Goal: Task Accomplishment & Management: Manage account settings

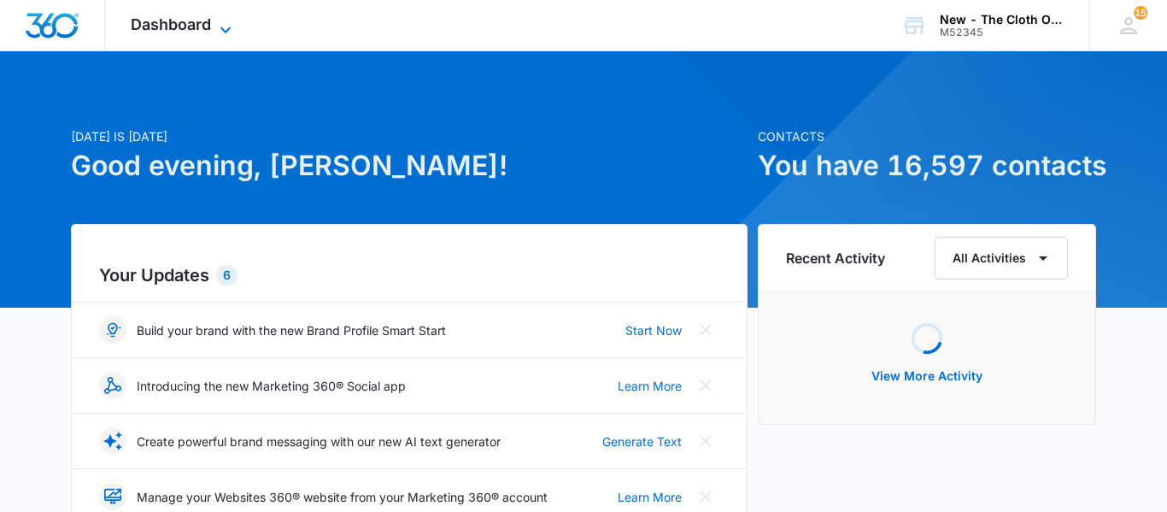
click at [220, 32] on icon at bounding box center [225, 30] width 21 height 21
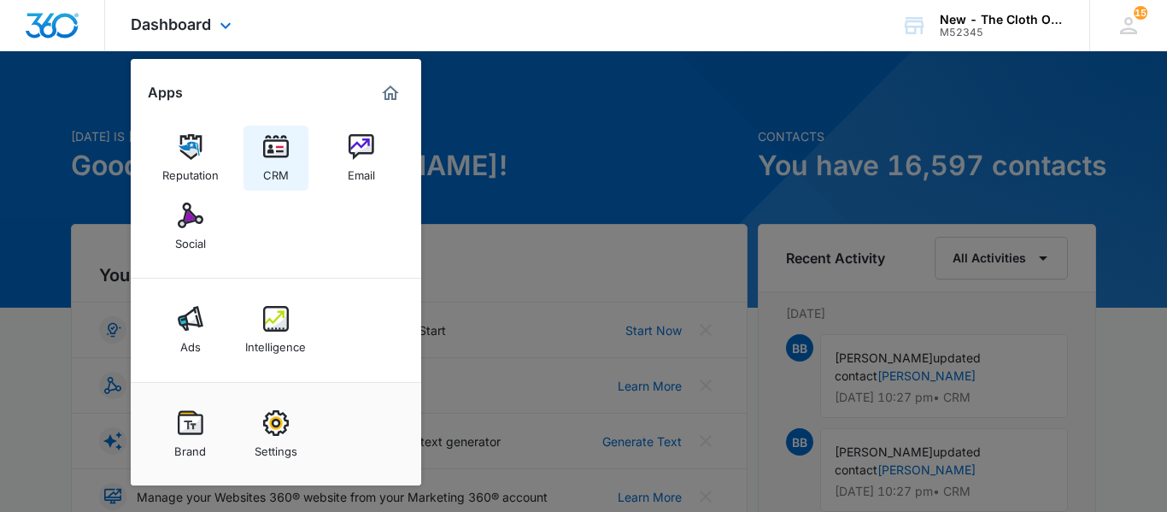
click at [268, 150] on img at bounding box center [276, 147] width 26 height 26
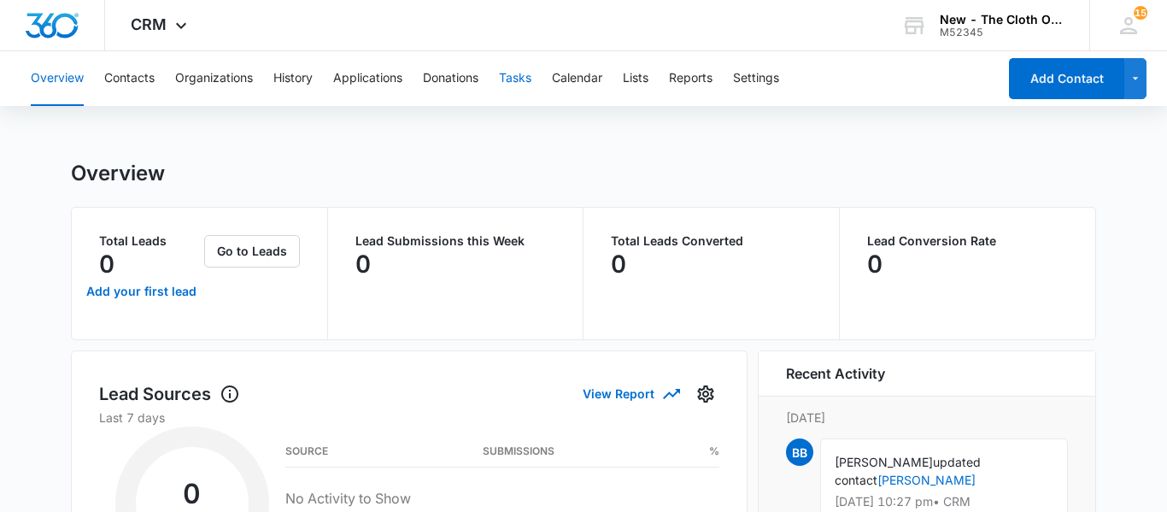
click at [513, 91] on button "Tasks" at bounding box center [515, 78] width 32 height 55
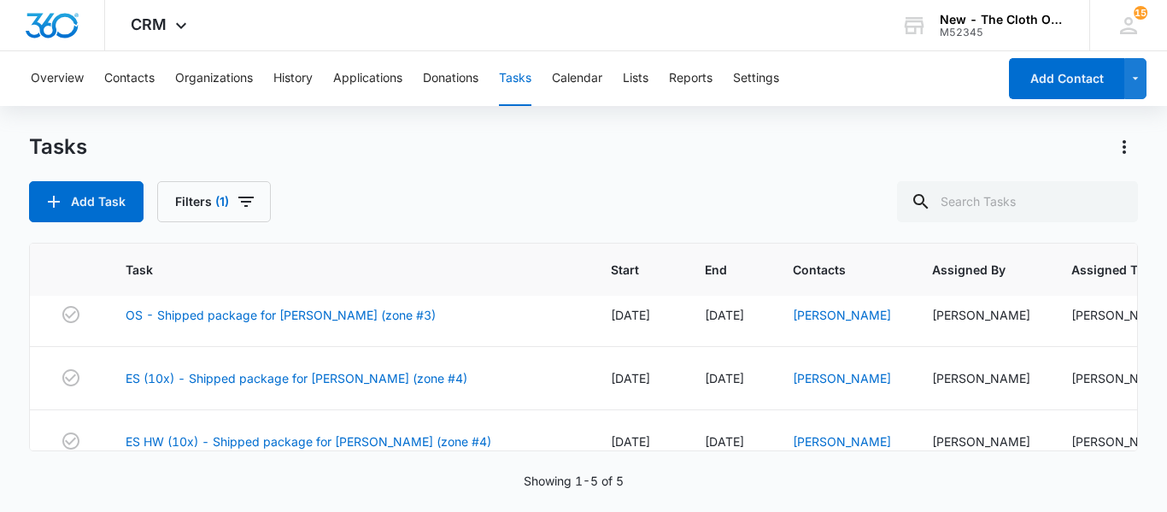
scroll to position [162, 0]
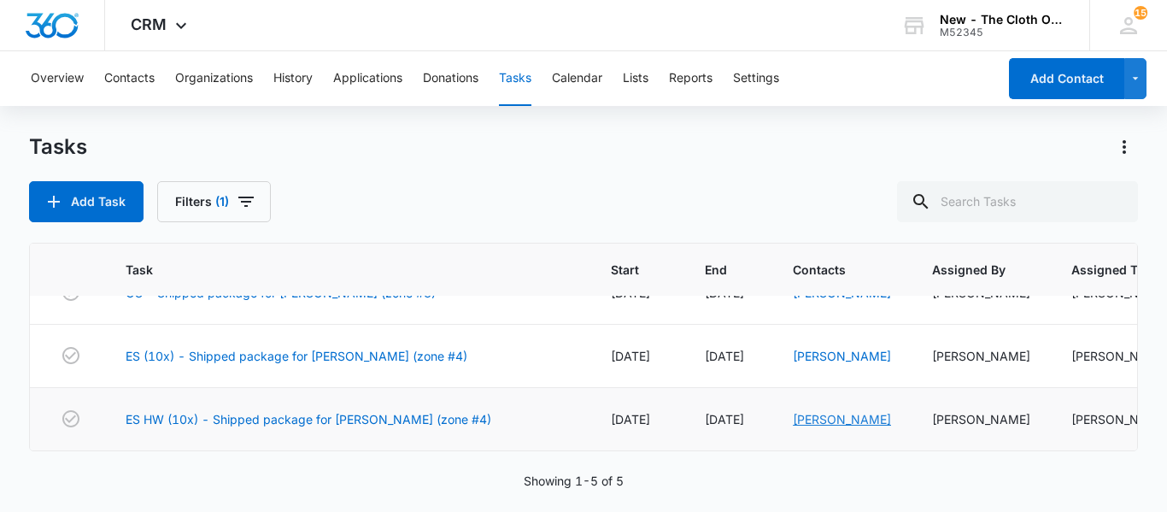
click at [793, 424] on link "[PERSON_NAME]" at bounding box center [842, 419] width 98 height 15
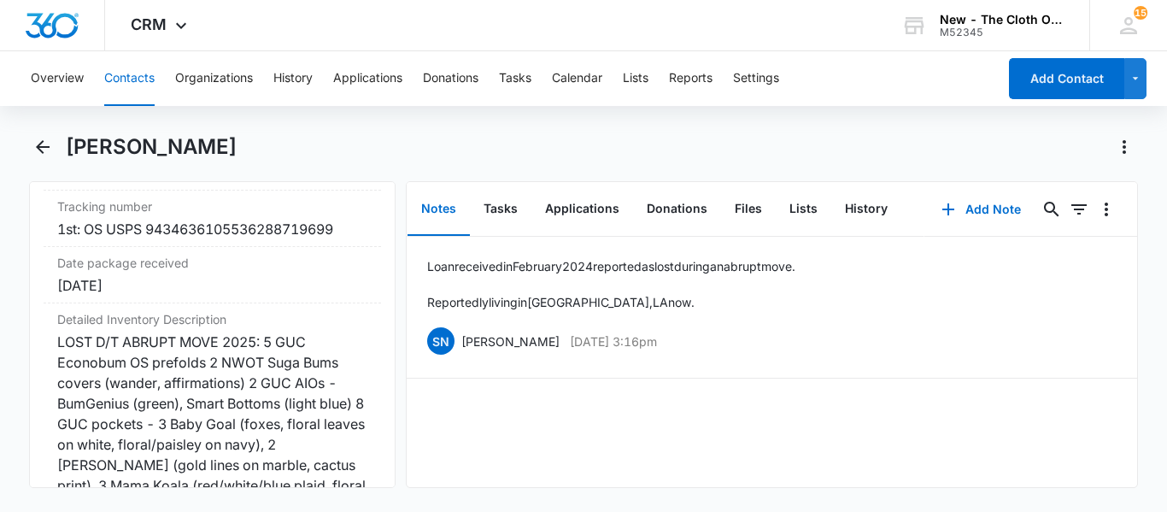
scroll to position [4195, 0]
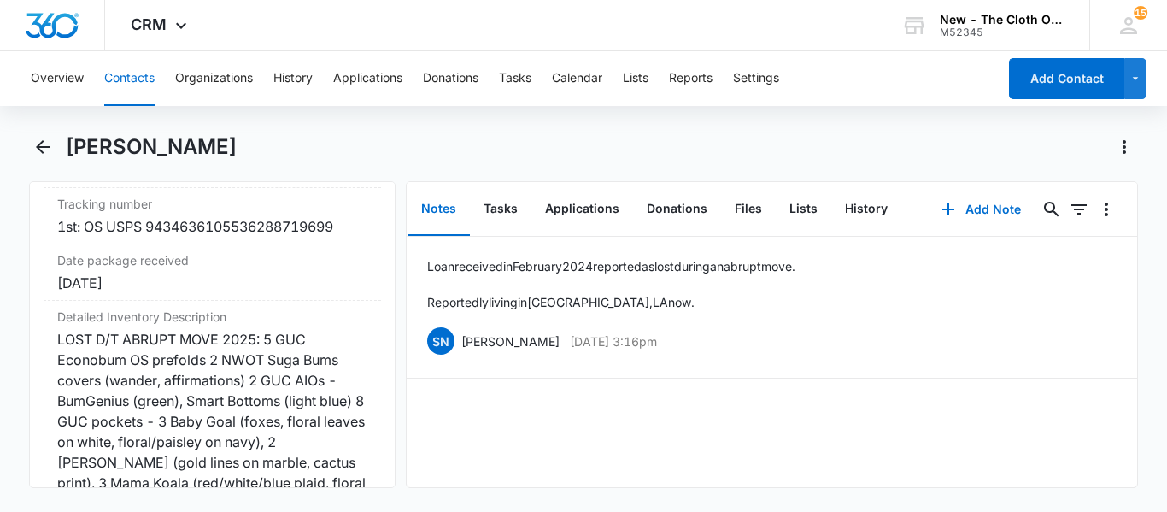
click at [147, 460] on div "LOST D/T ABRUPT MOVE 2025: 5 GUC Econobum OS prefolds 2 NWOT Suga Bums covers (…" at bounding box center [212, 483] width 310 height 308
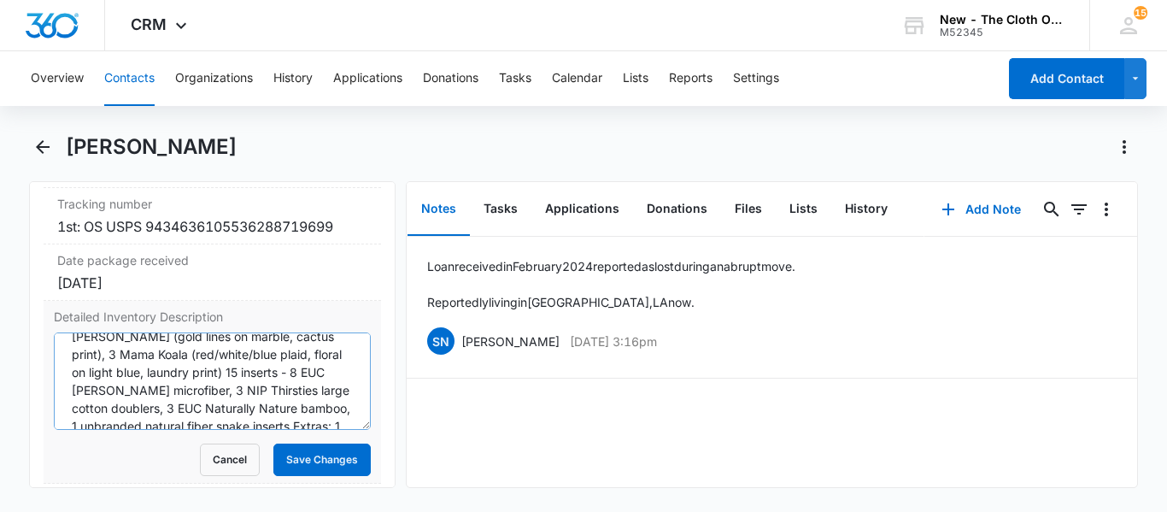
scroll to position [179, 0]
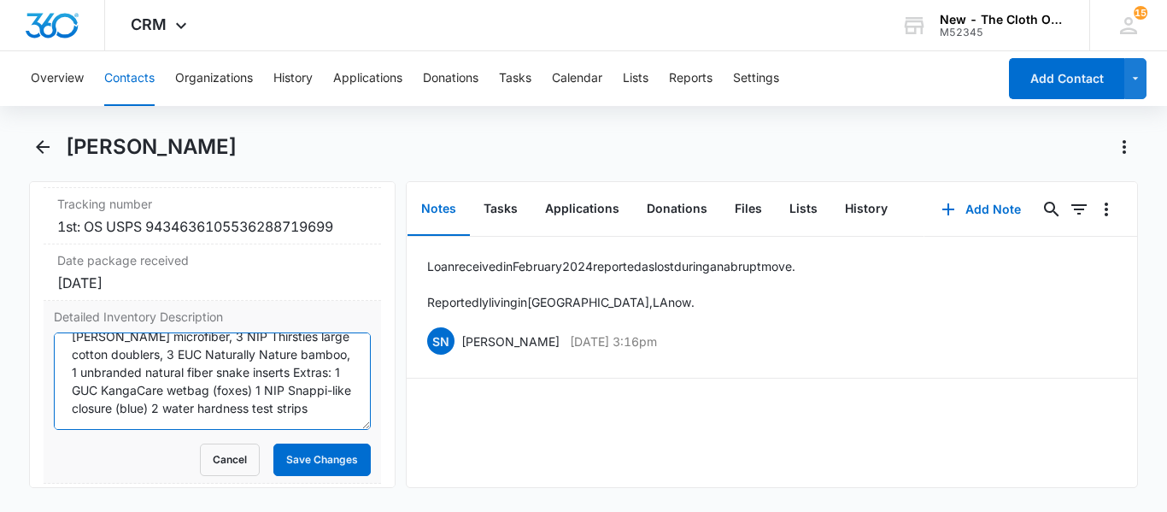
click at [130, 411] on textarea "LOST D/T ABRUPT MOVE 2025: 5 GUC Econobum OS prefolds 2 NWOT Suga Bums covers (…" at bounding box center [212, 380] width 317 height 97
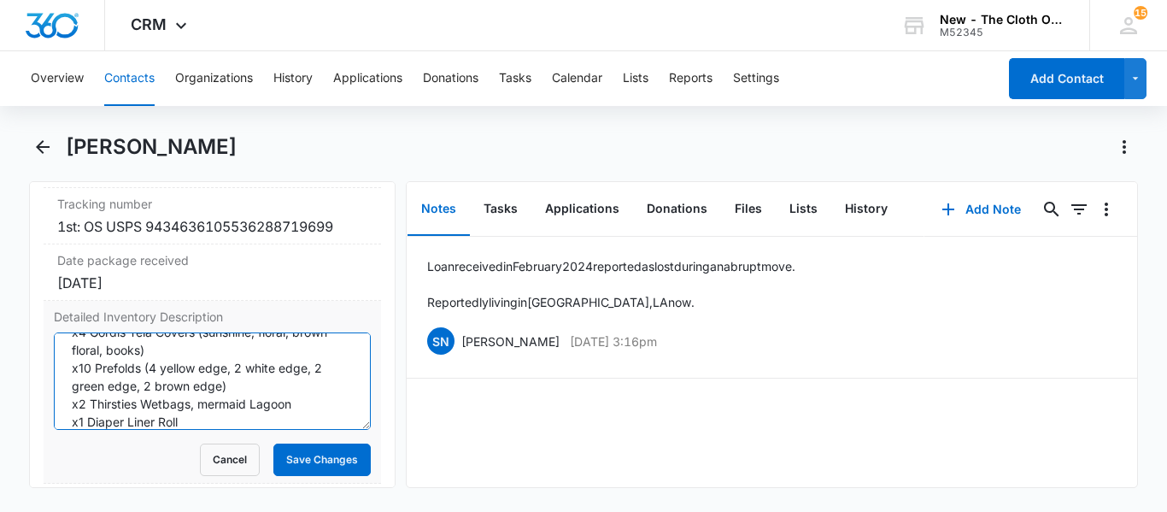
scroll to position [309, 0]
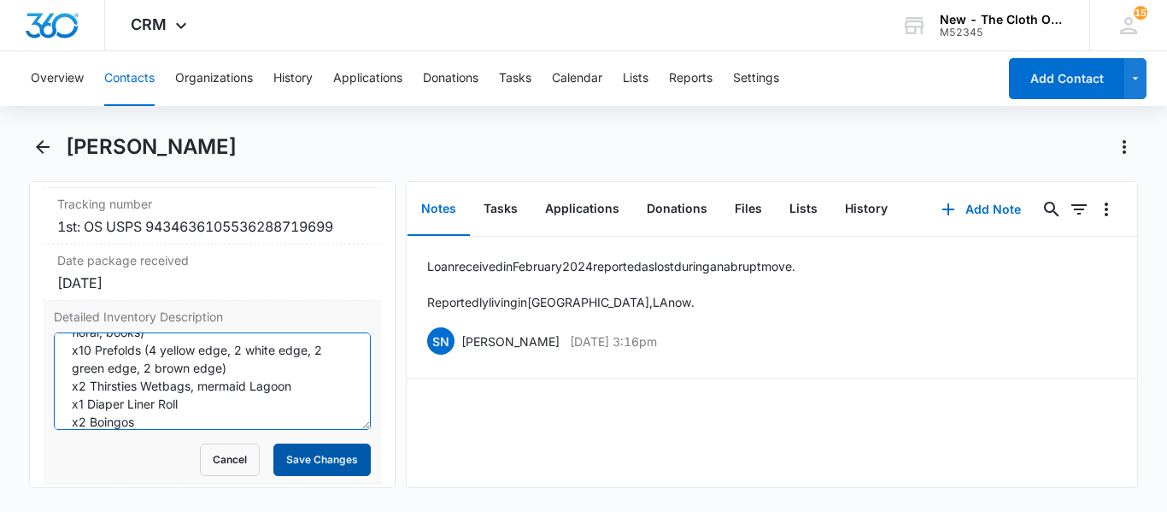
type textarea "LOST D/T ABRUPT MOVE 2025: 5 GUC Econobum OS prefolds 2 NWOT Suga Bums covers (…"
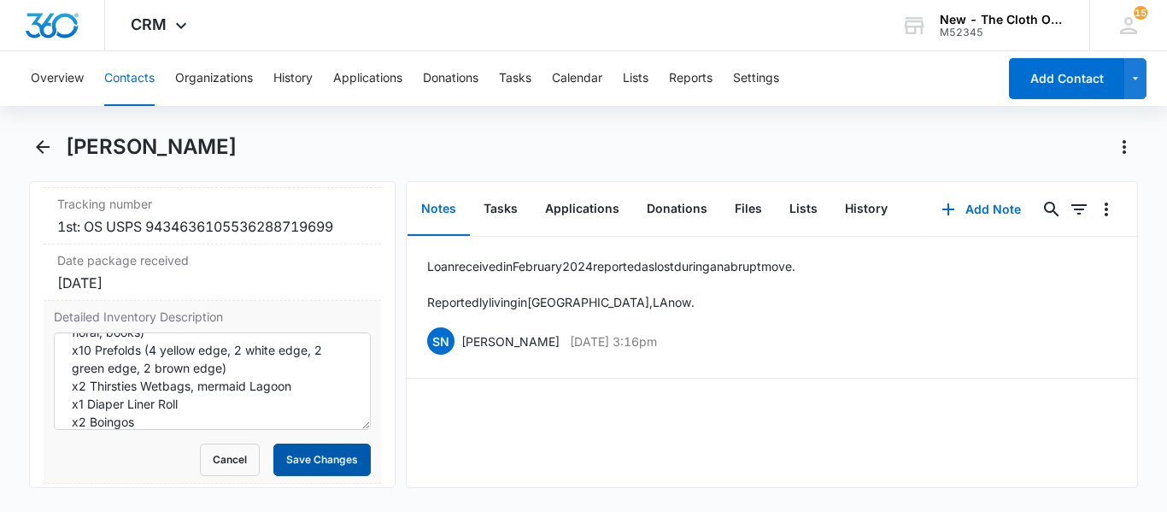
click at [315, 462] on button "Save Changes" at bounding box center [321, 460] width 97 height 32
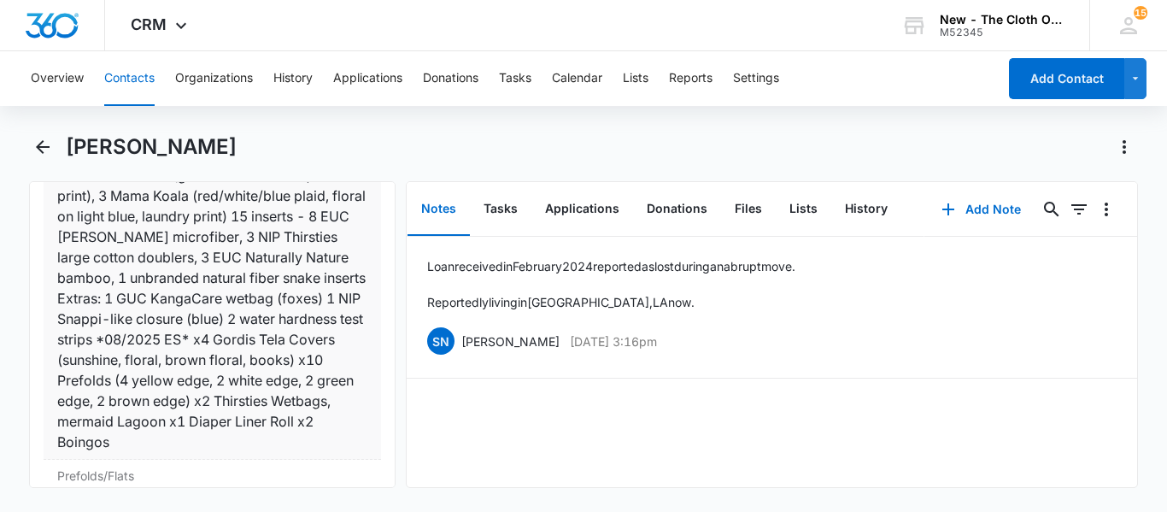
click at [211, 387] on div "LOST D/T ABRUPT MOVE 2025: 5 GUC Econobum OS prefolds 2 NWOT Suga Bums covers (…" at bounding box center [212, 247] width 310 height 410
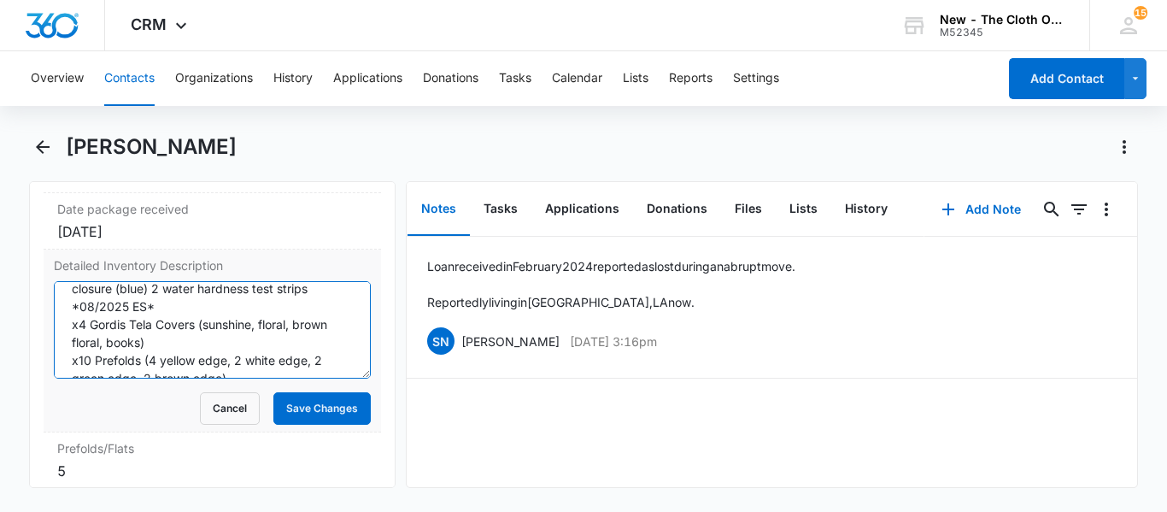
scroll to position [323, 0]
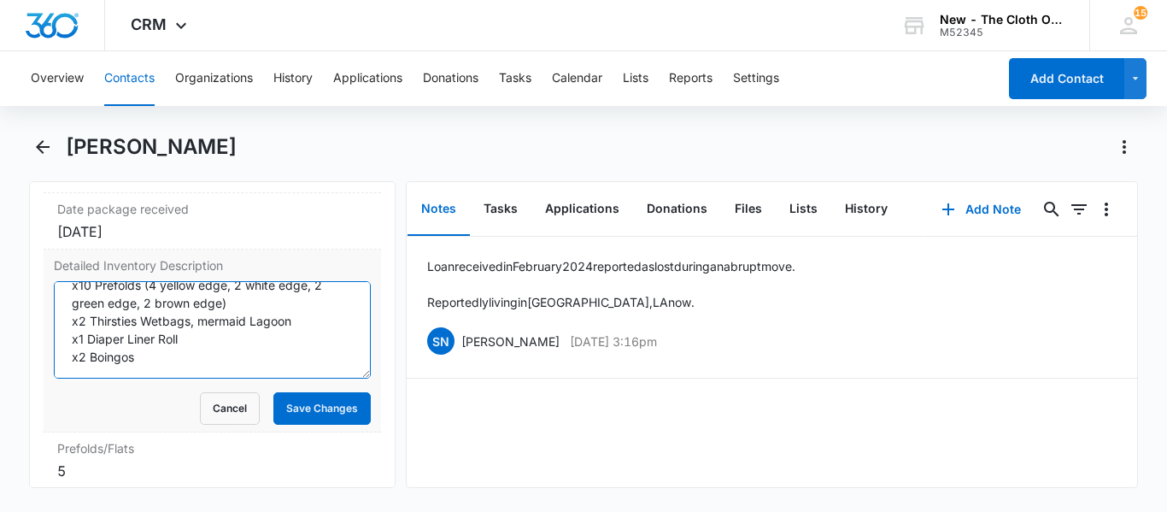
drag, startPoint x: 68, startPoint y: 309, endPoint x: 173, endPoint y: 397, distance: 137.1
click at [173, 397] on form "LOST D/T ABRUPT MOVE 2025: 5 GUC Econobum OS prefolds 2 NWOT Suga Bums covers (…" at bounding box center [212, 353] width 317 height 144
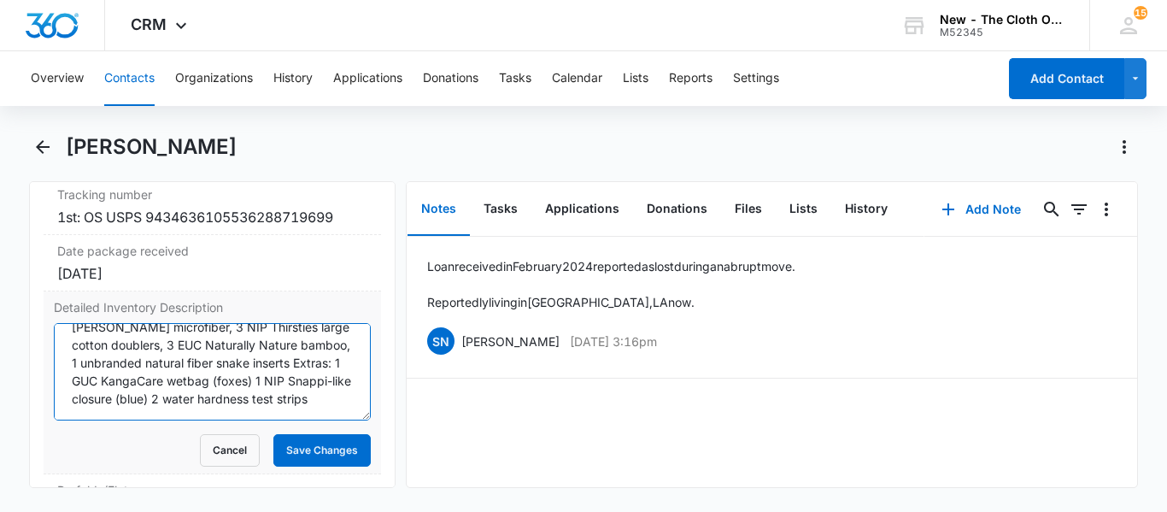
scroll to position [0, 0]
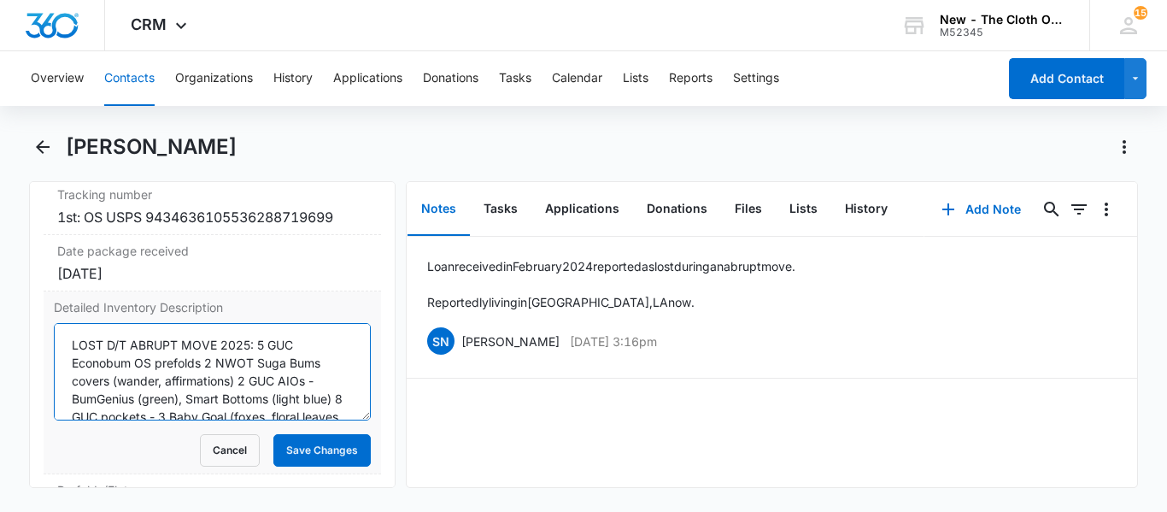
click at [68, 347] on textarea "LOST D/T ABRUPT MOVE 2025: 5 GUC Econobum OS prefolds 2 NWOT Suga Bums covers (…" at bounding box center [212, 371] width 317 height 97
paste textarea "*08/2025 ES* x4 Gordis Tela Covers (sunshine, floral, brown floral, books) x10 …"
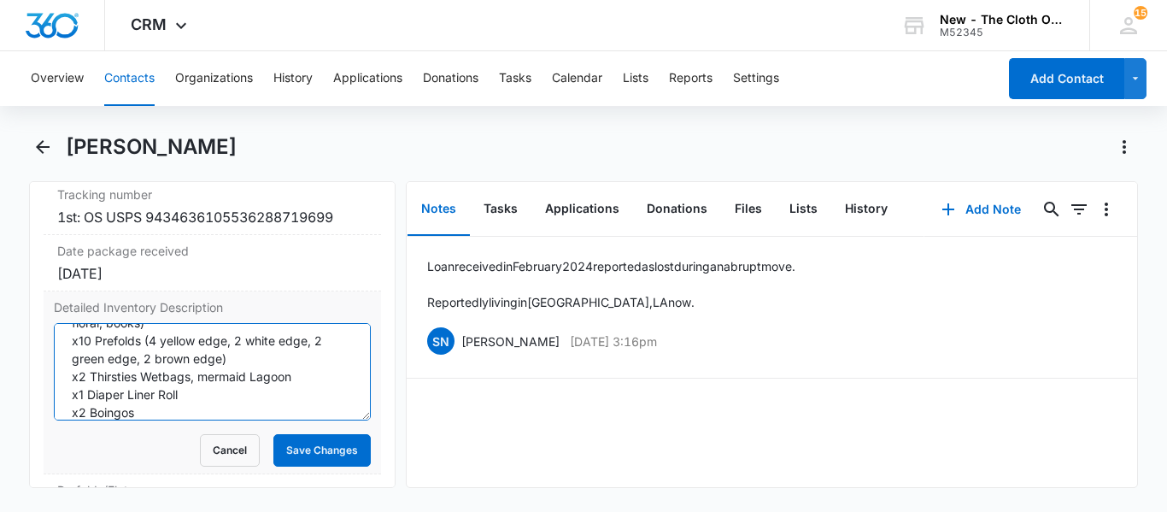
scroll to position [76, 0]
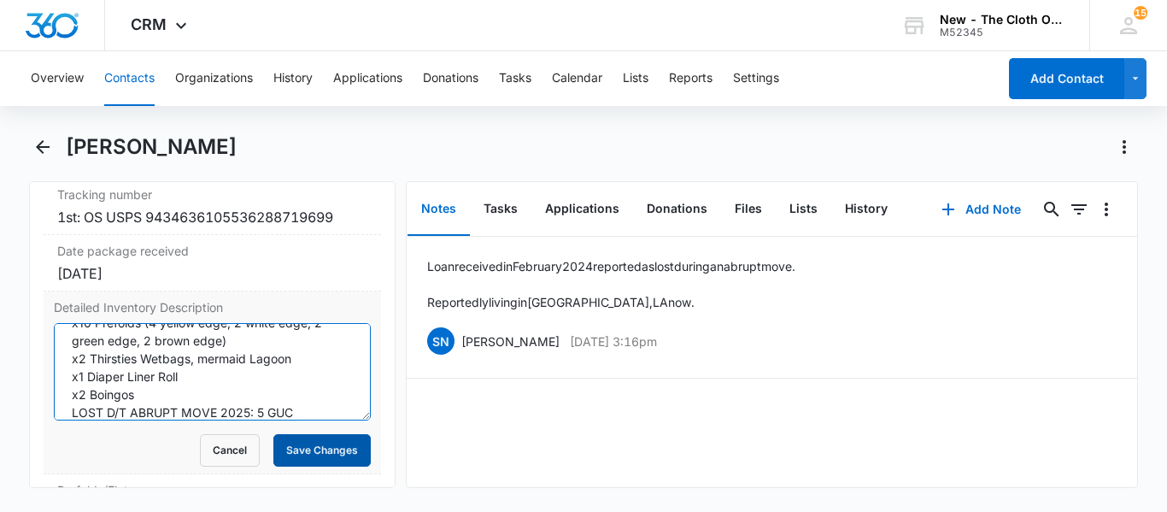
type textarea "*08/2025 ES* x4 Gordis Tela Covers (sunshine, floral, brown floral, books) x10 …"
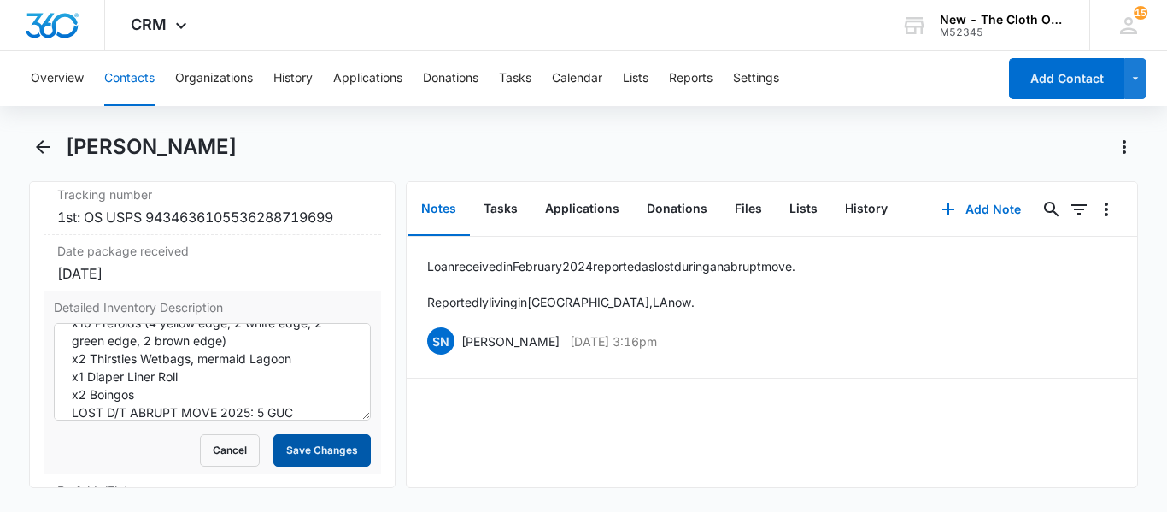
click at [314, 452] on button "Save Changes" at bounding box center [321, 450] width 97 height 32
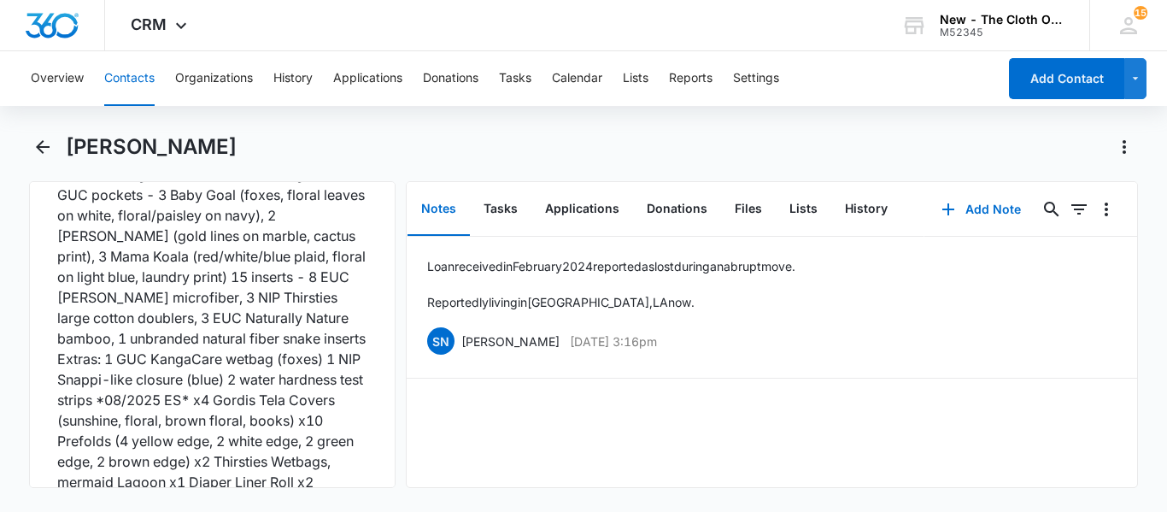
click at [189, 266] on div "LOST D/T ABRUPT MOVE 2025: 5 GUC Econobum OS prefolds 2 NWOT Suga Bums covers (…" at bounding box center [212, 308] width 310 height 410
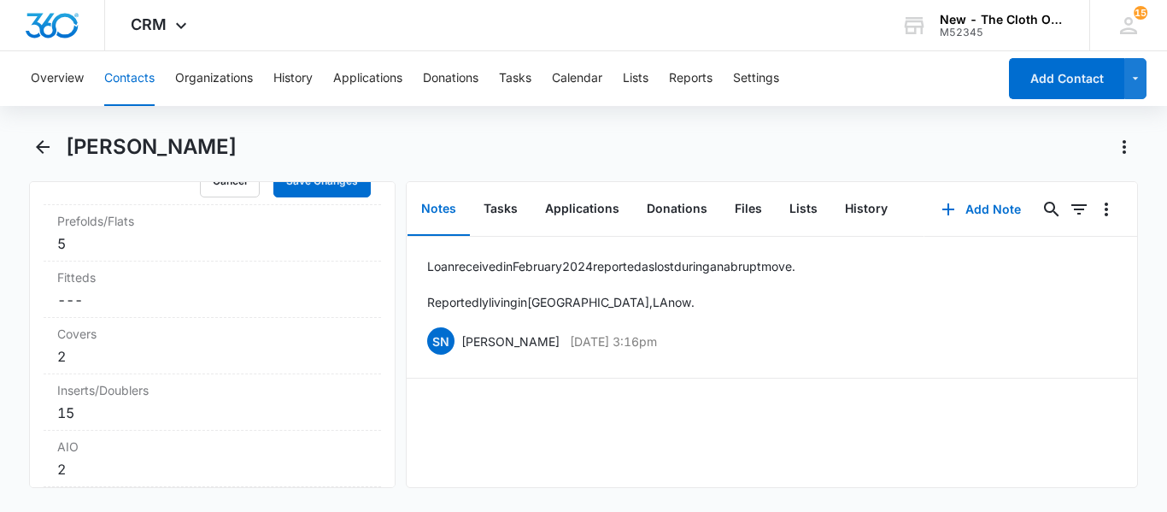
scroll to position [4430, 0]
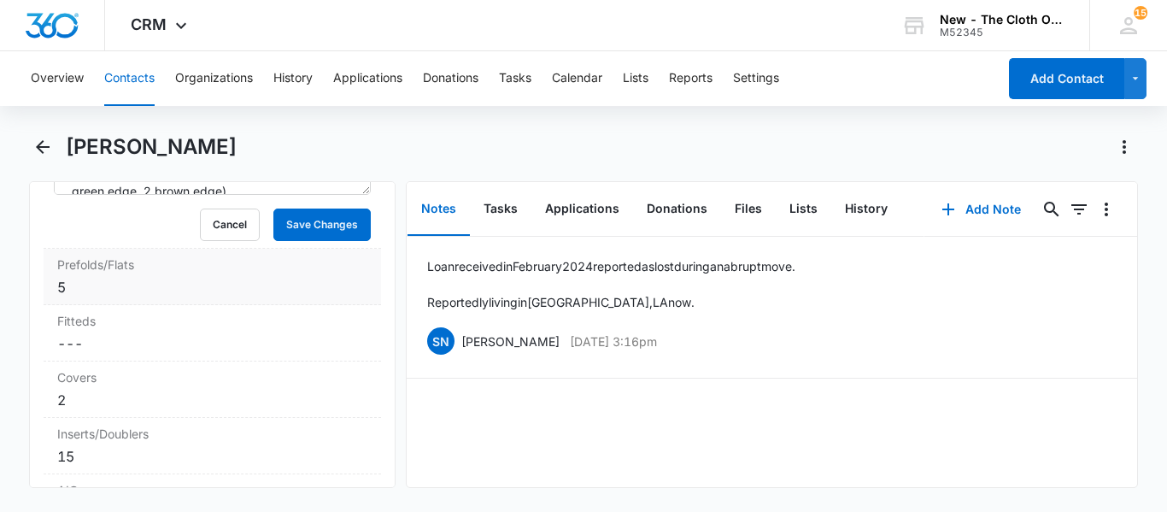
click at [144, 297] on div "Prefolds/Flats Cancel Save Changes 5" at bounding box center [213, 277] width 338 height 56
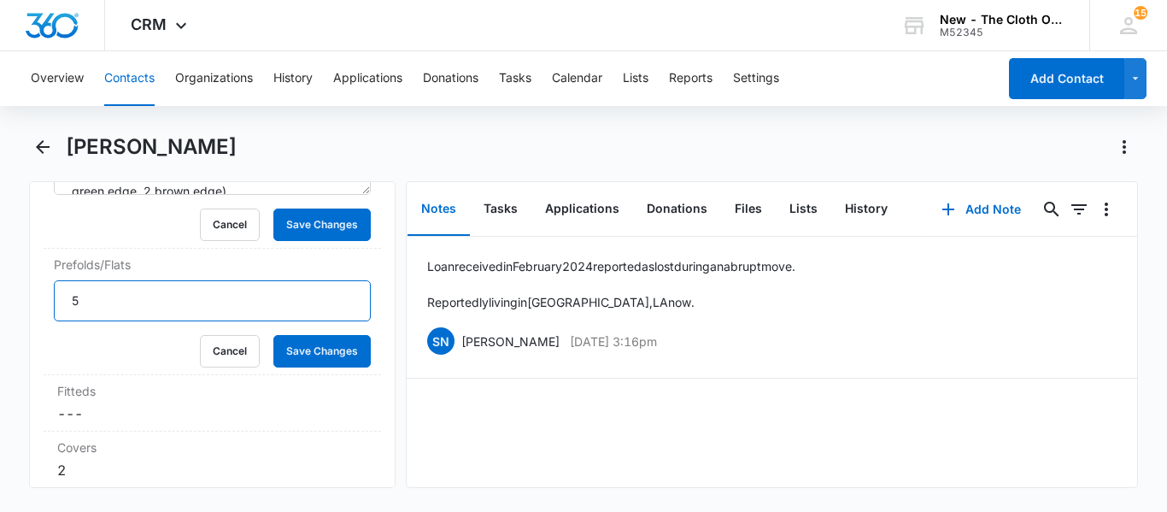
click at [117, 302] on input "5" at bounding box center [212, 300] width 317 height 41
type input "10"
click at [290, 351] on button "Save Changes" at bounding box center [321, 351] width 97 height 32
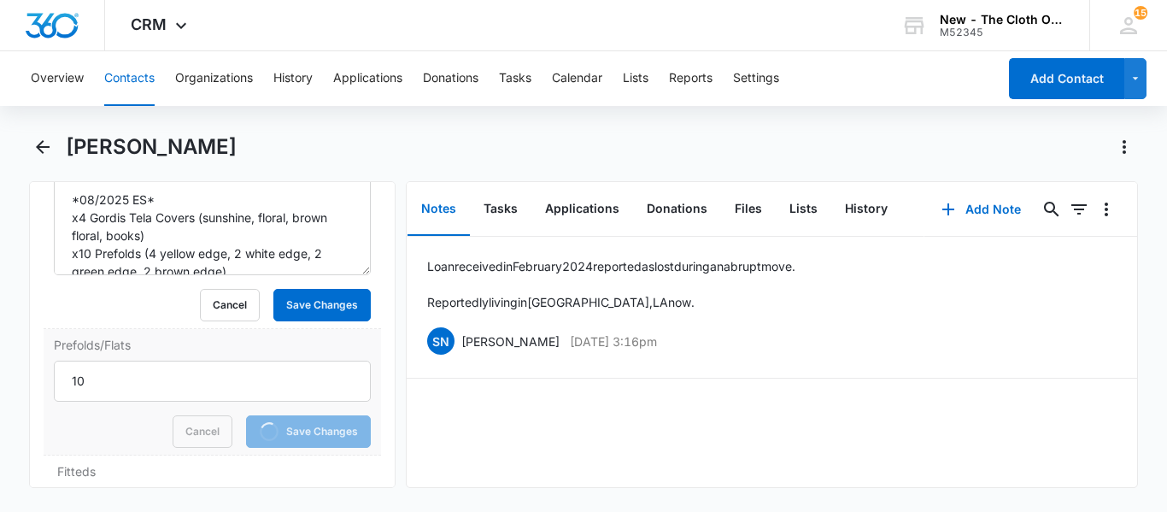
scroll to position [4347, 0]
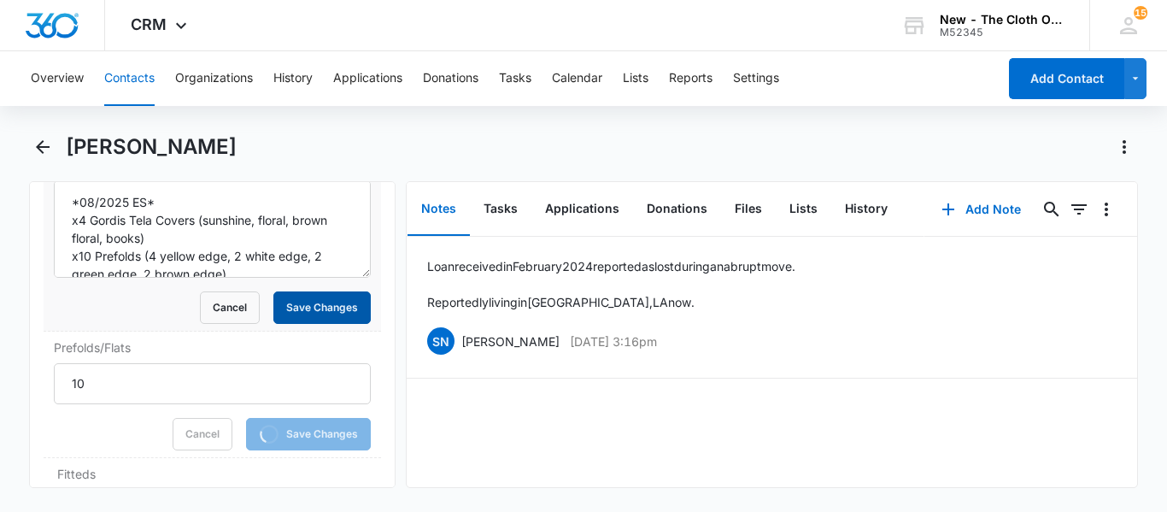
click at [294, 322] on button "Save Changes" at bounding box center [321, 307] width 97 height 32
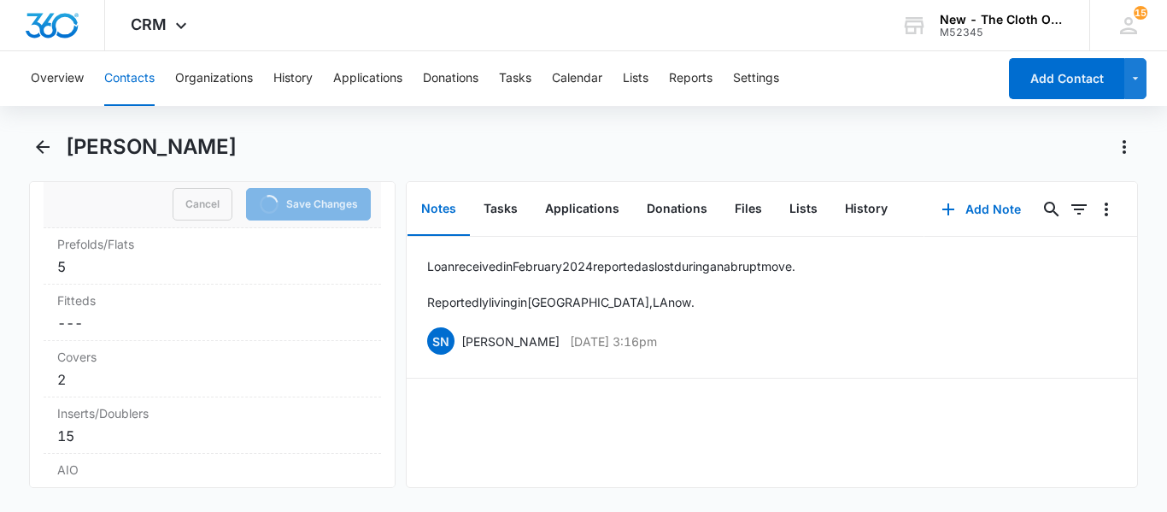
scroll to position [4499, 0]
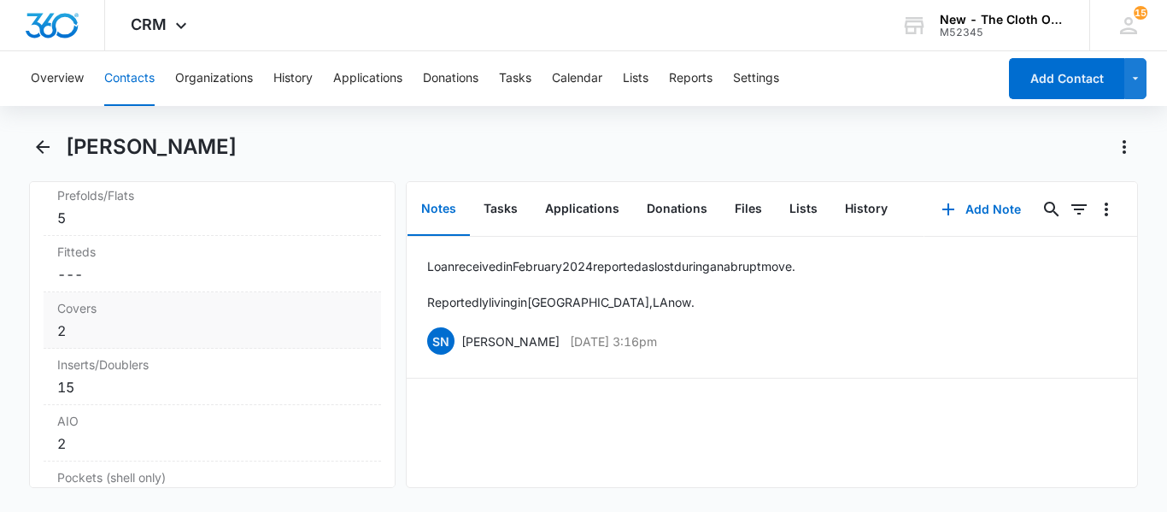
click at [163, 321] on div "2" at bounding box center [212, 330] width 310 height 21
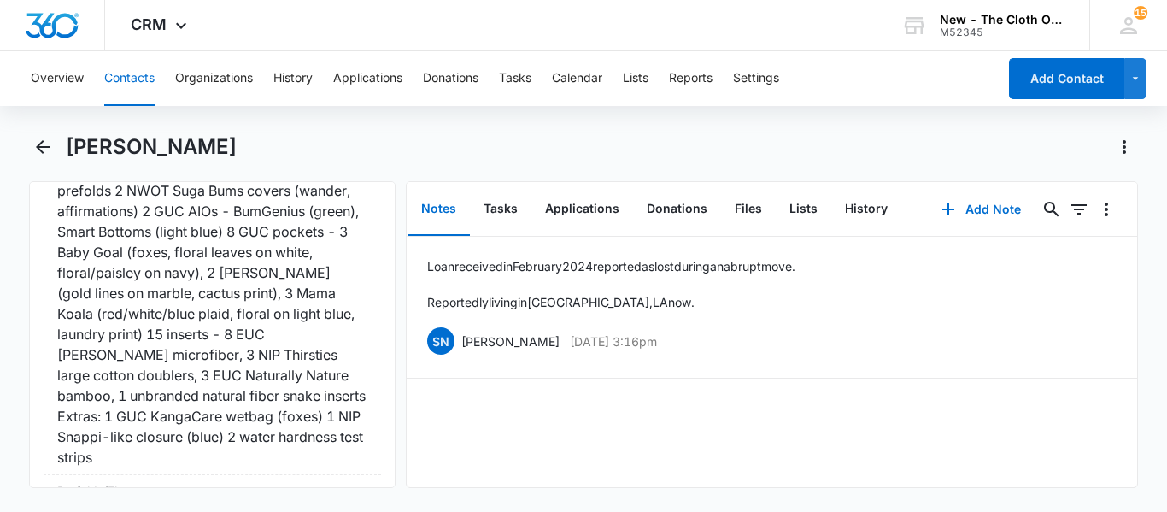
scroll to position [4742, 0]
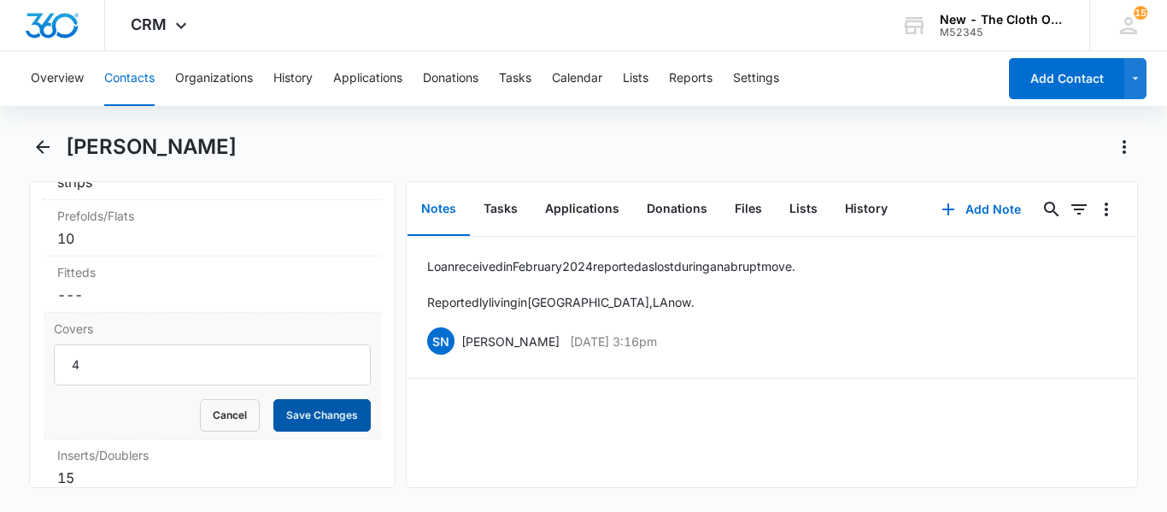
type input "4"
click at [347, 399] on button "Save Changes" at bounding box center [321, 415] width 97 height 32
click at [95, 467] on div "15" at bounding box center [212, 477] width 310 height 21
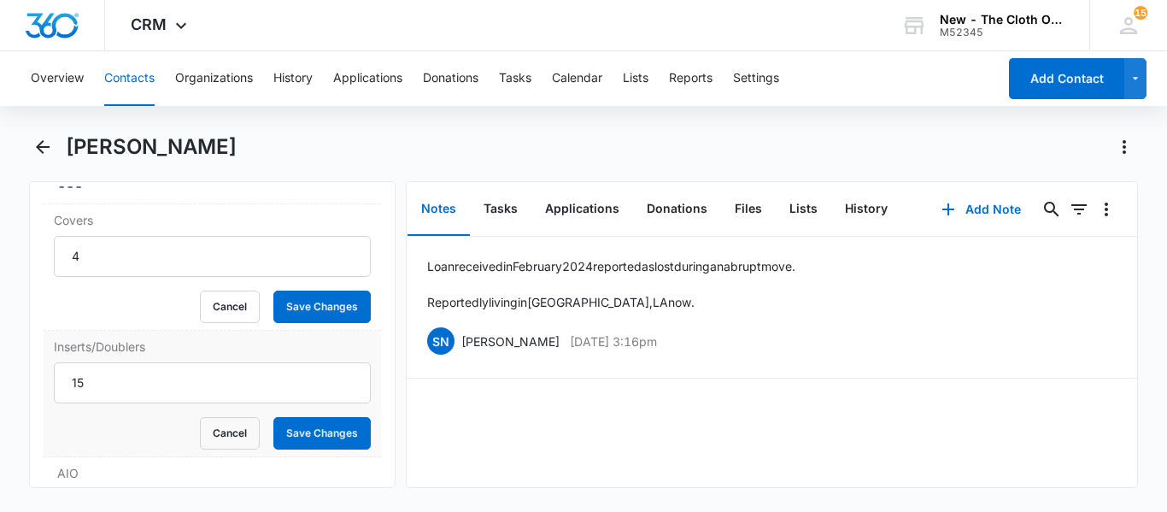
scroll to position [4852, 0]
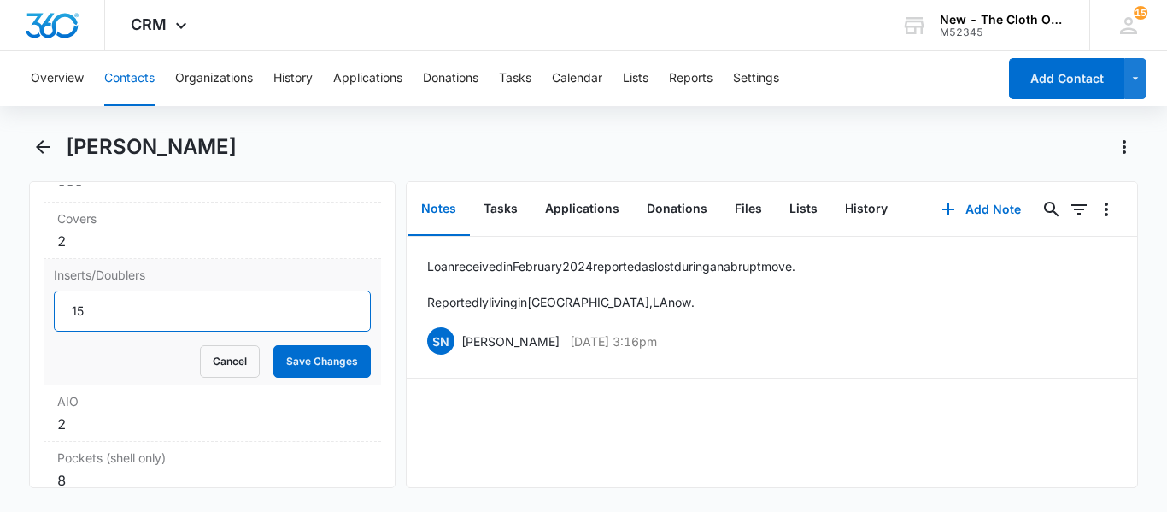
click at [98, 291] on input "15" at bounding box center [212, 311] width 317 height 41
type input "1"
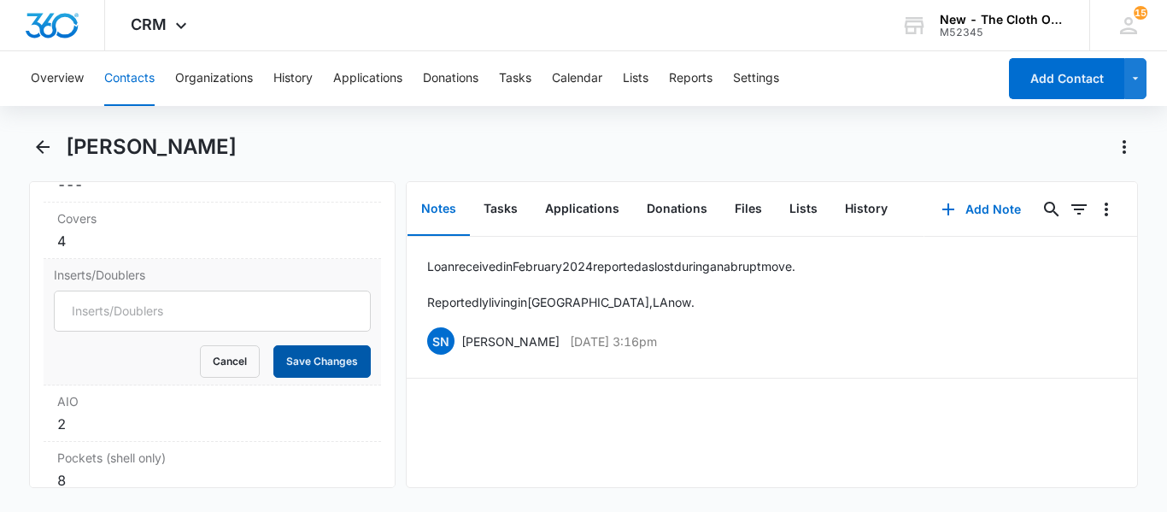
click at [308, 345] on button "Save Changes" at bounding box center [321, 361] width 97 height 32
click at [105, 414] on div "2" at bounding box center [212, 424] width 310 height 21
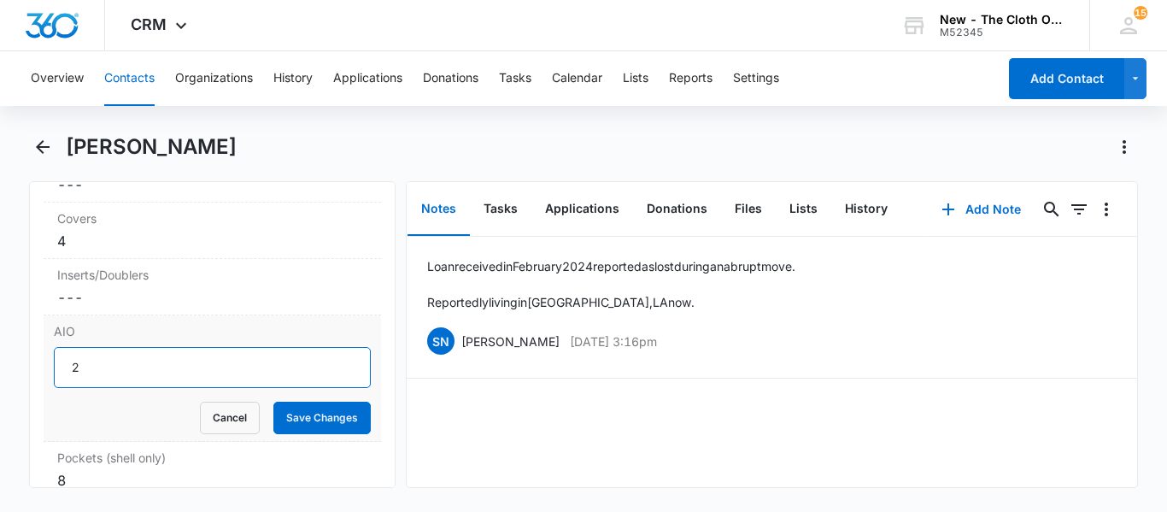
click at [101, 357] on input "2" at bounding box center [212, 367] width 317 height 41
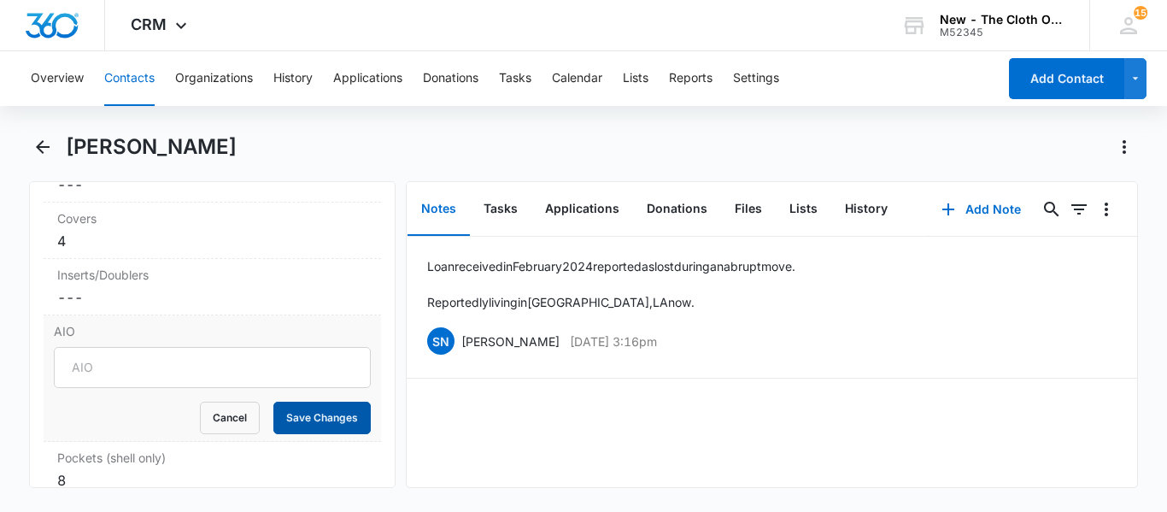
click at [316, 405] on button "Save Changes" at bounding box center [321, 418] width 97 height 32
click at [100, 470] on div "8" at bounding box center [212, 480] width 310 height 21
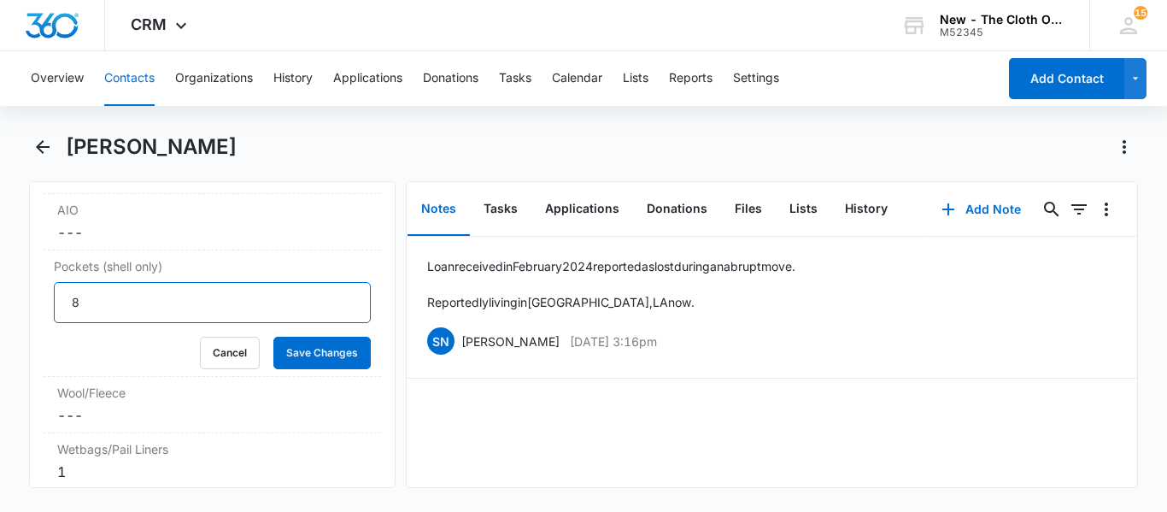
click at [94, 291] on input "8" at bounding box center [212, 302] width 317 height 41
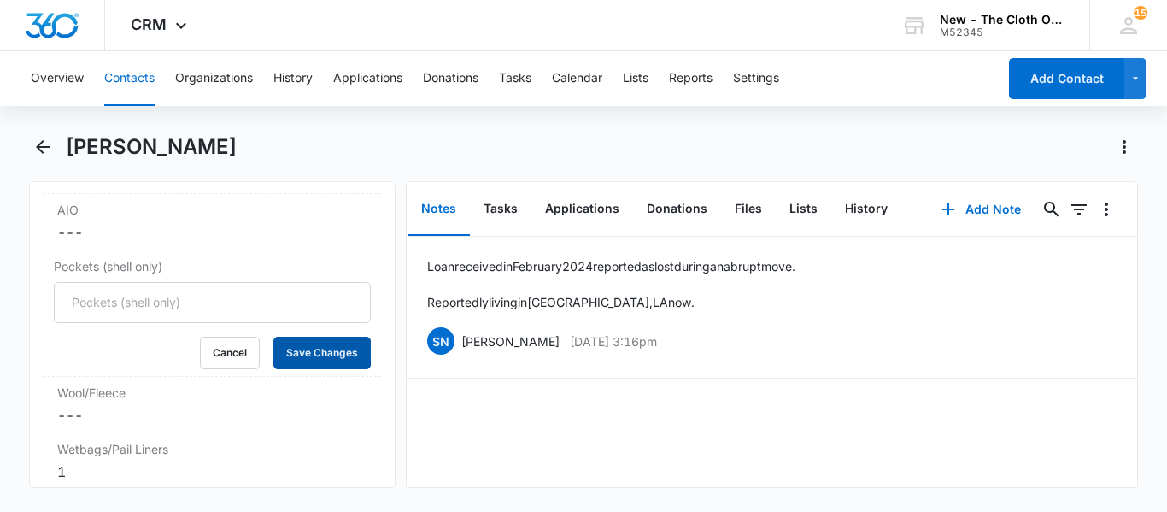
click at [301, 337] on button "Save Changes" at bounding box center [321, 353] width 97 height 32
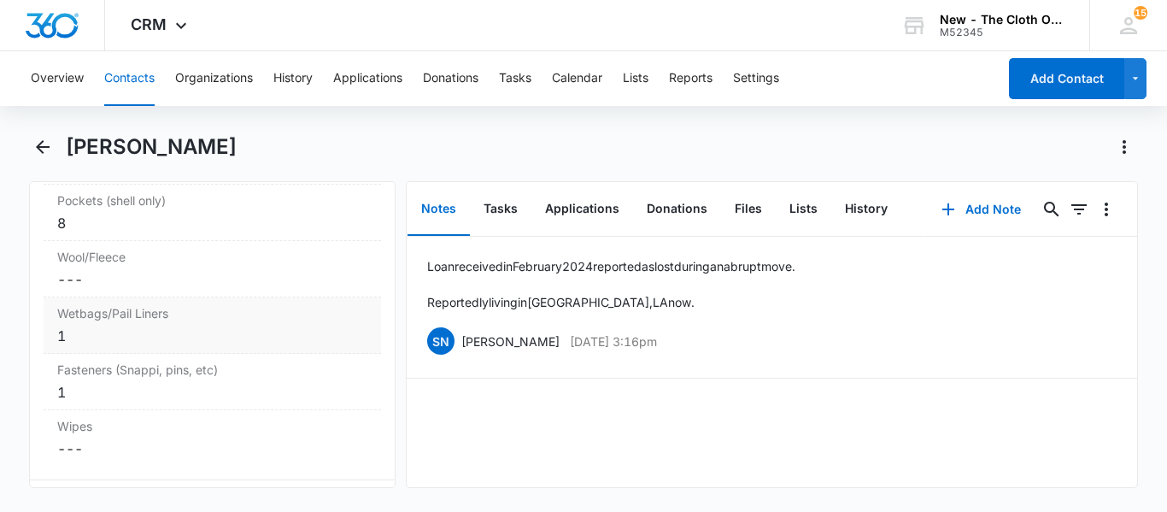
click at [97, 326] on div "1" at bounding box center [212, 336] width 310 height 21
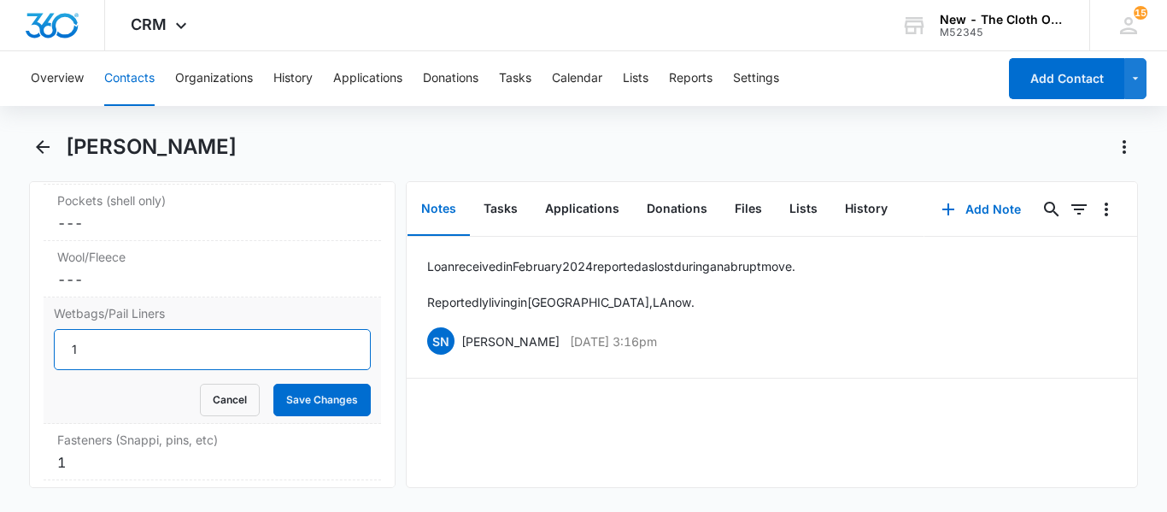
click at [92, 332] on input "1" at bounding box center [212, 349] width 317 height 41
type input "2"
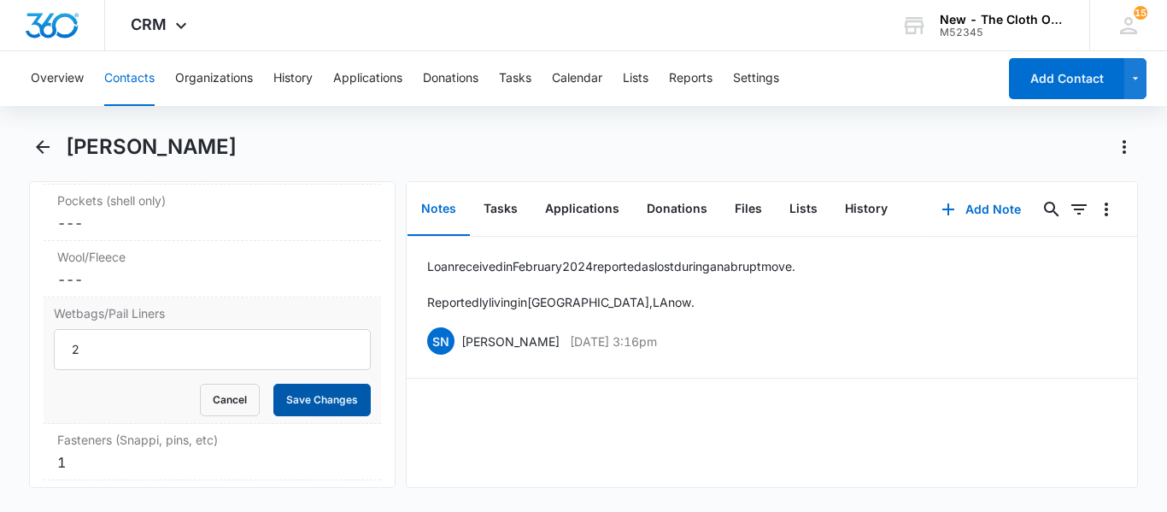
click at [290, 385] on button "Save Changes" at bounding box center [321, 400] width 97 height 32
click at [101, 452] on div "1" at bounding box center [212, 462] width 310 height 21
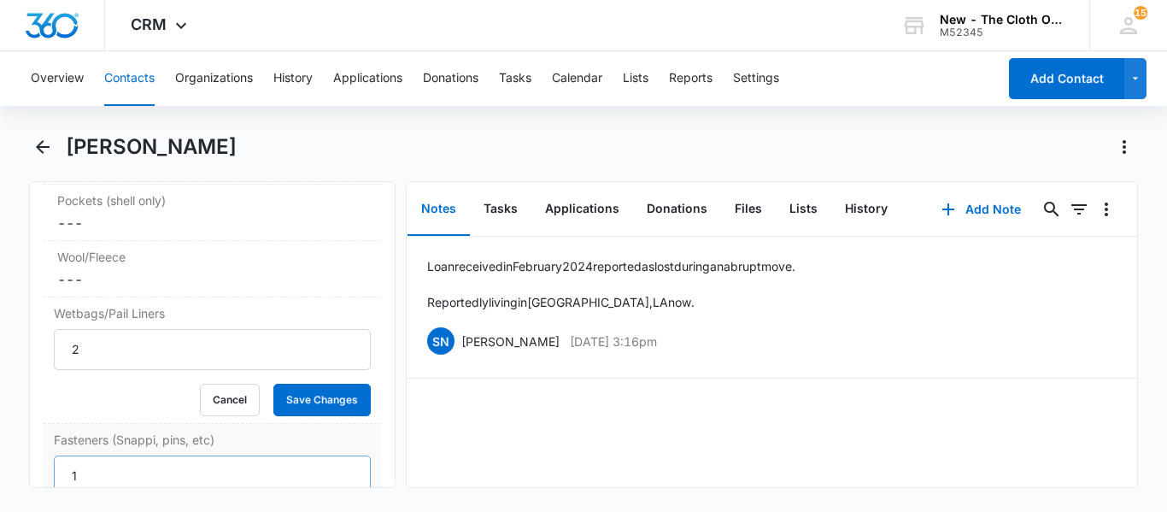
scroll to position [5087, 0]
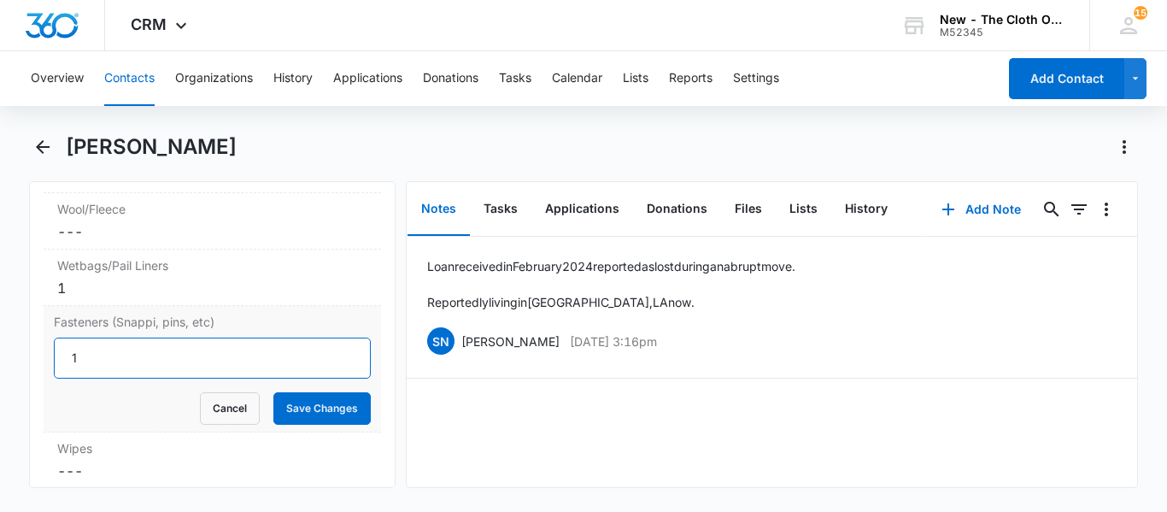
click at [94, 338] on input "1" at bounding box center [212, 358] width 317 height 41
type input "2"
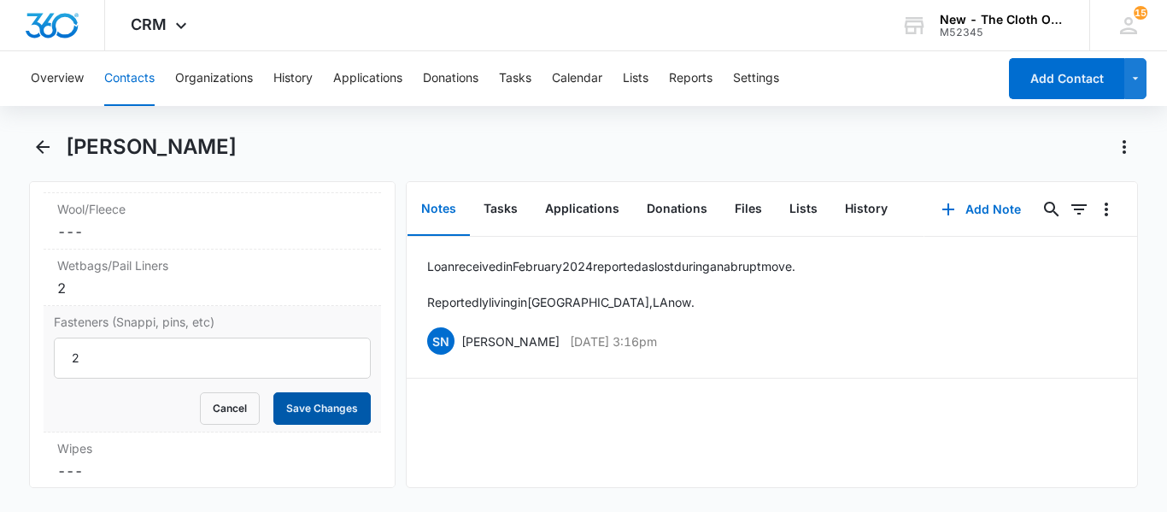
click at [328, 392] on button "Save Changes" at bounding box center [321, 408] width 97 height 32
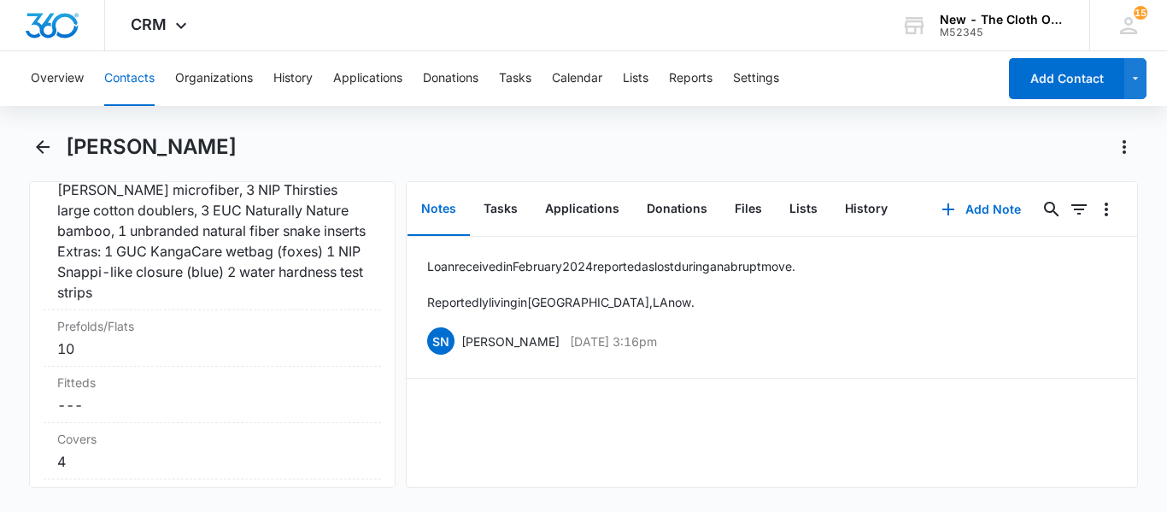
scroll to position [4604, 0]
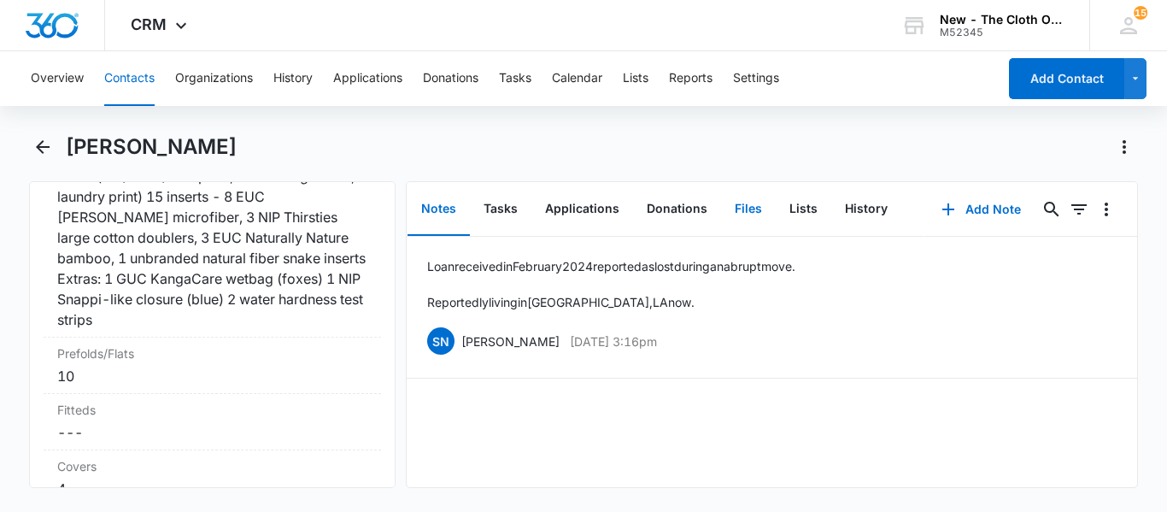
click at [751, 213] on button "Files" at bounding box center [748, 209] width 55 height 53
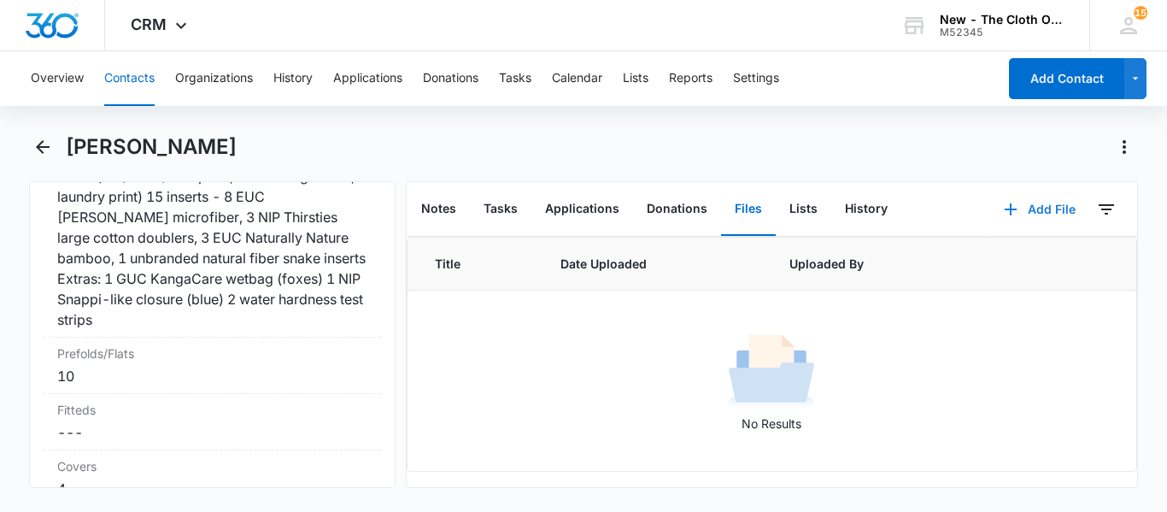
click at [1021, 214] on icon "button" at bounding box center [1011, 209] width 21 height 21
click at [989, 265] on div "Upload Files" at bounding box center [1017, 264] width 68 height 12
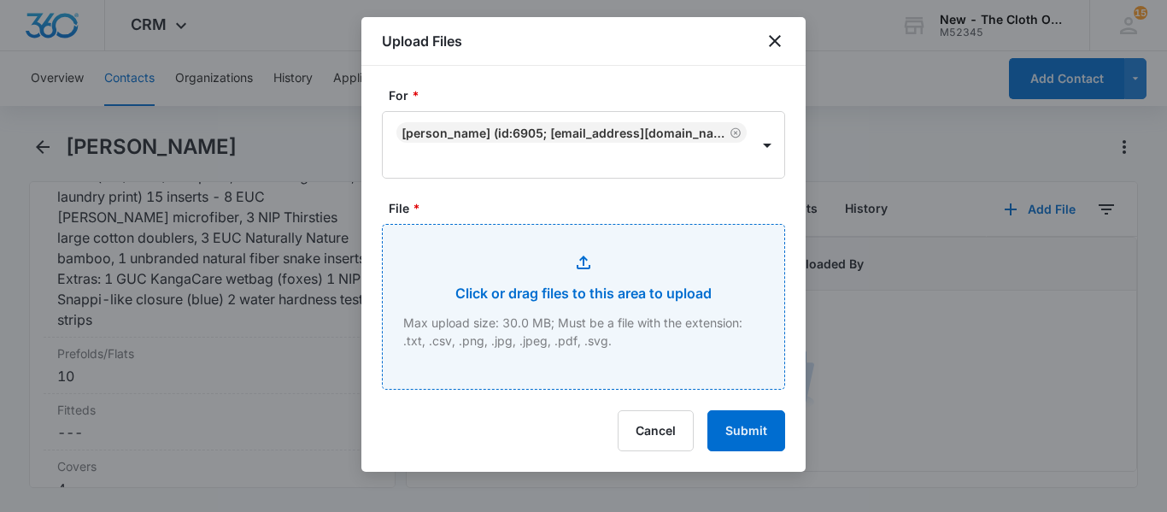
click at [520, 297] on input "File *" at bounding box center [584, 307] width 402 height 164
type input "C:\fakepath\IMG_3890.jpeg"
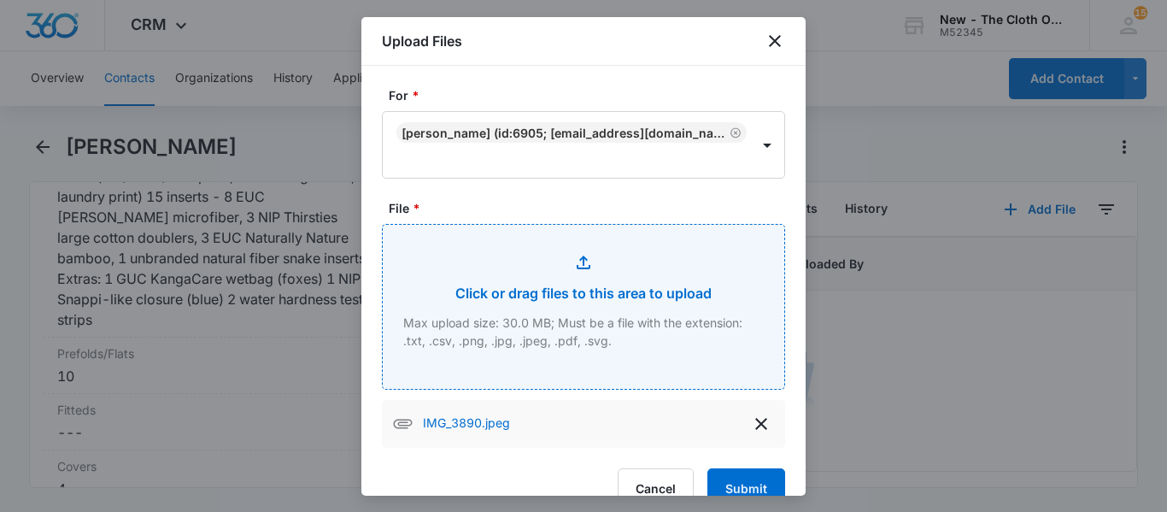
scroll to position [34, 0]
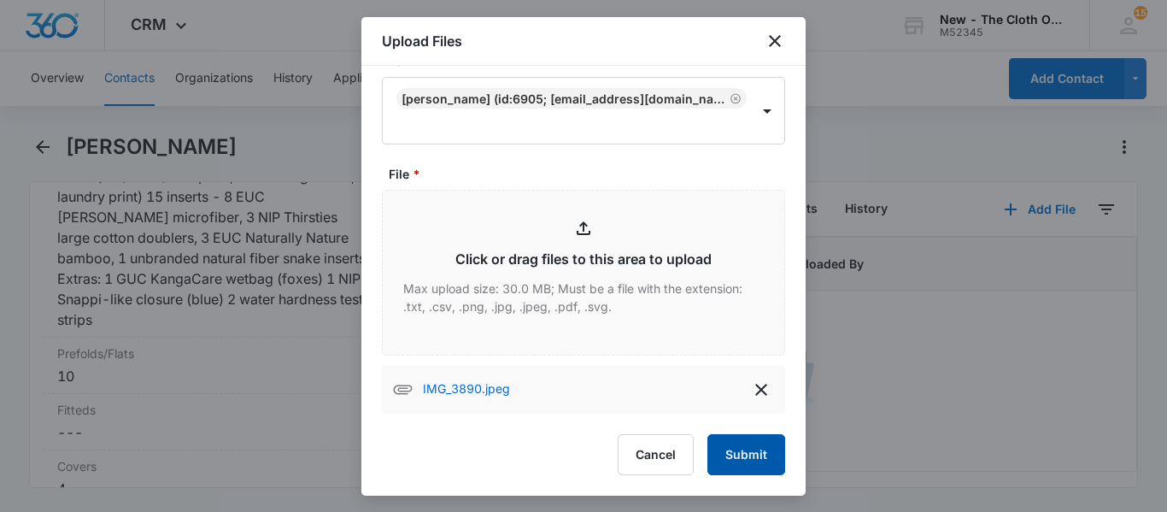
click at [741, 447] on button "Submit" at bounding box center [747, 454] width 78 height 41
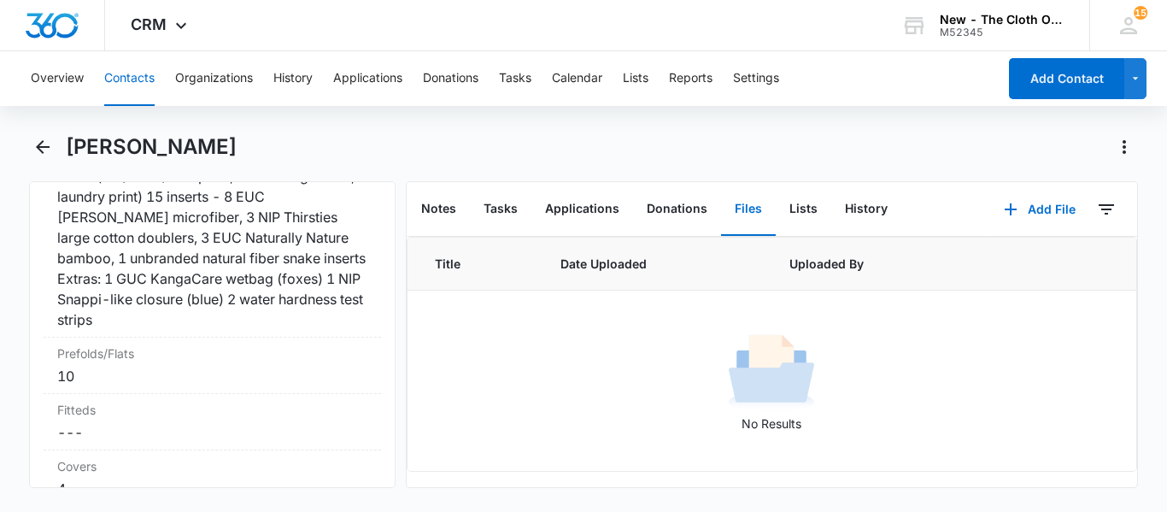
scroll to position [0, 0]
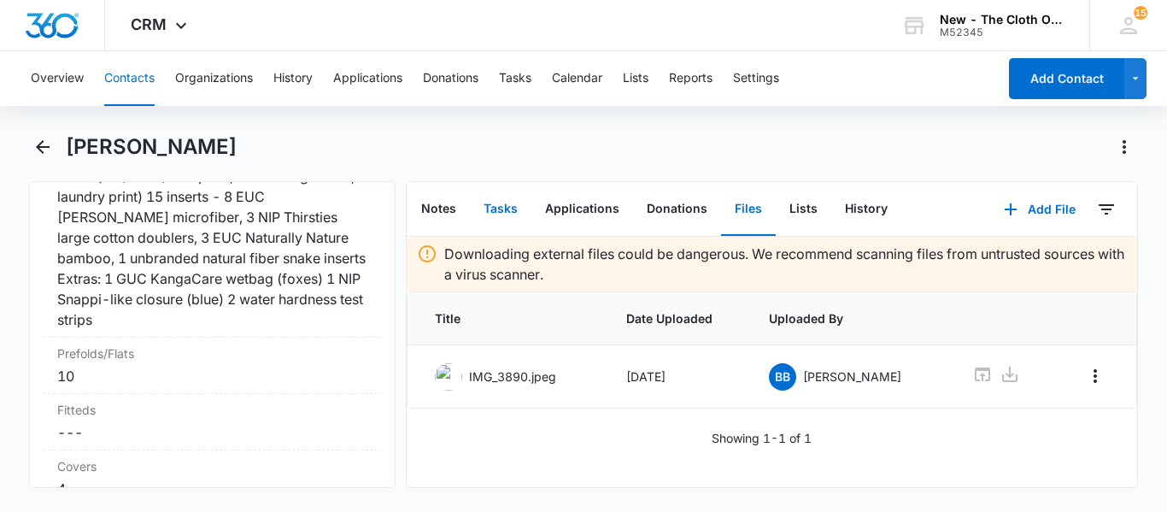
click at [493, 206] on button "Tasks" at bounding box center [501, 209] width 62 height 53
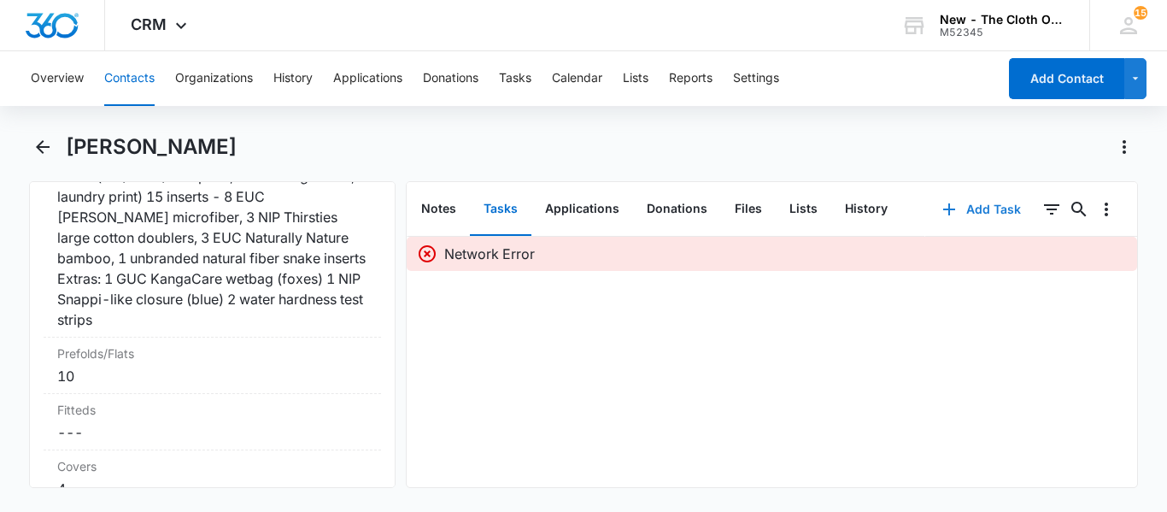
click at [985, 212] on button "Add Task" at bounding box center [982, 209] width 113 height 41
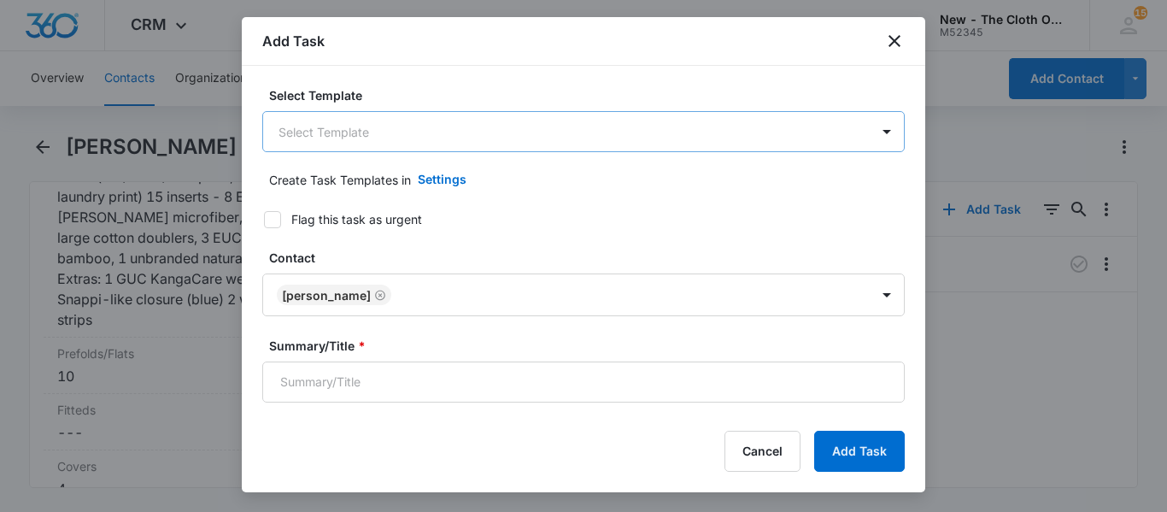
click at [482, 129] on body "CRM Apps Reputation CRM Email Social Ads Intelligence Brand Settings New - The …" at bounding box center [583, 256] width 1167 height 512
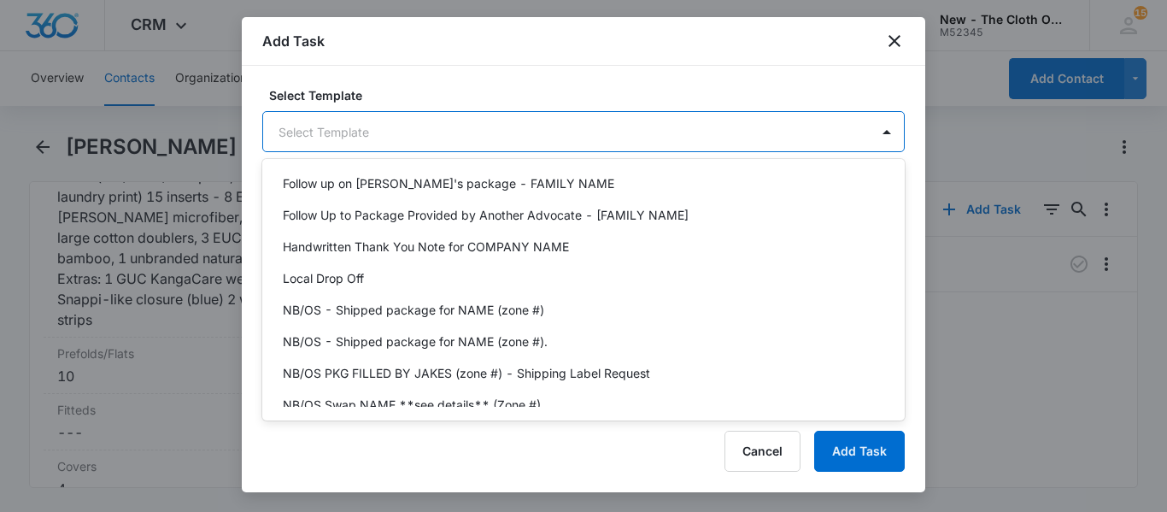
scroll to position [500, 0]
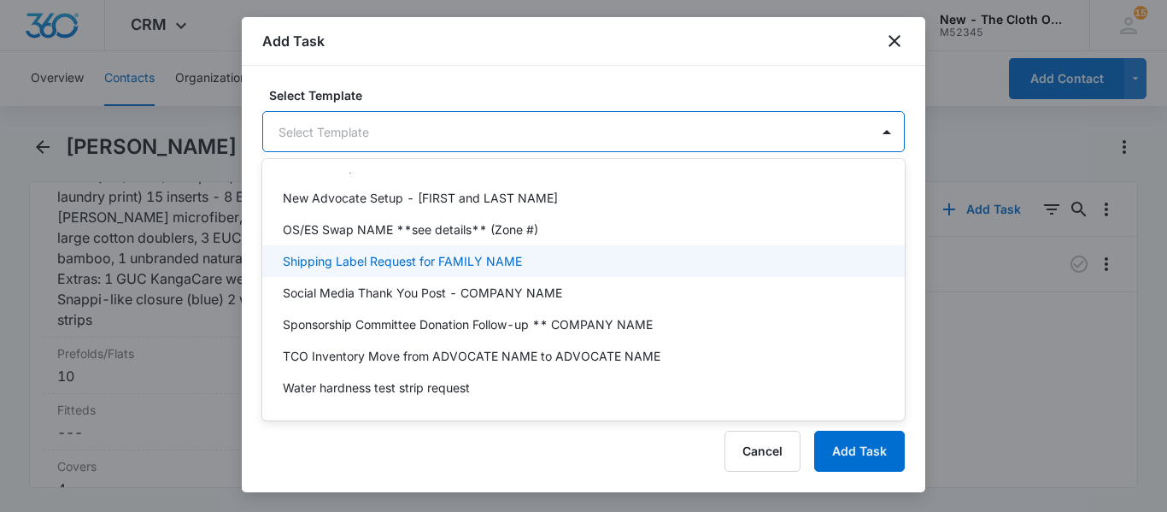
click at [473, 263] on p "Shipping Label Request for FAMILY NAME" at bounding box center [402, 261] width 239 height 18
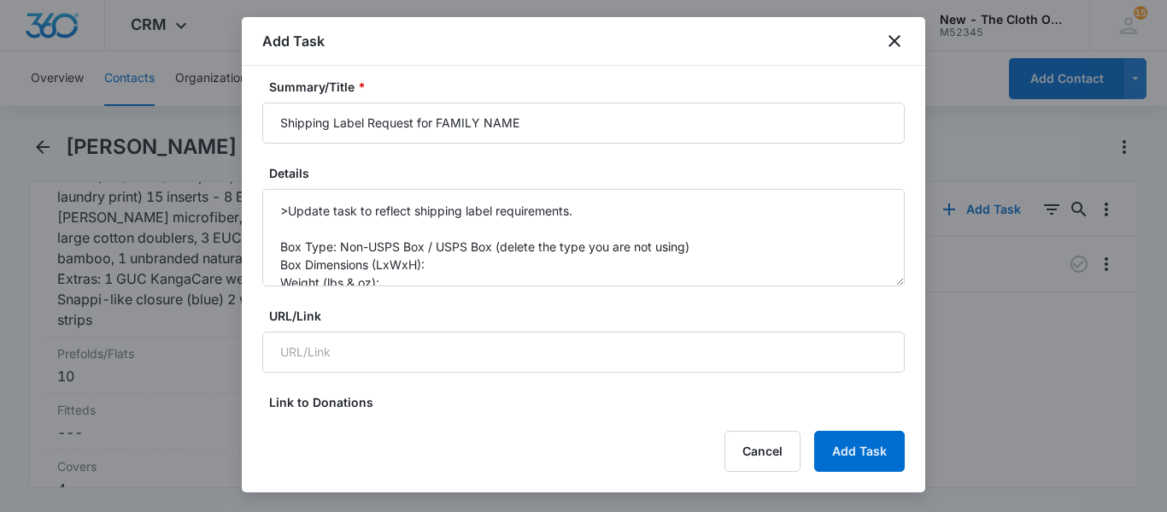
scroll to position [262, 0]
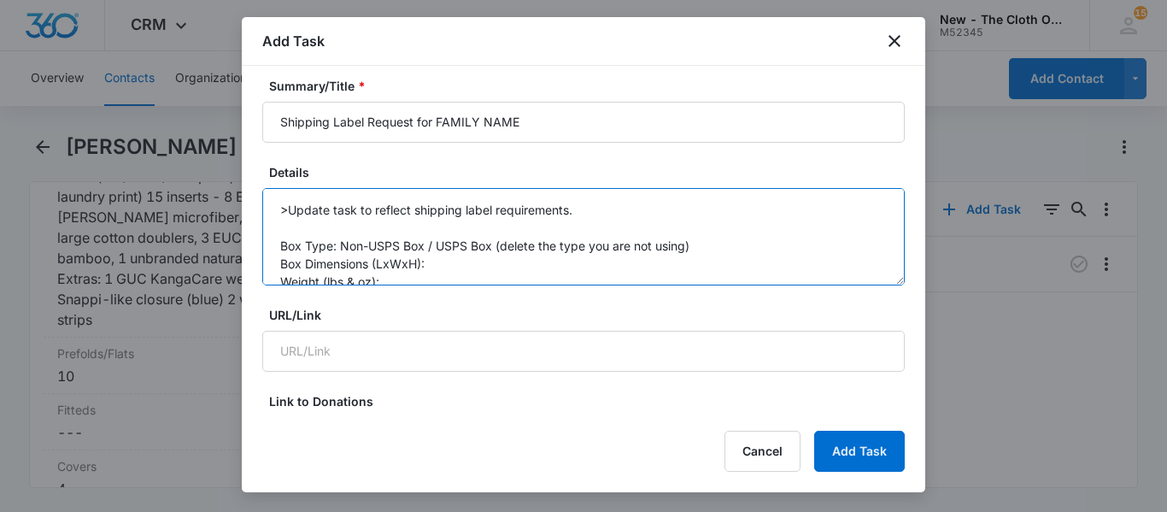
click at [512, 274] on textarea ">Update task to reflect shipping label requirements. Box Type: Non-USPS Box / U…" at bounding box center [583, 236] width 643 height 97
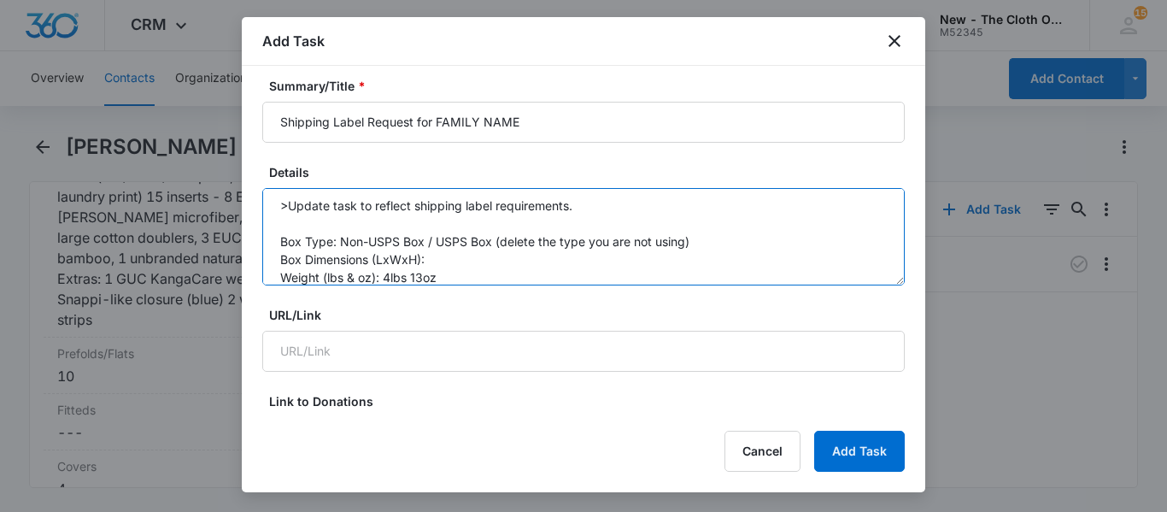
click at [462, 260] on textarea ">Update task to reflect shipping label requirements. Box Type: Non-USPS Box / U…" at bounding box center [583, 236] width 643 height 97
drag, startPoint x: 426, startPoint y: 241, endPoint x: 700, endPoint y: 244, distance: 274.4
click at [700, 244] on textarea ">Update task to reflect shipping label requirements. Box Type: Non-USPS Box / U…" at bounding box center [583, 236] width 643 height 97
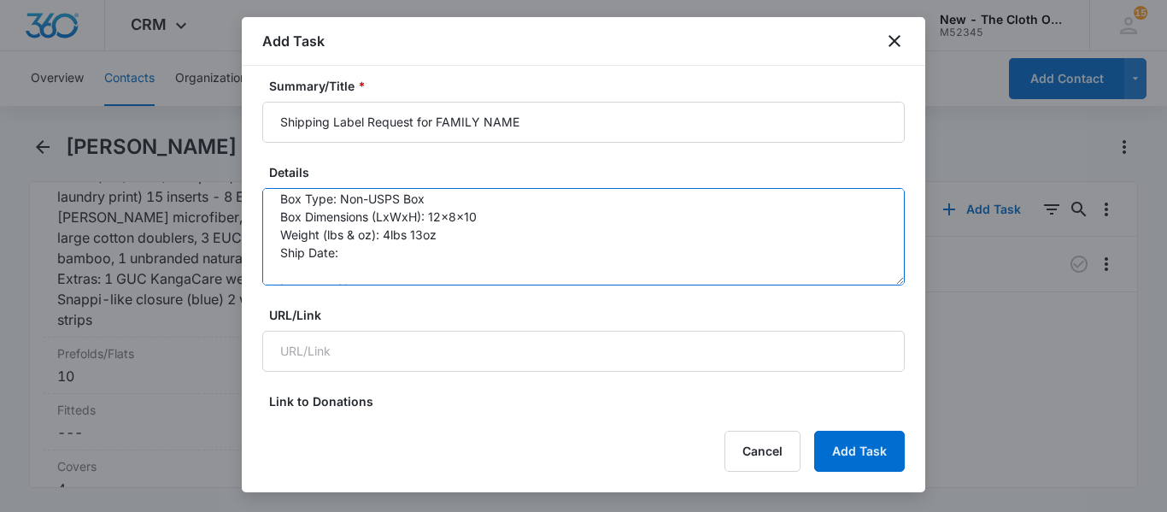
scroll to position [43, 0]
click at [360, 256] on textarea ">Update task to reflect shipping label requirements. Box Type: Non-USPS Box Box…" at bounding box center [583, 236] width 643 height 97
type textarea ">Update task to reflect shipping label requirements. Box Type: Non-USPS Box Box…"
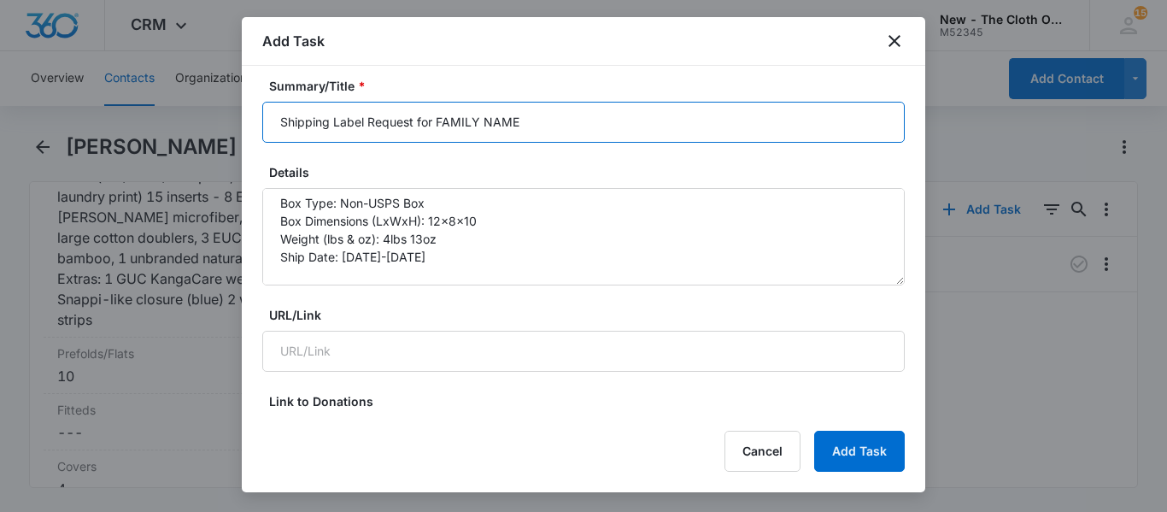
click at [555, 118] on input "Shipping Label Request for FAMILY NAME" at bounding box center [583, 122] width 643 height 41
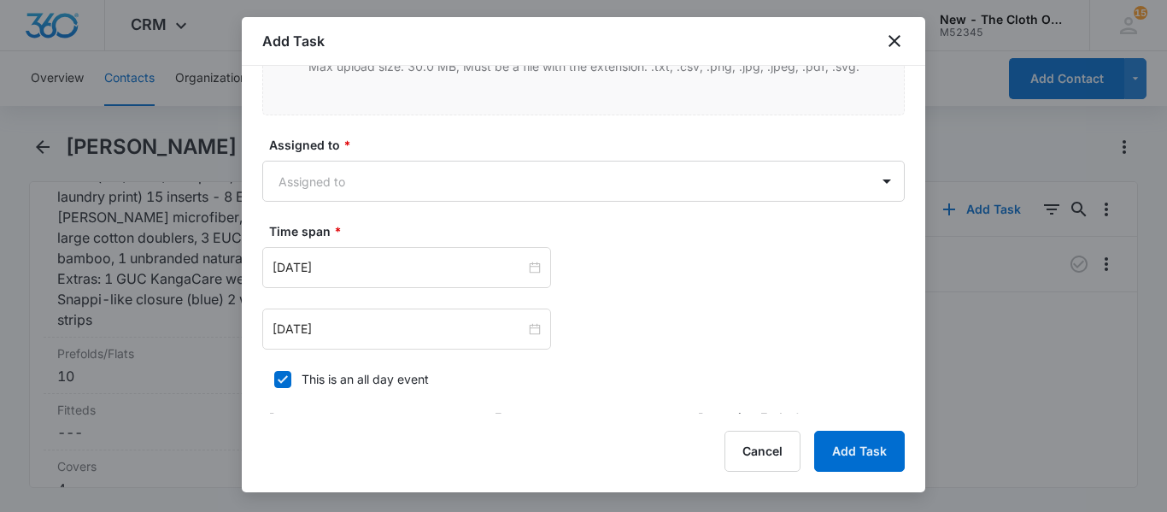
scroll to position [976, 0]
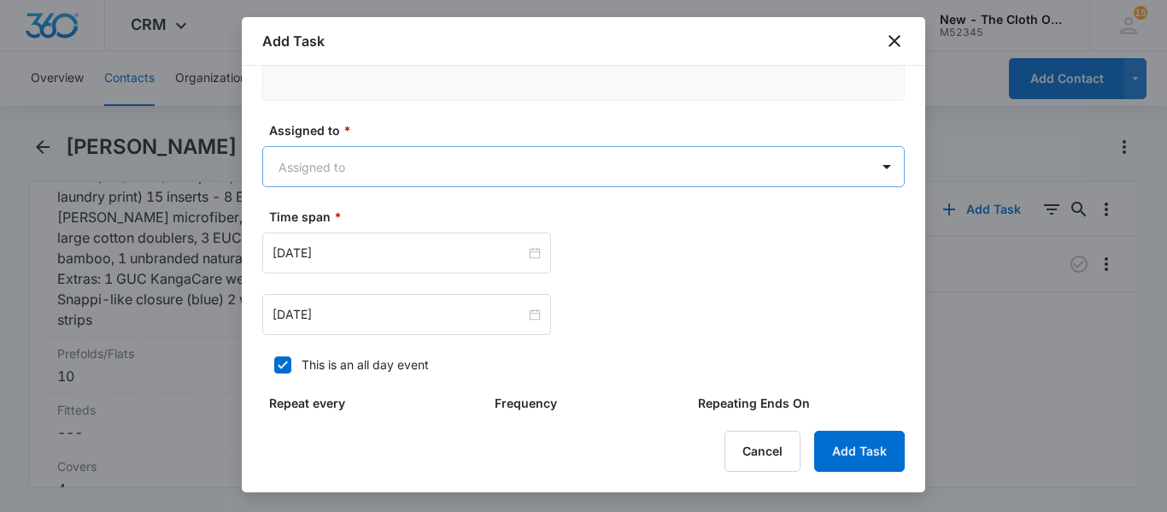
type input "Shipping Label Request for S [PERSON_NAME]"
click at [541, 159] on body "CRM Apps Reputation CRM Email Social Ads Intelligence Brand Settings New - The …" at bounding box center [583, 256] width 1167 height 512
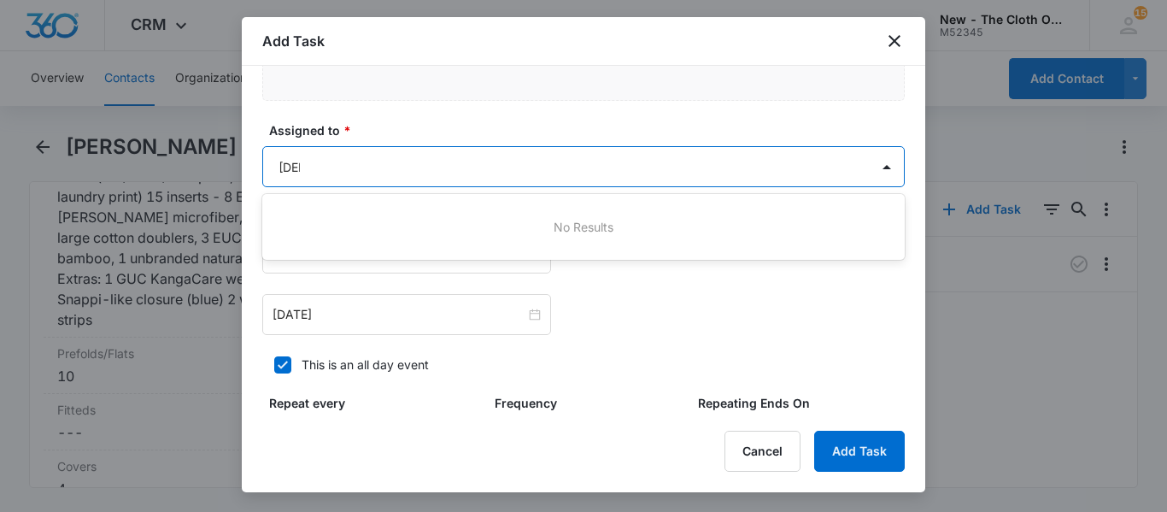
type input "shi"
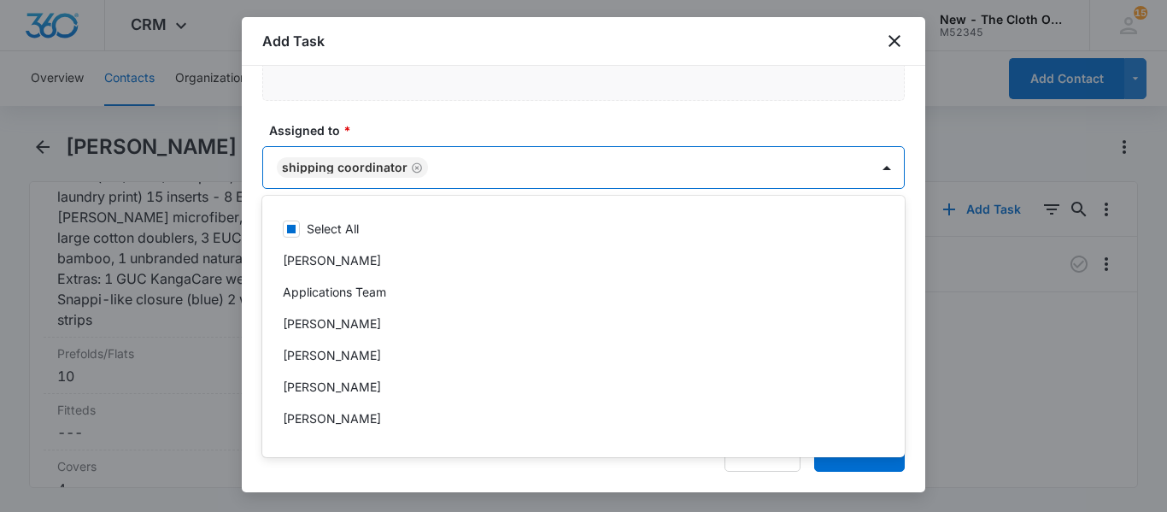
click at [891, 170] on div at bounding box center [583, 256] width 1167 height 512
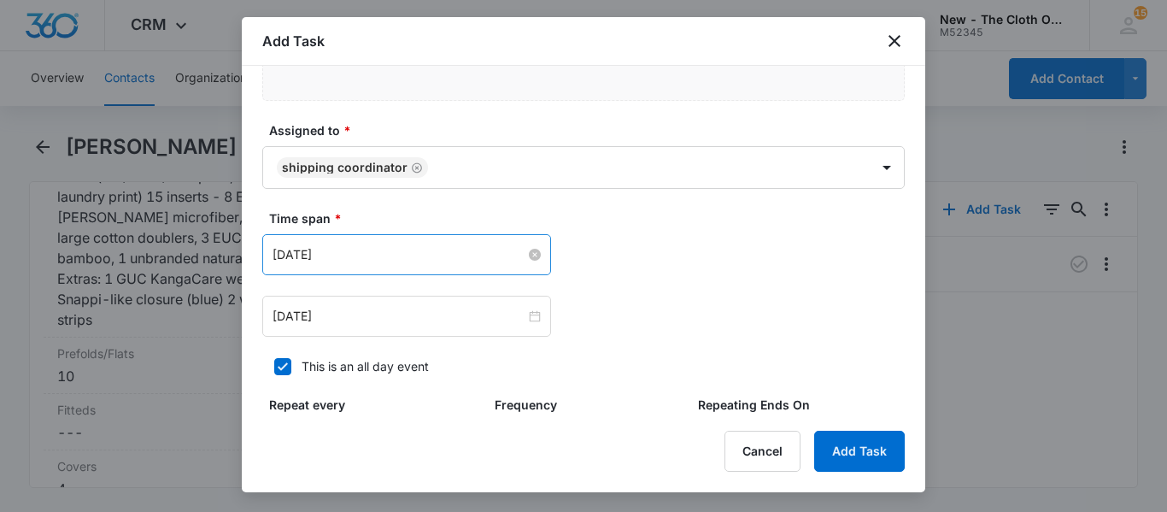
click at [526, 260] on div "[DATE]" at bounding box center [407, 254] width 268 height 19
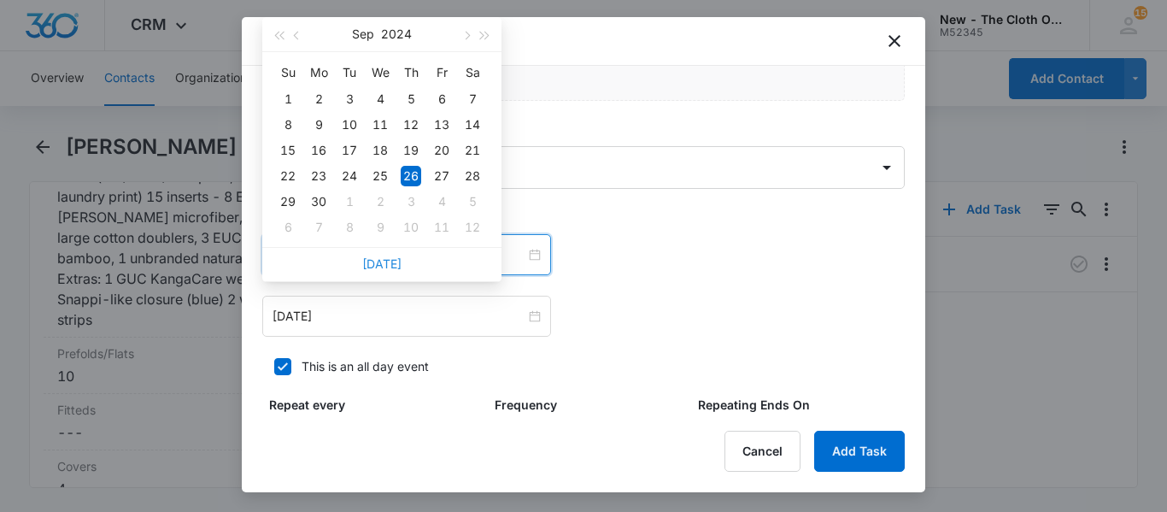
click at [387, 263] on link "[DATE]" at bounding box center [381, 263] width 39 height 15
type input "[DATE]"
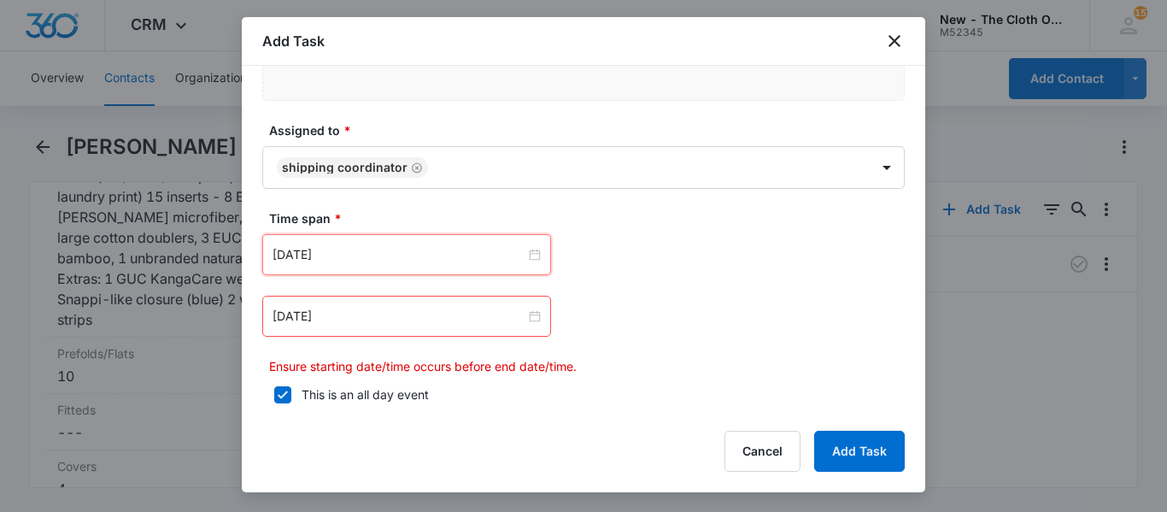
click at [382, 329] on div "[DATE]" at bounding box center [406, 316] width 289 height 41
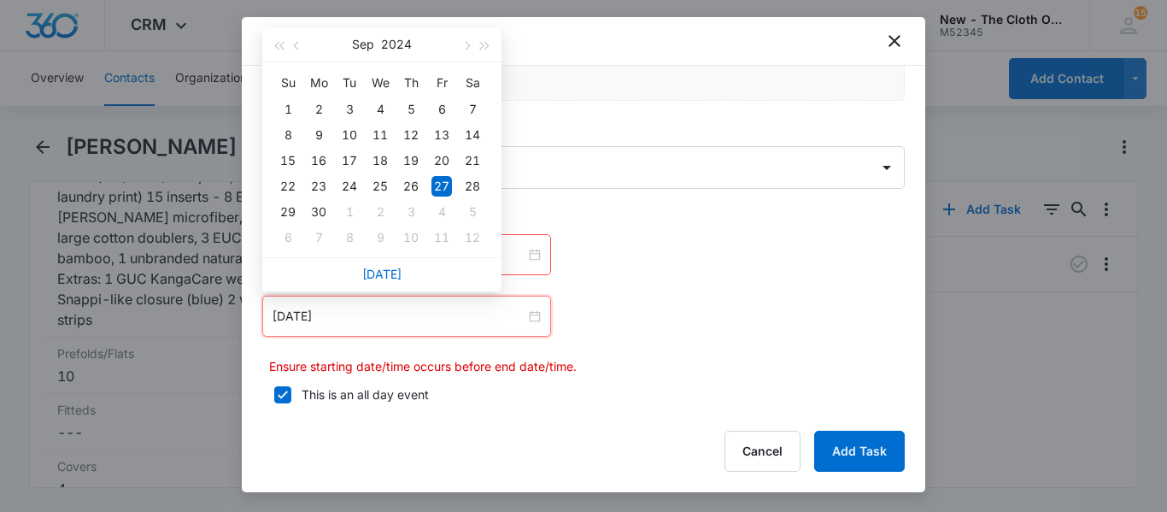
click at [383, 284] on div "[DATE]" at bounding box center [381, 274] width 239 height 34
click at [384, 278] on link "[DATE]" at bounding box center [381, 274] width 39 height 15
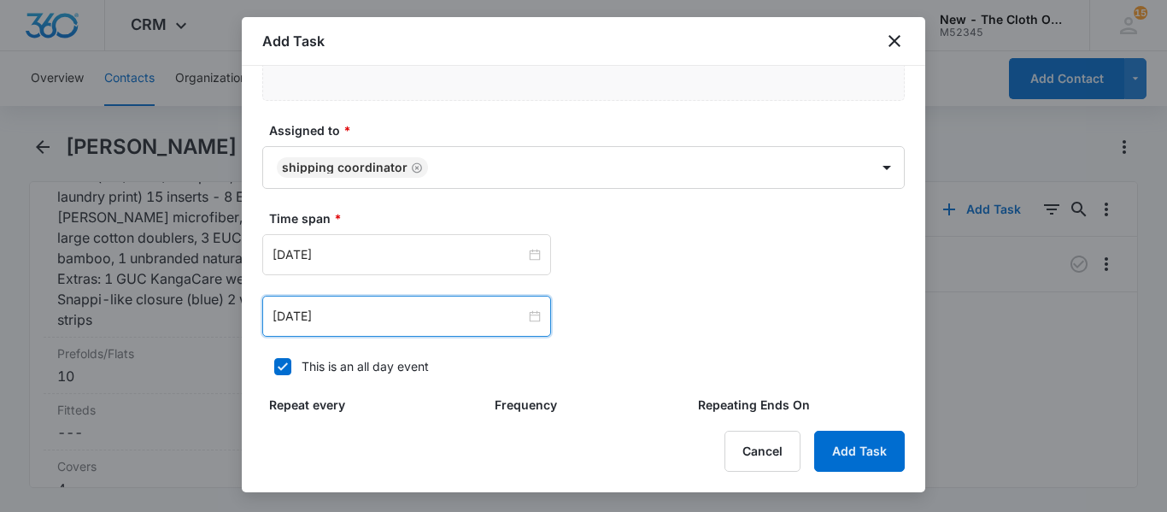
click at [363, 327] on div "[DATE]" at bounding box center [406, 316] width 289 height 41
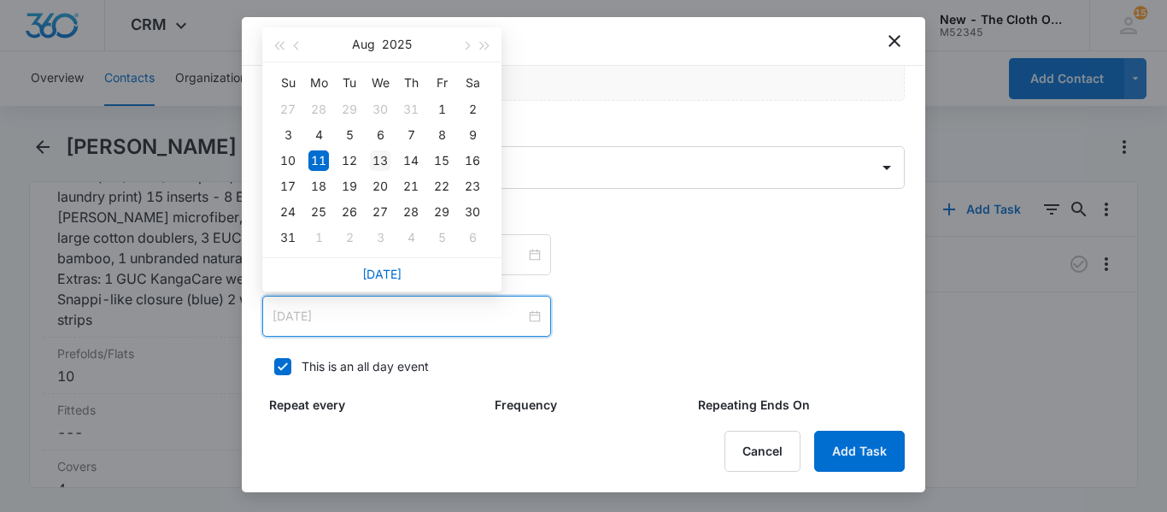
type input "[DATE]"
click at [377, 156] on div "13" at bounding box center [380, 160] width 21 height 21
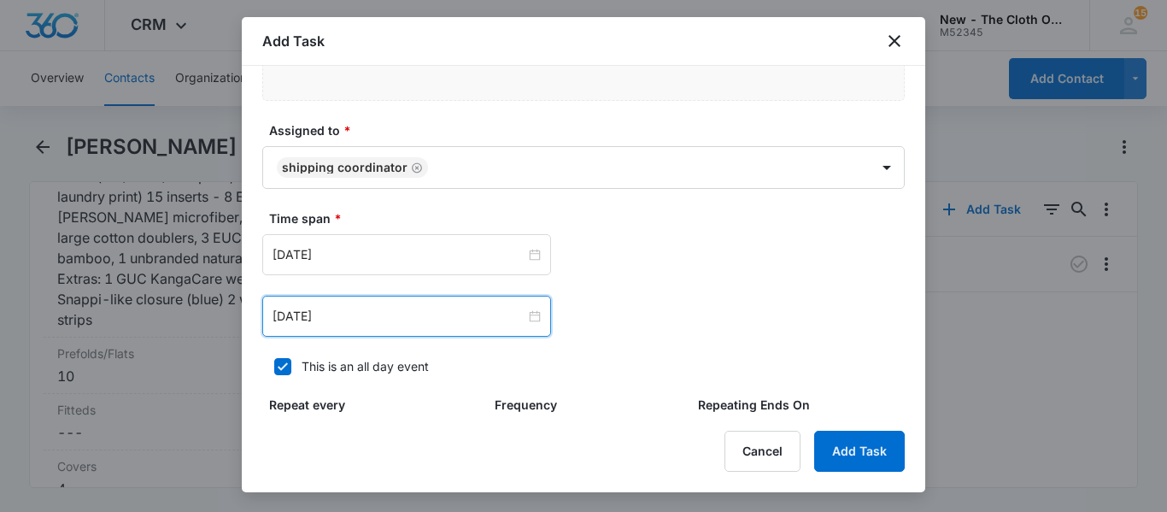
click at [740, 268] on div "[DATE] [DATE] Su Mo Tu We Th Fr Sa 27 28 29 30 31 1 2 3 4 5 6 7 8 9 10 11 12 13…" at bounding box center [583, 254] width 643 height 41
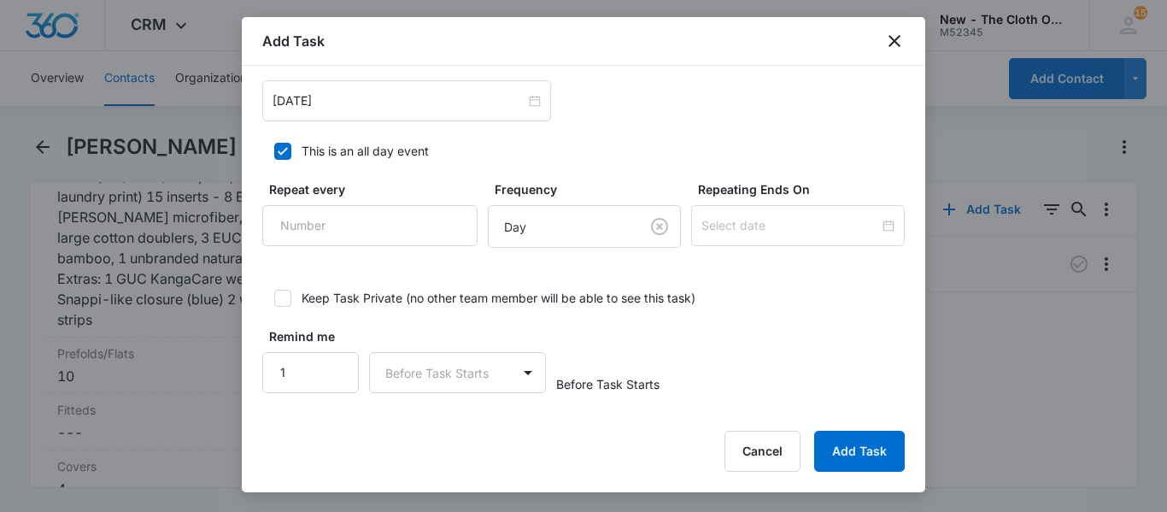
click at [823, 328] on div "Remind me 1 Before Task Starts Before Task Starts" at bounding box center [583, 360] width 643 height 66
click at [860, 466] on button "Add Task" at bounding box center [859, 451] width 91 height 41
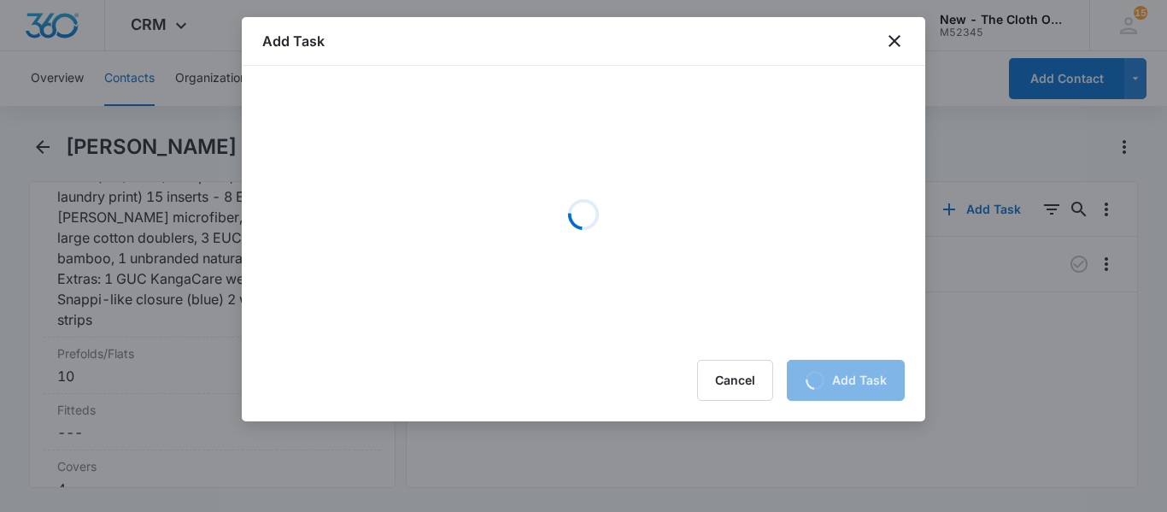
scroll to position [0, 0]
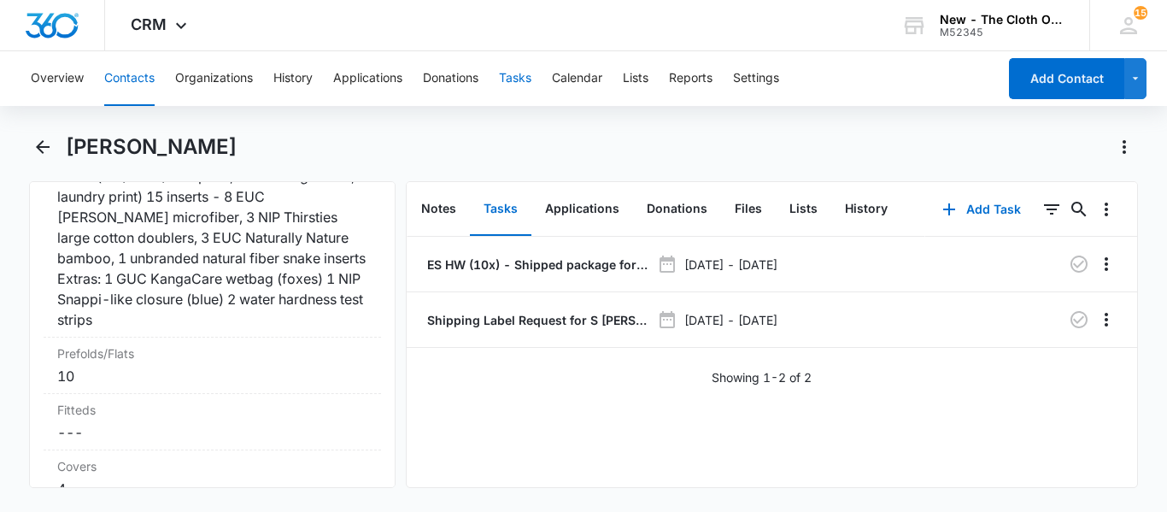
click at [528, 72] on button "Tasks" at bounding box center [515, 78] width 32 height 55
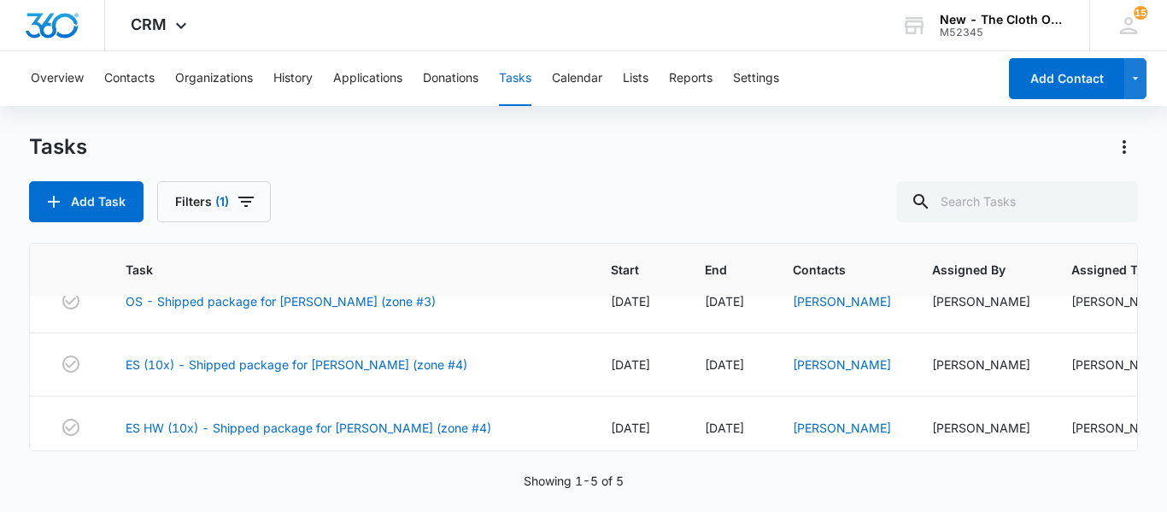
scroll to position [162, 0]
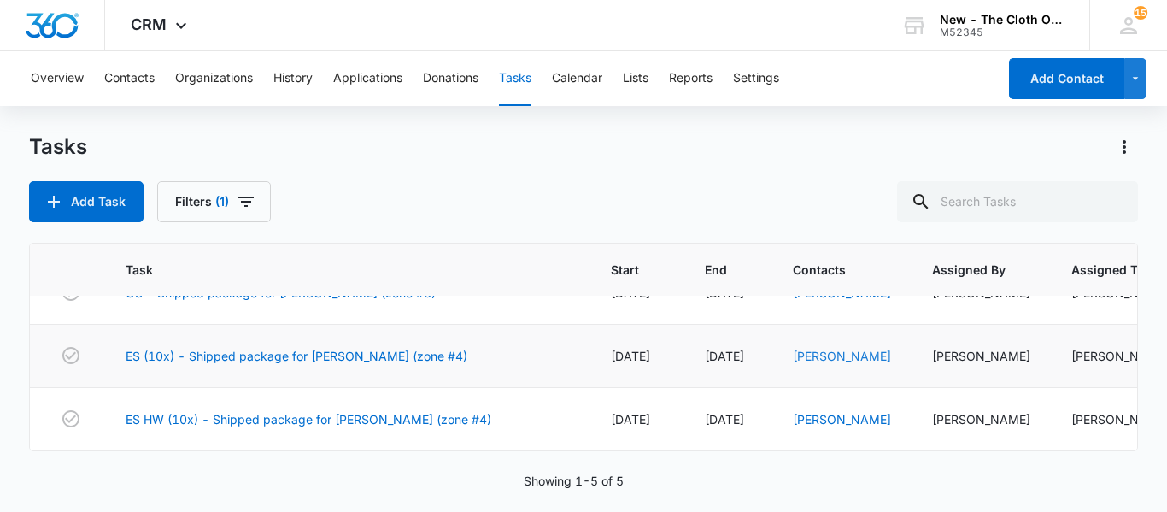
click at [793, 351] on link "[PERSON_NAME]" at bounding box center [842, 356] width 98 height 15
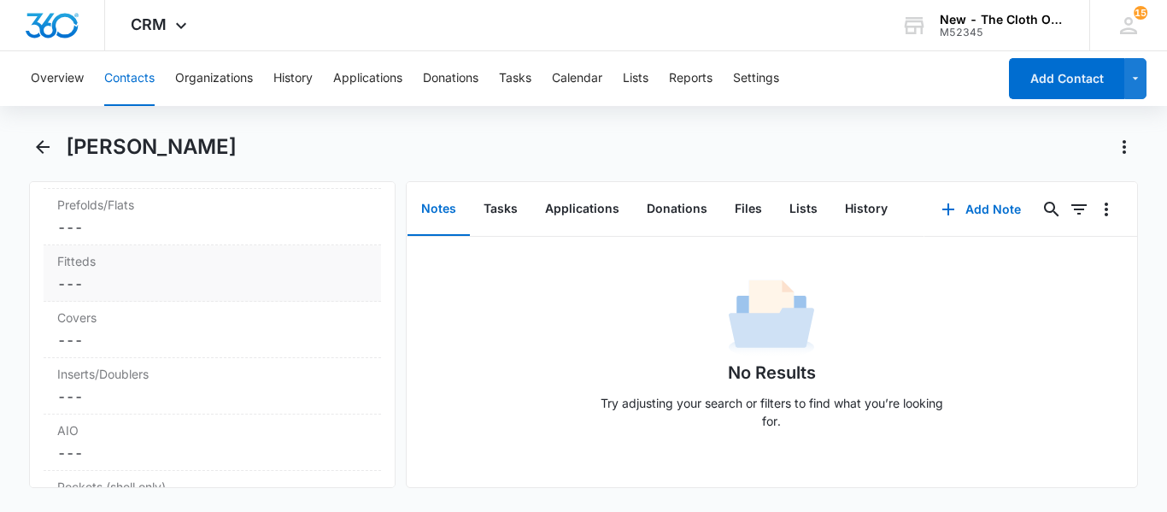
scroll to position [4280, 0]
click at [138, 372] on dd "Cancel Save Changes ---" at bounding box center [212, 361] width 310 height 21
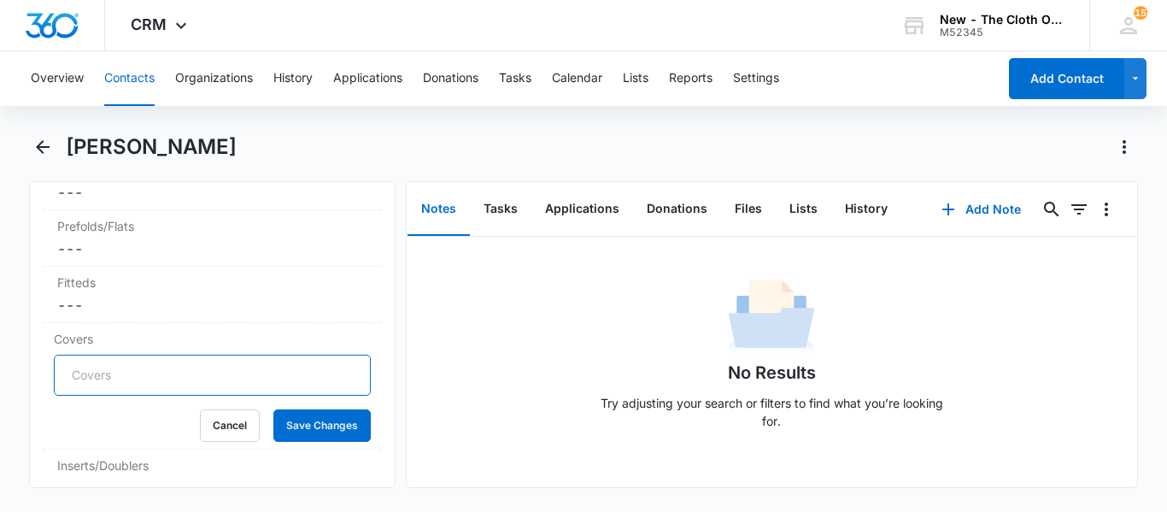
click at [115, 396] on input "Covers" at bounding box center [212, 375] width 317 height 41
type input "1"
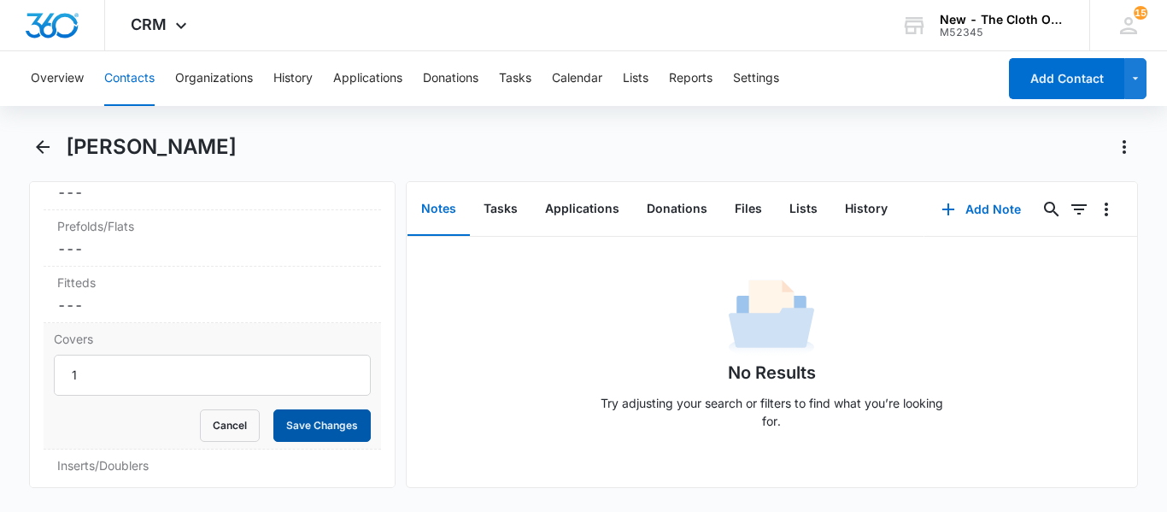
click at [357, 442] on button "Save Changes" at bounding box center [321, 425] width 97 height 32
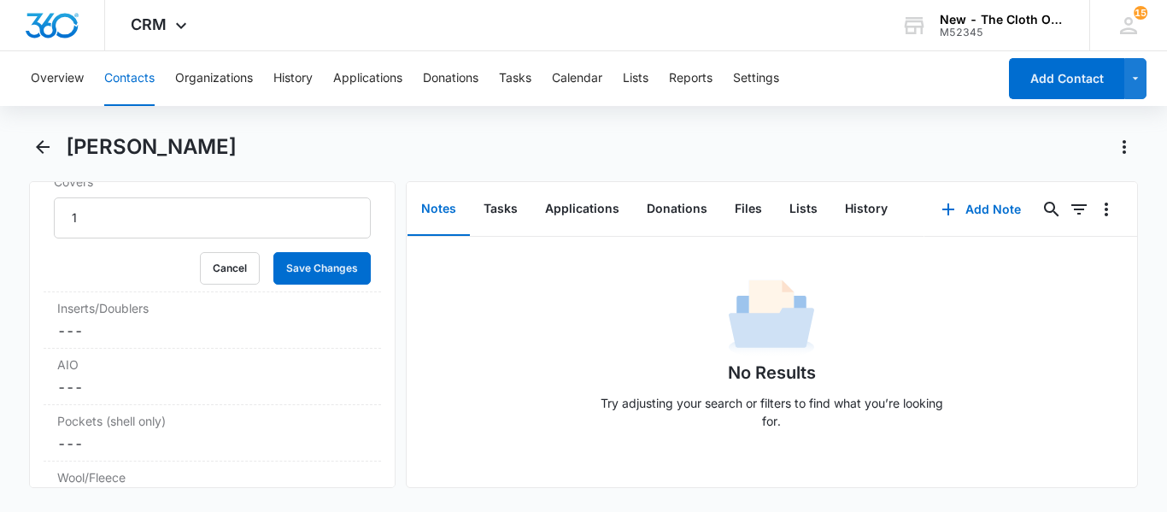
scroll to position [4443, 0]
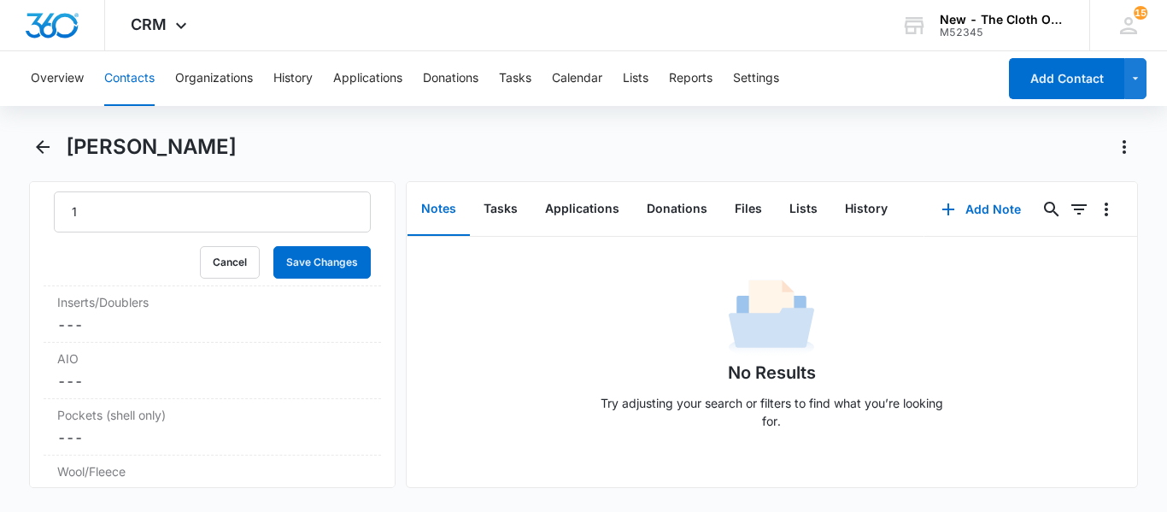
click at [226, 311] on label "Inserts/Doublers" at bounding box center [212, 302] width 310 height 18
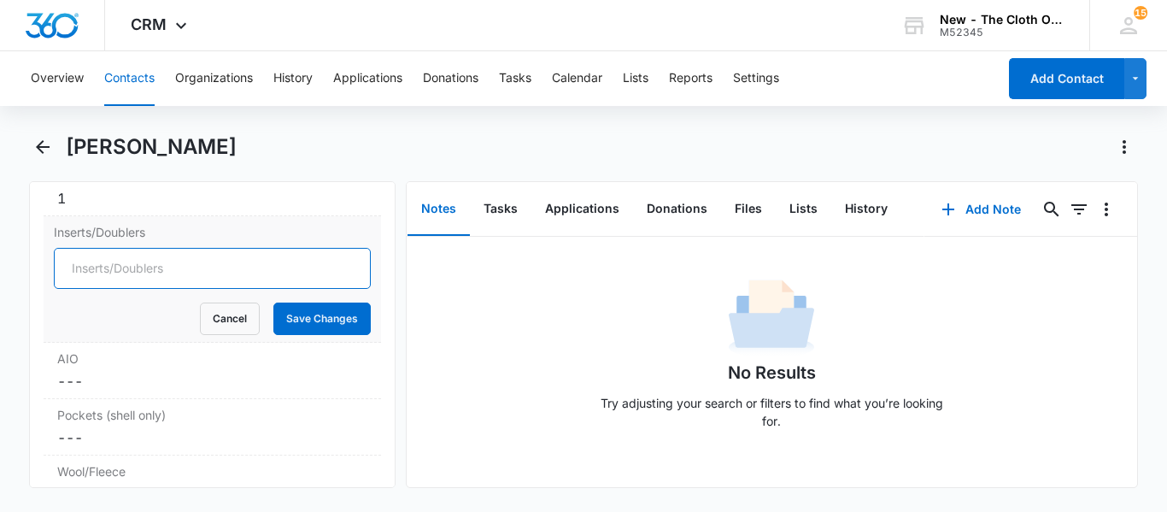
click at [144, 289] on input "Inserts/Doublers" at bounding box center [212, 268] width 317 height 41
type input "17"
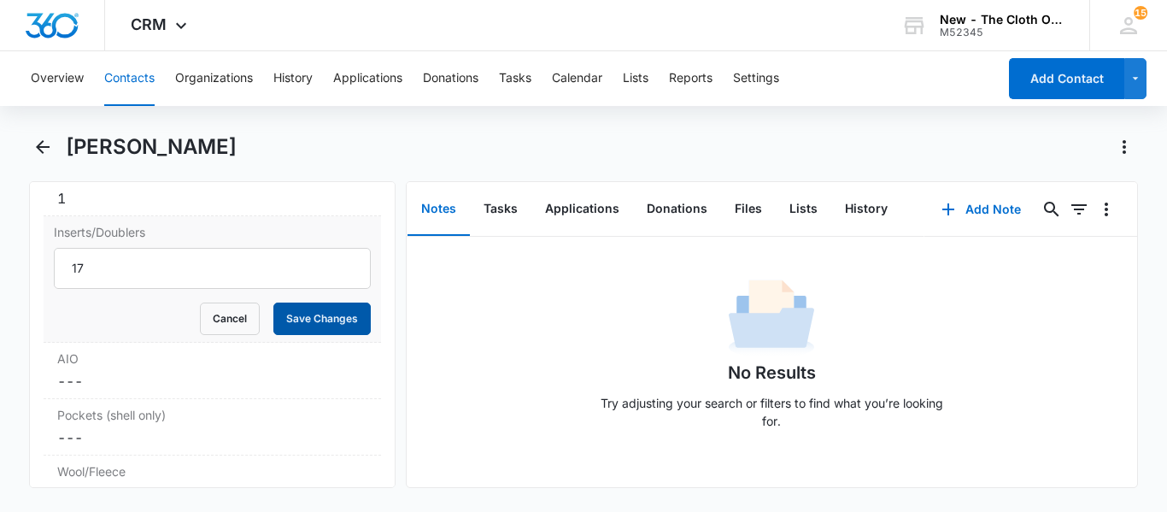
click at [310, 335] on button "Save Changes" at bounding box center [321, 319] width 97 height 32
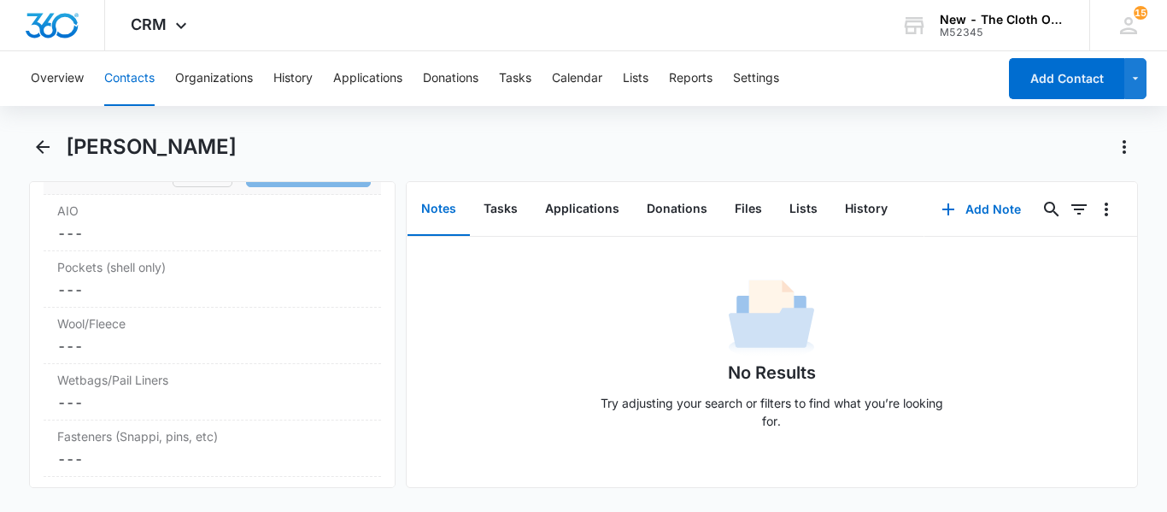
scroll to position [4594, 0]
click at [116, 297] on dd "Cancel Save Changes ---" at bounding box center [212, 287] width 310 height 21
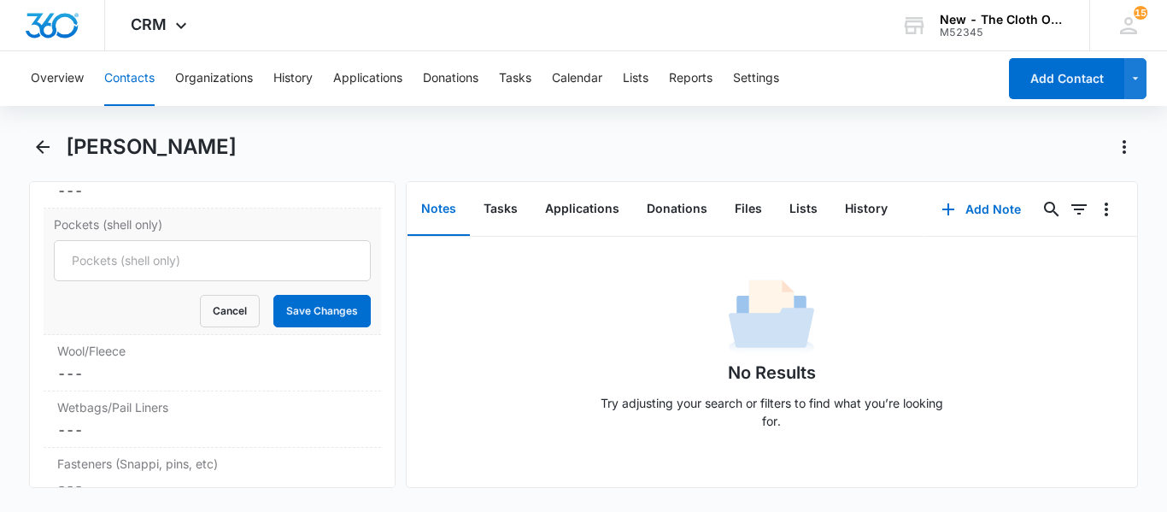
scroll to position [4561, 0]
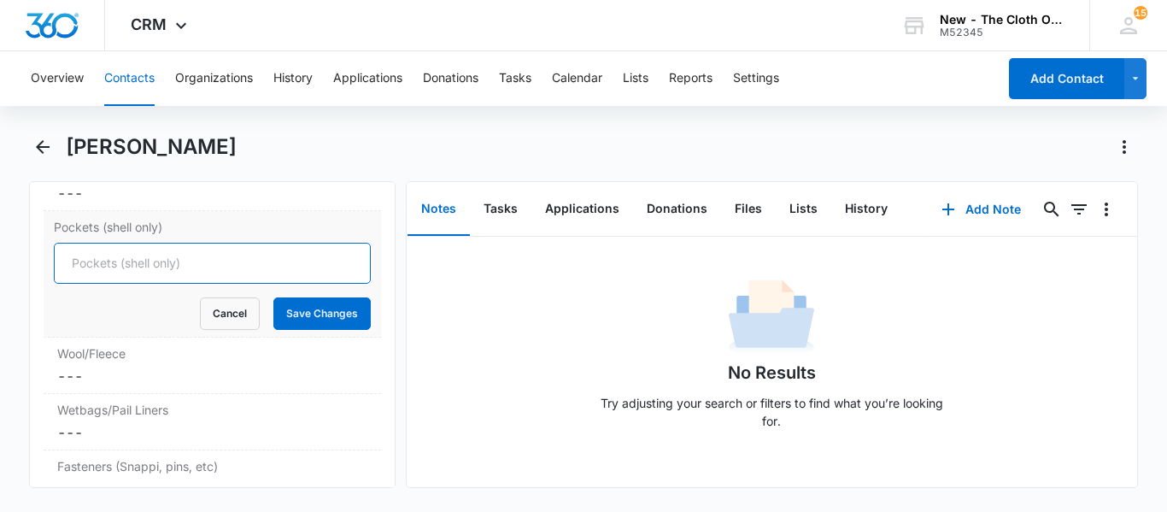
click at [89, 284] on input "Pockets (shell only)" at bounding box center [212, 263] width 317 height 41
type input "7"
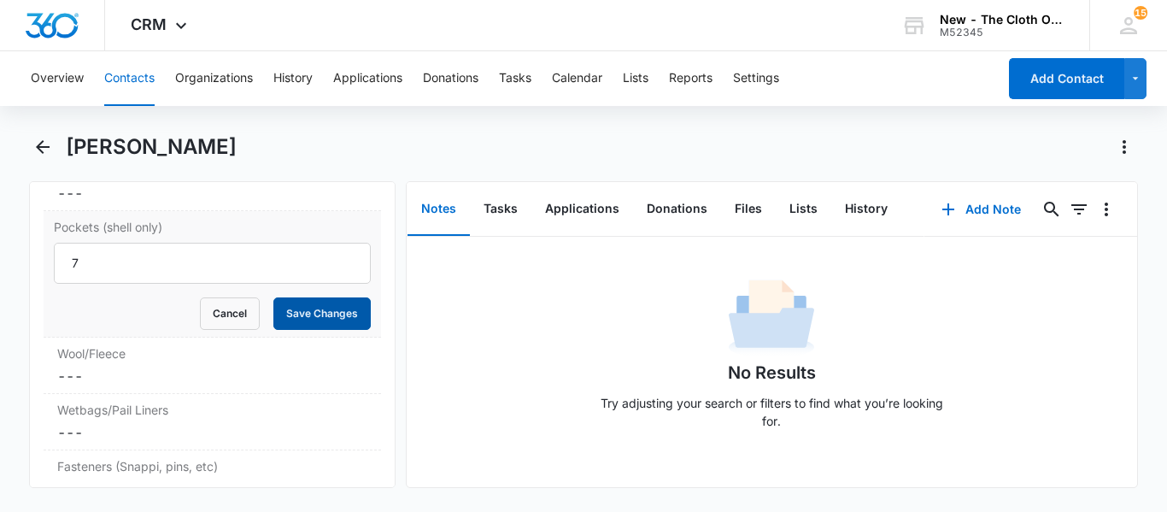
click at [297, 330] on button "Save Changes" at bounding box center [321, 313] width 97 height 32
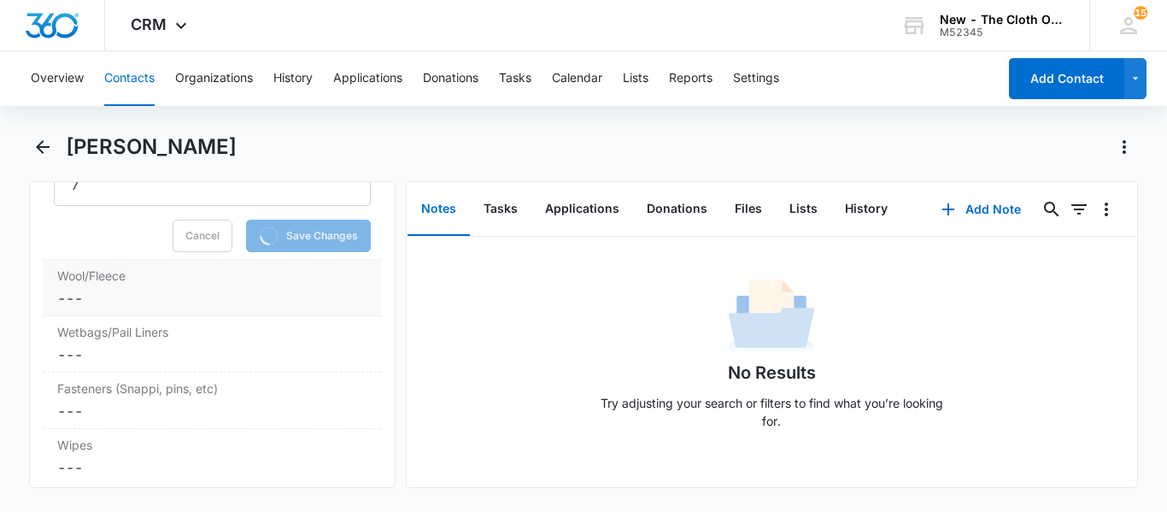
scroll to position [4641, 0]
click at [74, 339] on label "Wetbags/Pail Liners" at bounding box center [212, 330] width 310 height 18
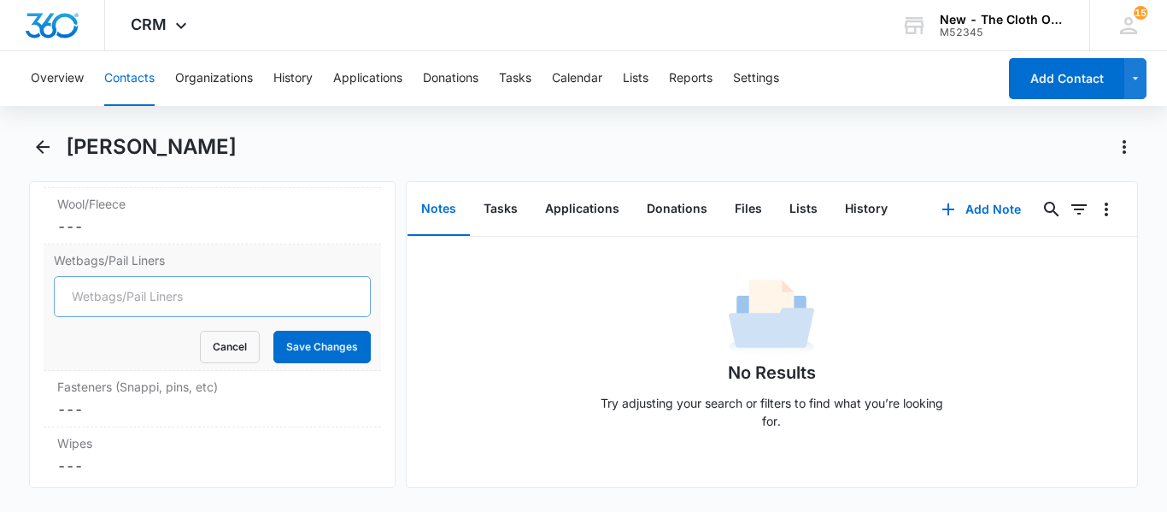
click at [79, 363] on div "Cancel Save Changes" at bounding box center [212, 347] width 317 height 32
click at [89, 317] on input "Wetbags/Pail Liners" at bounding box center [212, 296] width 317 height 41
type input "2"
click at [299, 363] on button "Save Changes" at bounding box center [321, 347] width 97 height 32
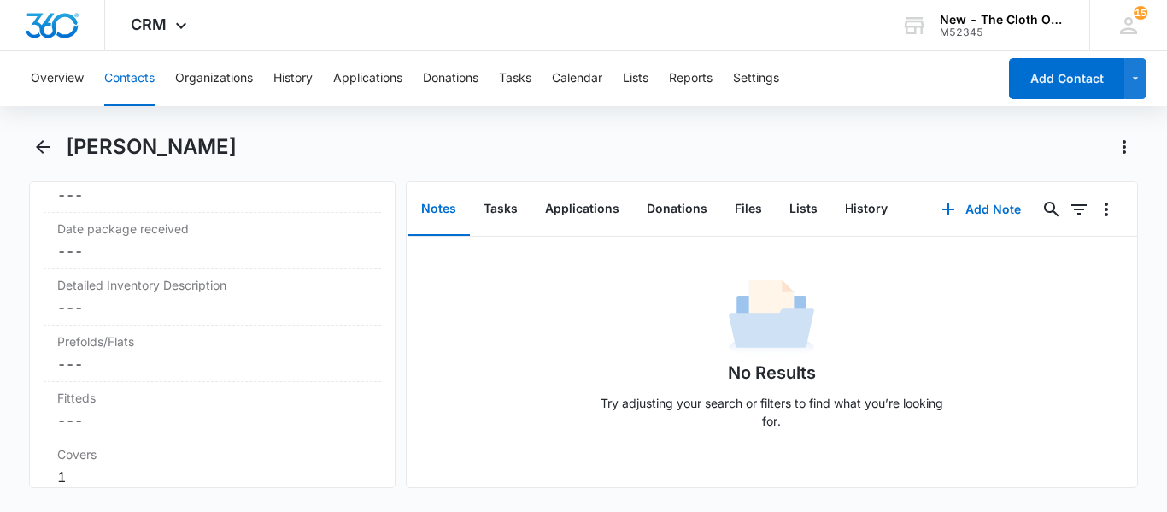
scroll to position [4161, 0]
click at [210, 329] on div "Detailed Inventory Description Cancel Save Changes ---" at bounding box center [213, 301] width 338 height 56
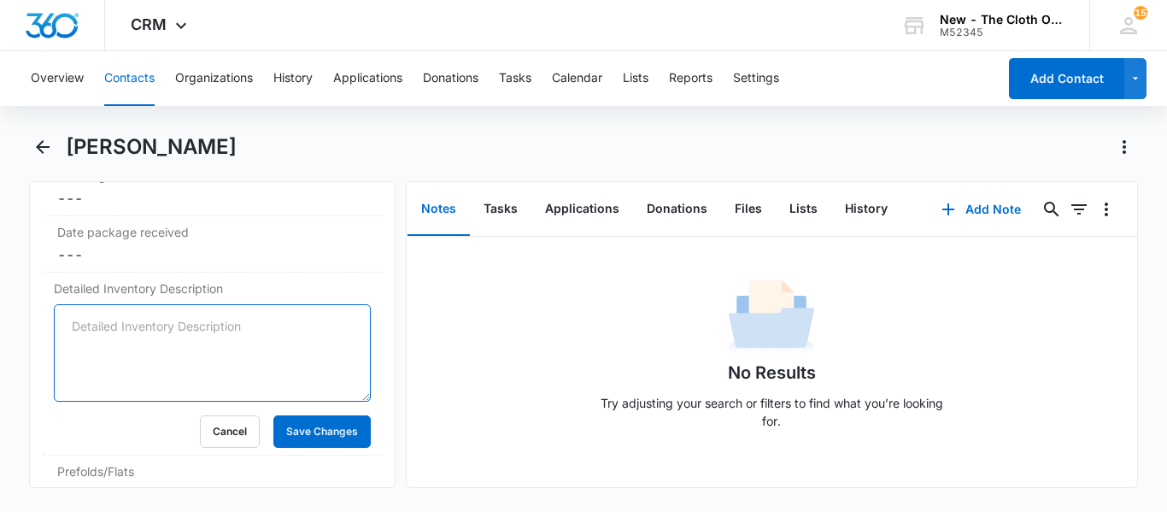
click at [174, 368] on textarea "Detailed Inventory Description" at bounding box center [212, 352] width 317 height 97
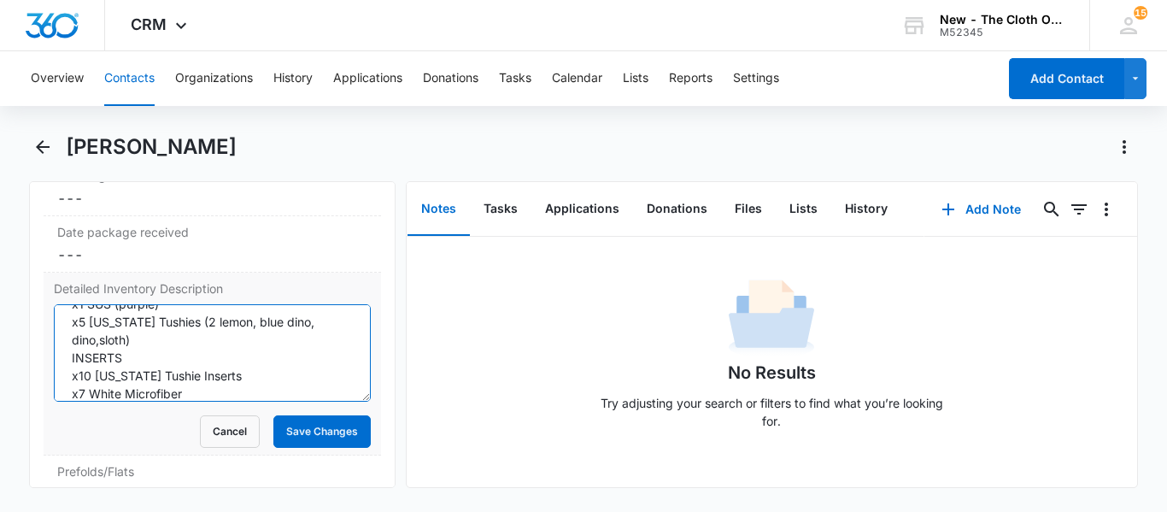
scroll to position [0, 0]
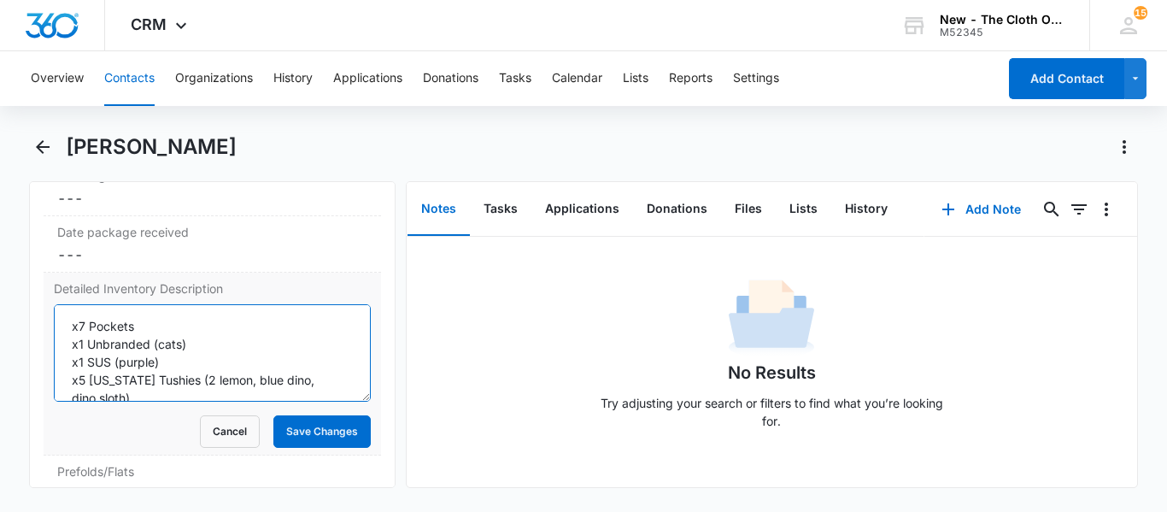
click at [359, 402] on textarea "x7 Pockets x1 Unbranded (cats) x1 SUS (purple) x5 [US_STATE] Tushies (2 lemon, …" at bounding box center [212, 352] width 317 height 97
click at [172, 370] on textarea "x7 Pockets x1 Unbranded (cats) x1 SUS (purple) x5 [US_STATE] Tushies (2 lemon, …" at bounding box center [212, 352] width 317 height 97
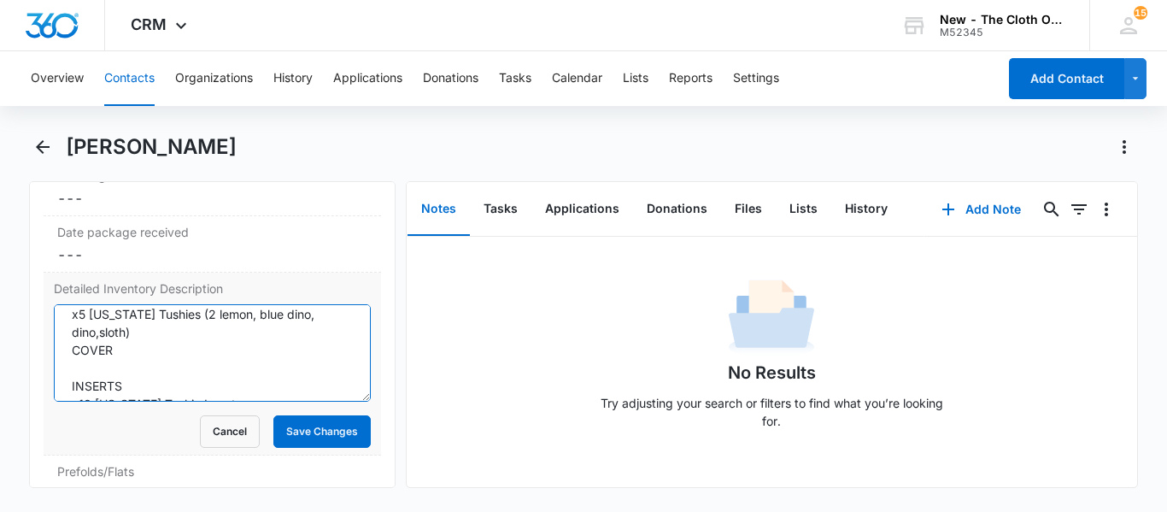
click at [110, 385] on textarea "x7 POCKET x1 Unbranded (cats) x1 SUS (purple) x5 [US_STATE] Tushies (2 lemon, b…" at bounding box center [212, 352] width 317 height 97
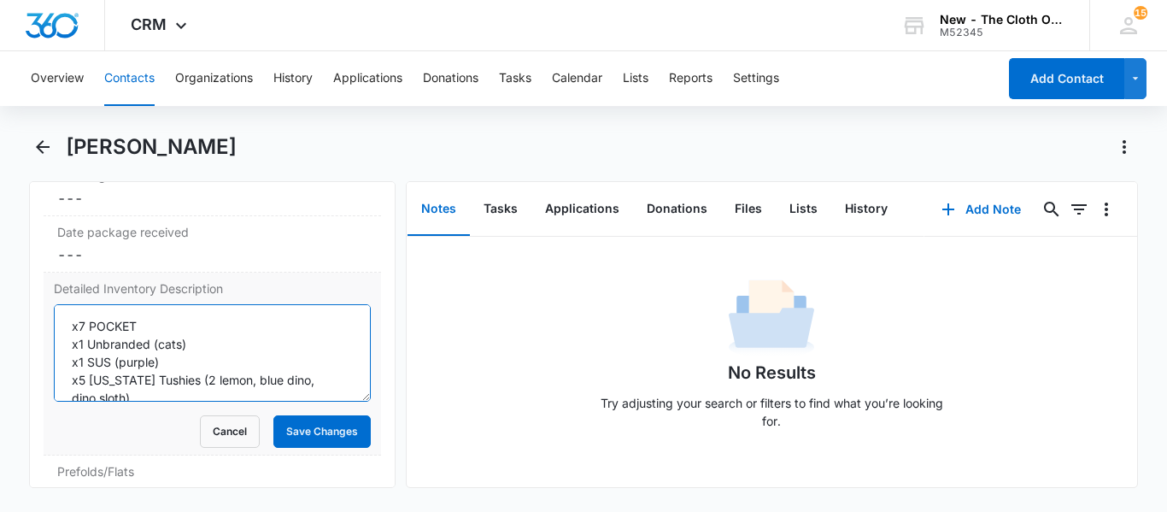
click at [162, 362] on textarea "x7 POCKET x1 Unbranded (cats) x1 SUS (purple) x5 [US_STATE] Tushies (2 lemon, b…" at bounding box center [212, 352] width 317 height 97
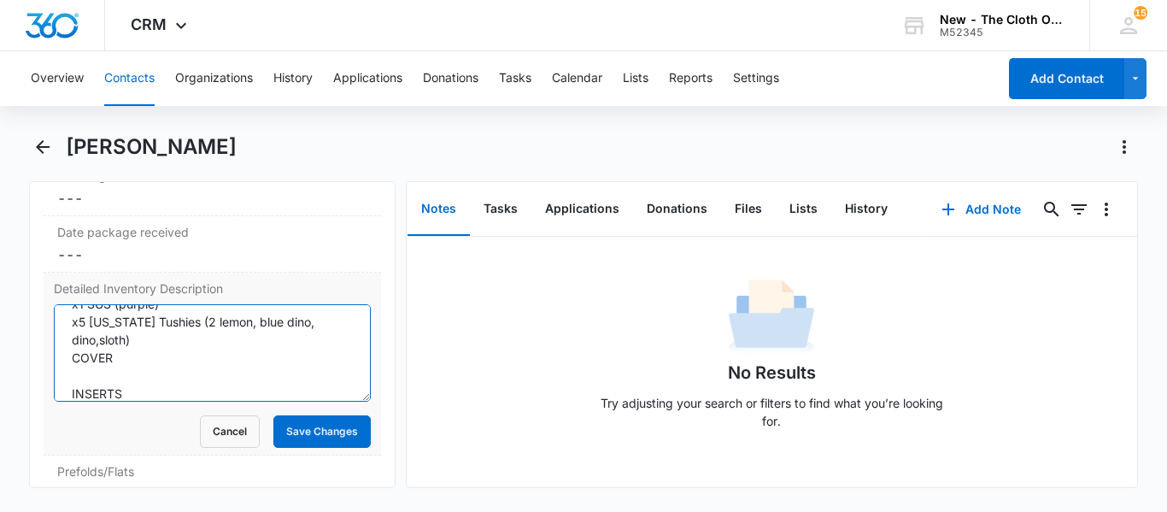
scroll to position [63, 0]
click at [71, 373] on textarea "x7 POCKETS x1 Unbranded (cats) x1 SUS (purple) x5 [US_STATE] Tushies (2 lemon, …" at bounding box center [212, 352] width 317 height 97
click at [97, 397] on textarea "x7 POCKETS x1 Unbranded (cats) x1 SUS (purple) x5 [US_STATE] Tushies (2 lemon, …" at bounding box center [212, 352] width 317 height 97
click at [135, 377] on textarea "x7 POCKETS x1 Unbranded (cats) x1 SUS (purple) x5 [US_STATE] Tushies (2 lemon, …" at bounding box center [212, 352] width 317 height 97
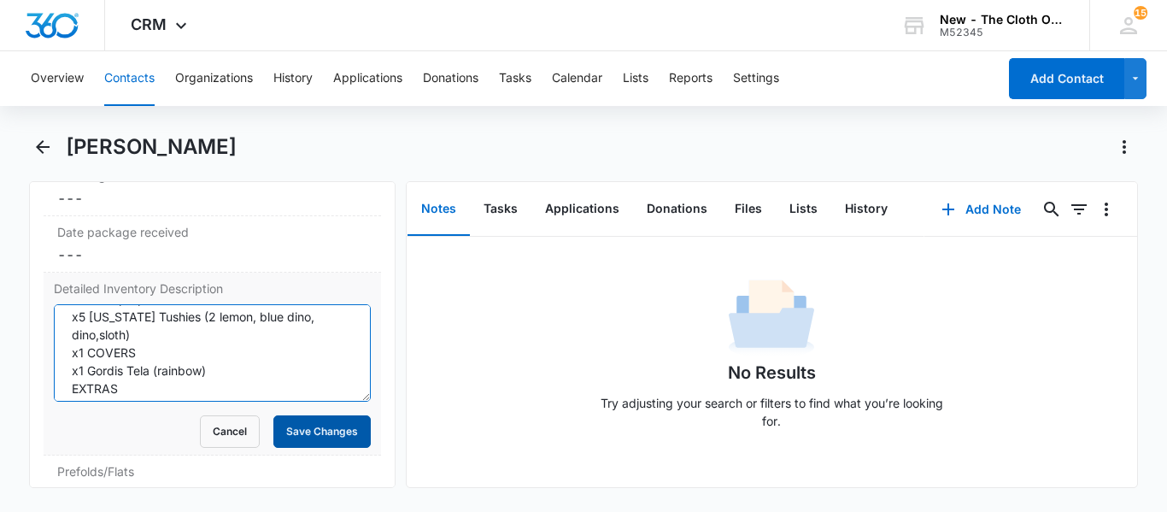
type textarea "x7 POCKETS x1 Unbranded (cats) x1 SUS (purple) x5 [US_STATE] Tushies (2 lemon, …"
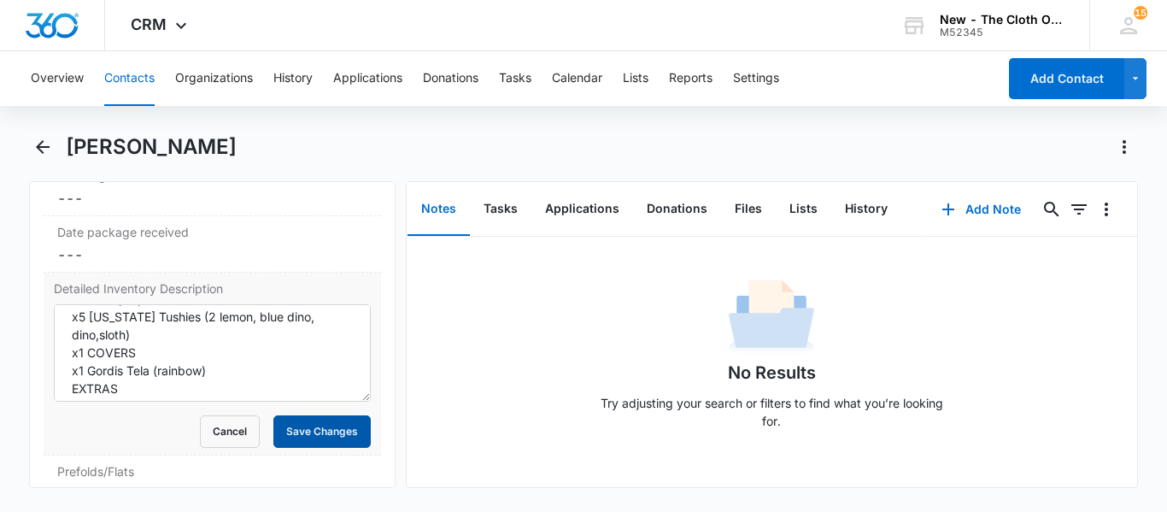
click at [330, 448] on button "Save Changes" at bounding box center [321, 431] width 97 height 32
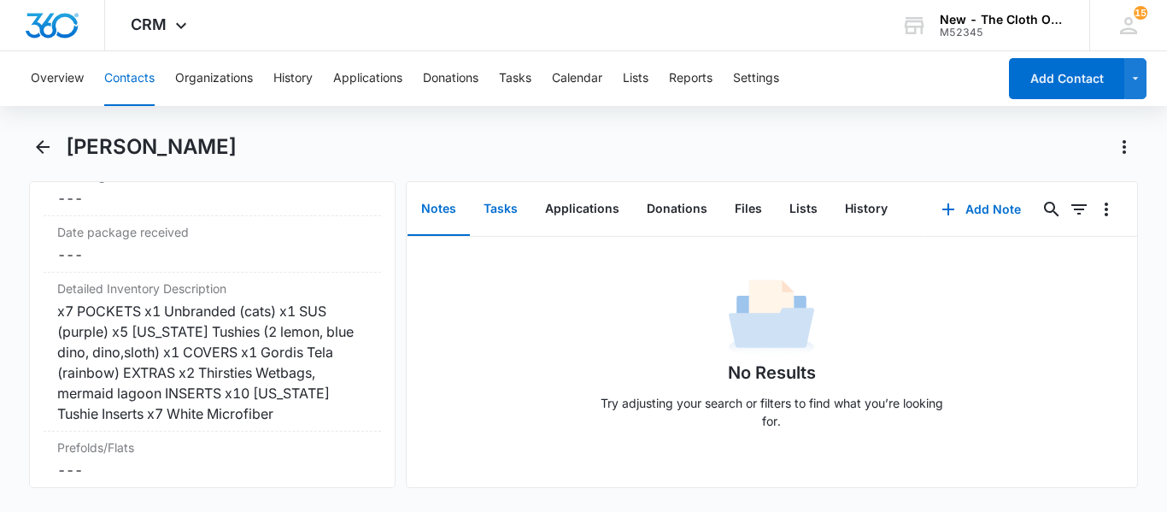
click at [509, 203] on button "Tasks" at bounding box center [501, 209] width 62 height 53
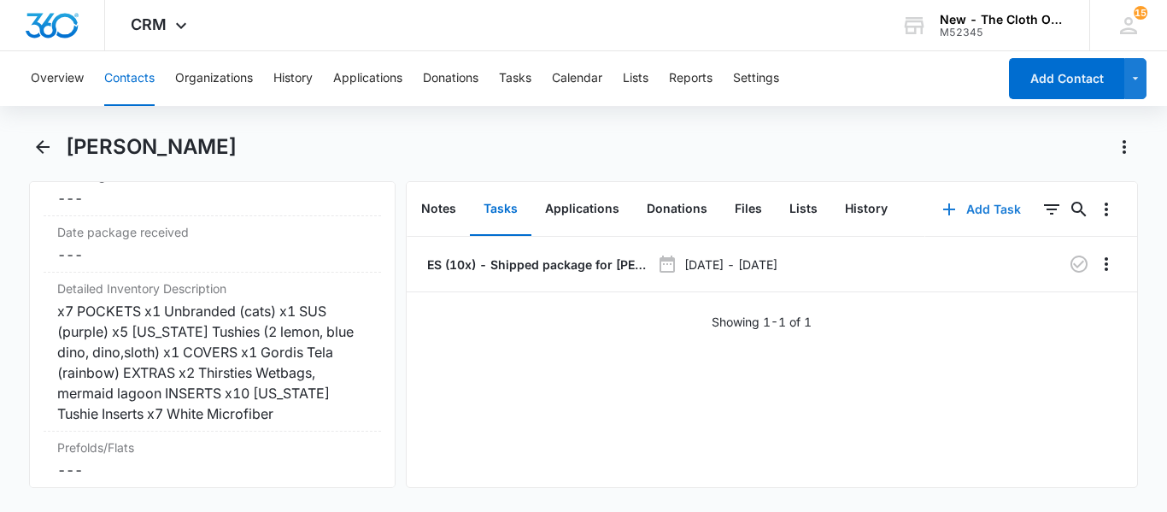
click at [1008, 219] on button "Add Task" at bounding box center [982, 209] width 113 height 41
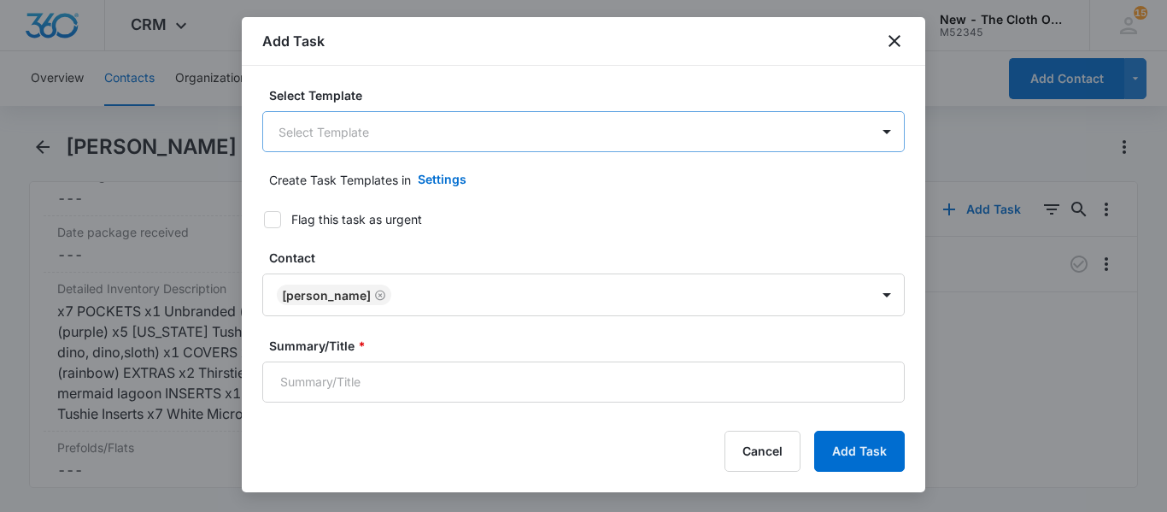
click at [394, 147] on body "CRM Apps Reputation CRM Email Social Ads Intelligence Brand Settings New - The …" at bounding box center [583, 256] width 1167 height 512
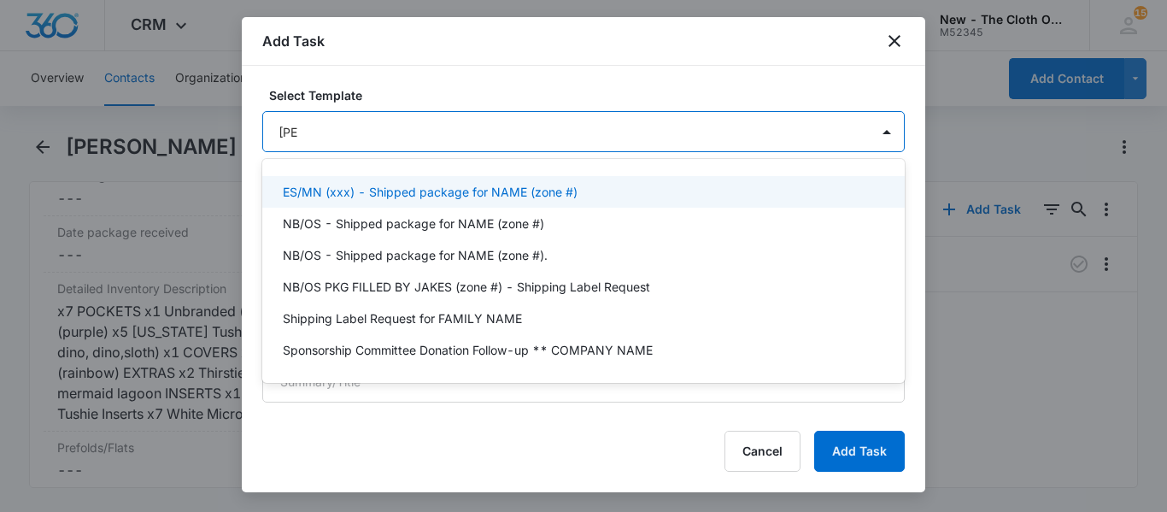
type input "shippi"
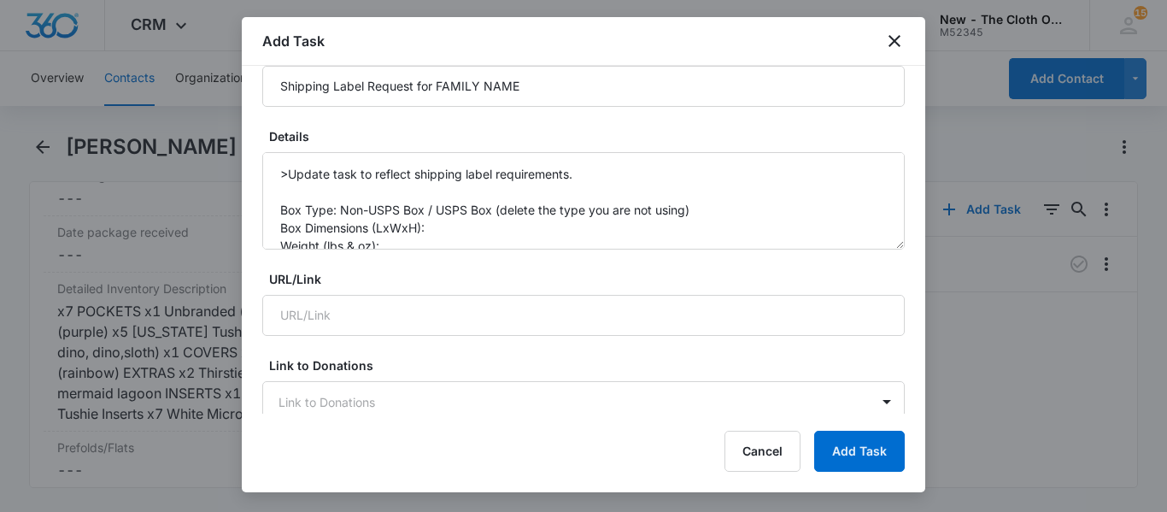
scroll to position [301, 0]
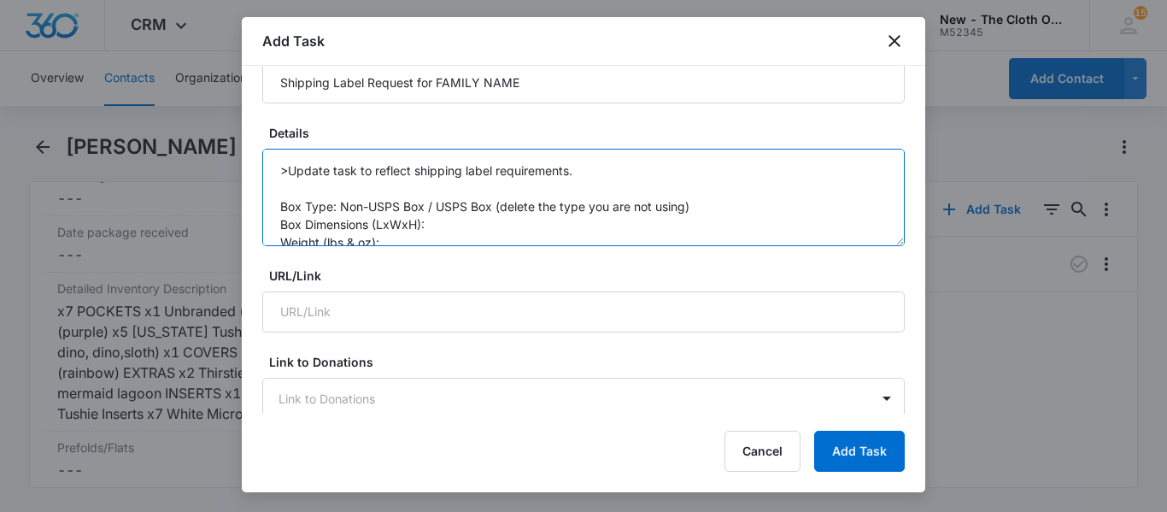
click at [463, 242] on textarea ">Update task to reflect shipping label requirements. Box Type: Non-USPS Box / U…" at bounding box center [583, 197] width 643 height 97
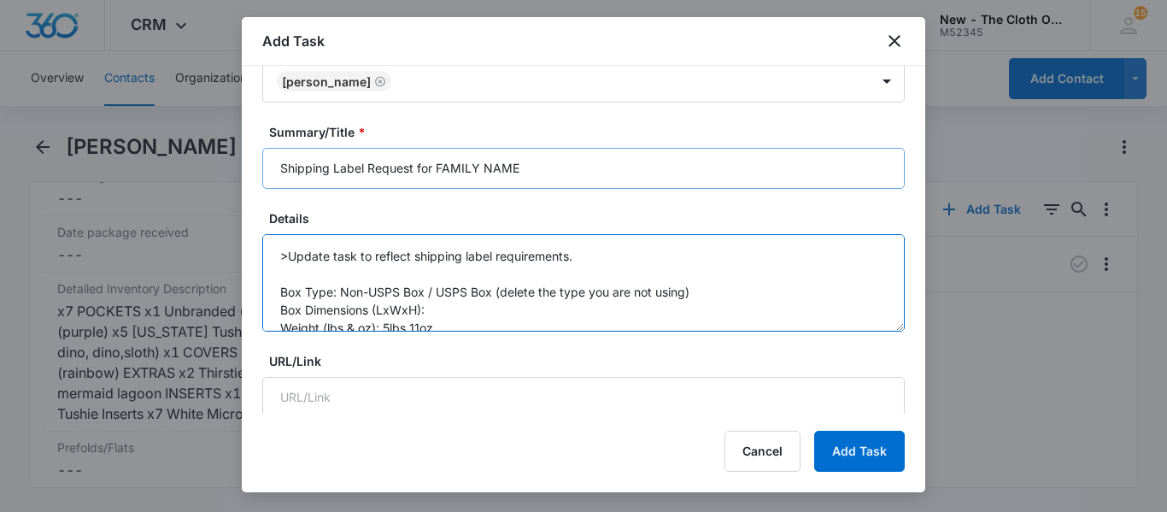
scroll to position [209, 0]
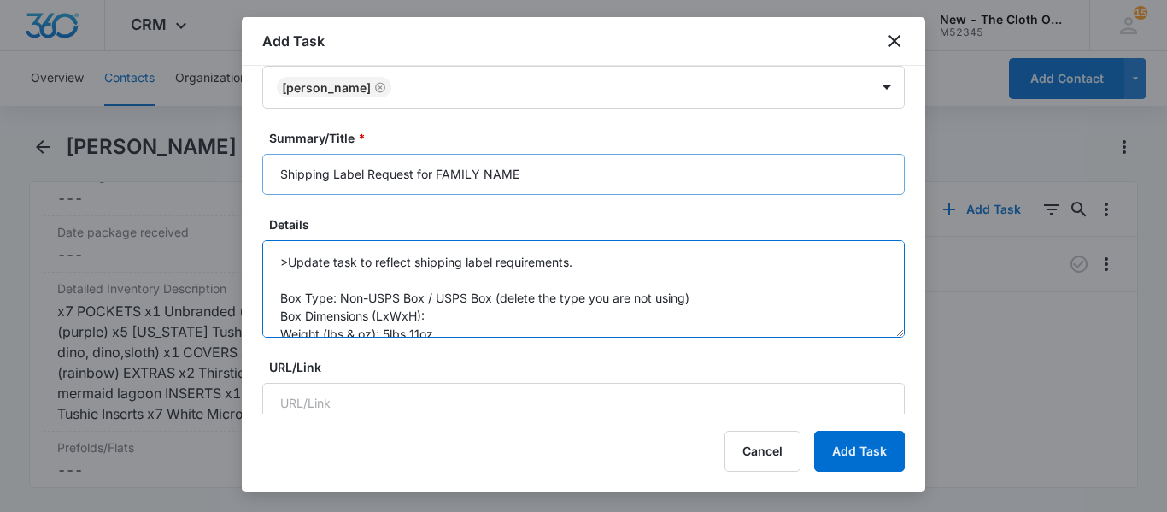
type textarea ">Update task to reflect shipping label requirements. Box Type: Non-USPS Box / U…"
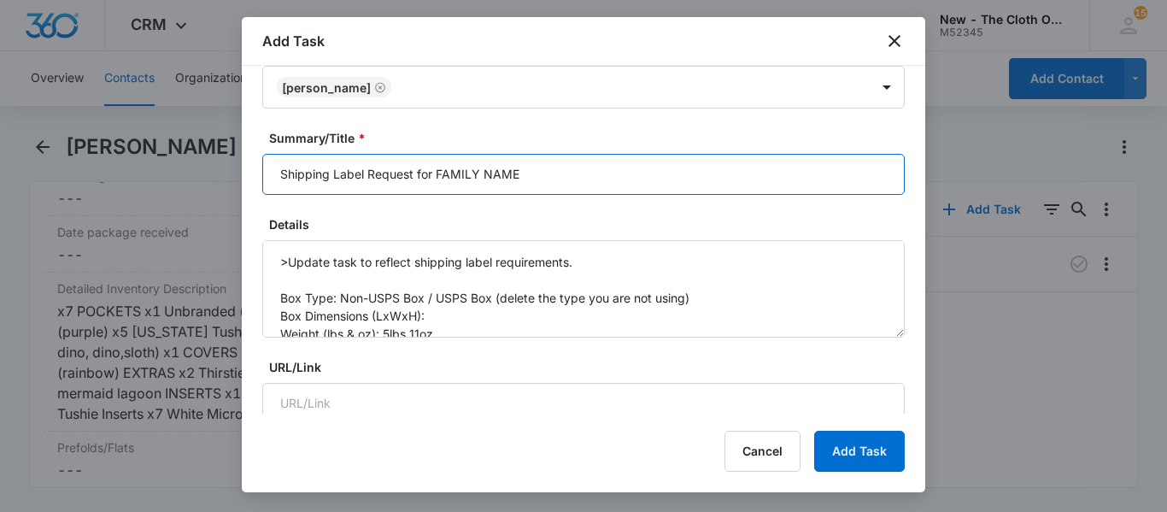
click at [531, 171] on input "Shipping Label Request for FAMILY NAME" at bounding box center [583, 174] width 643 height 41
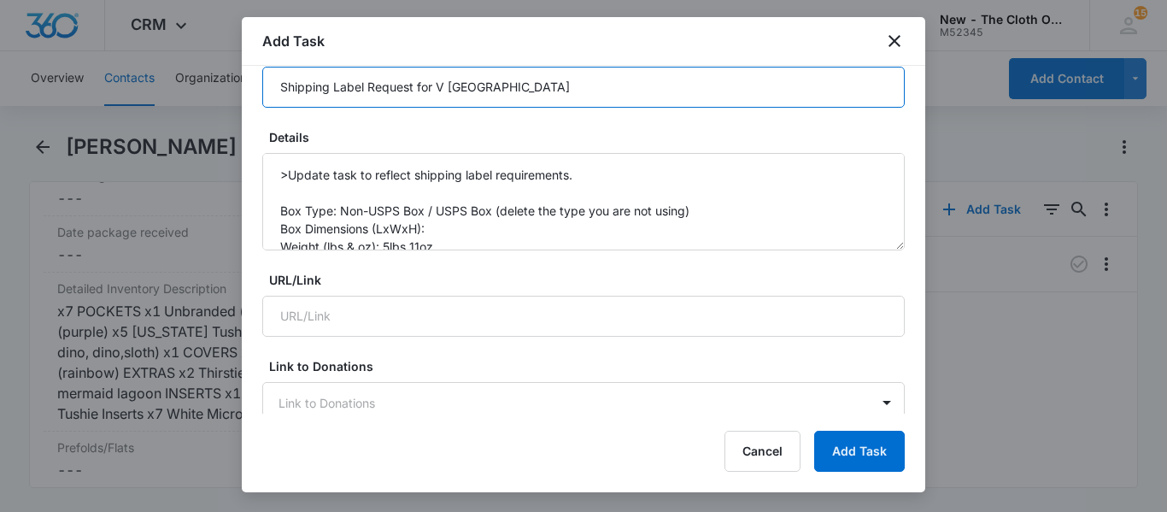
scroll to position [299, 0]
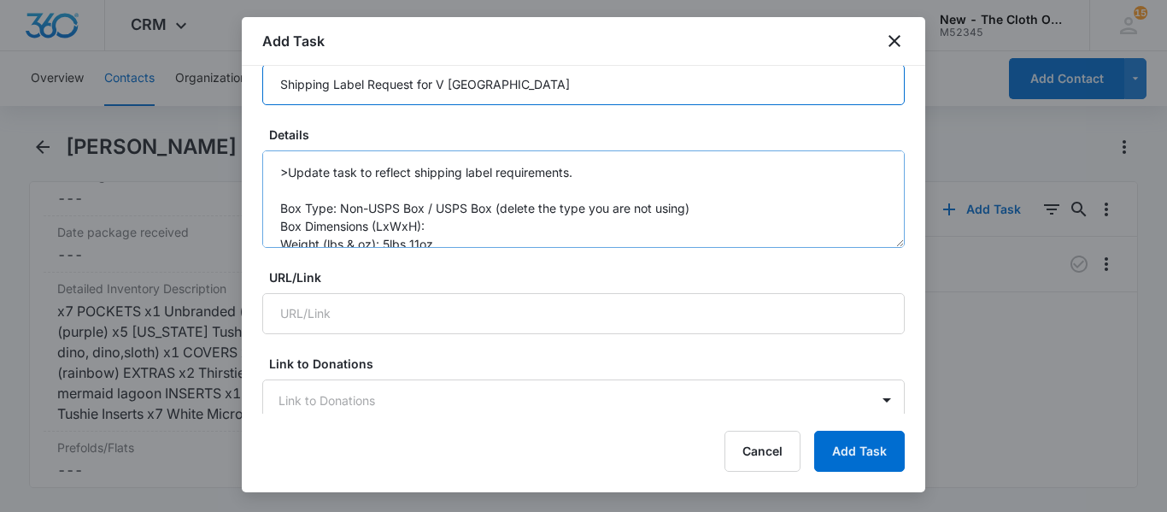
type input "Shipping Label Request for V [GEOGRAPHIC_DATA]"
drag, startPoint x: 427, startPoint y: 204, endPoint x: 733, endPoint y: 207, distance: 306.0
click at [733, 207] on textarea ">Update task to reflect shipping label requirements. Box Type: Non-USPS Box / U…" at bounding box center [583, 198] width 643 height 97
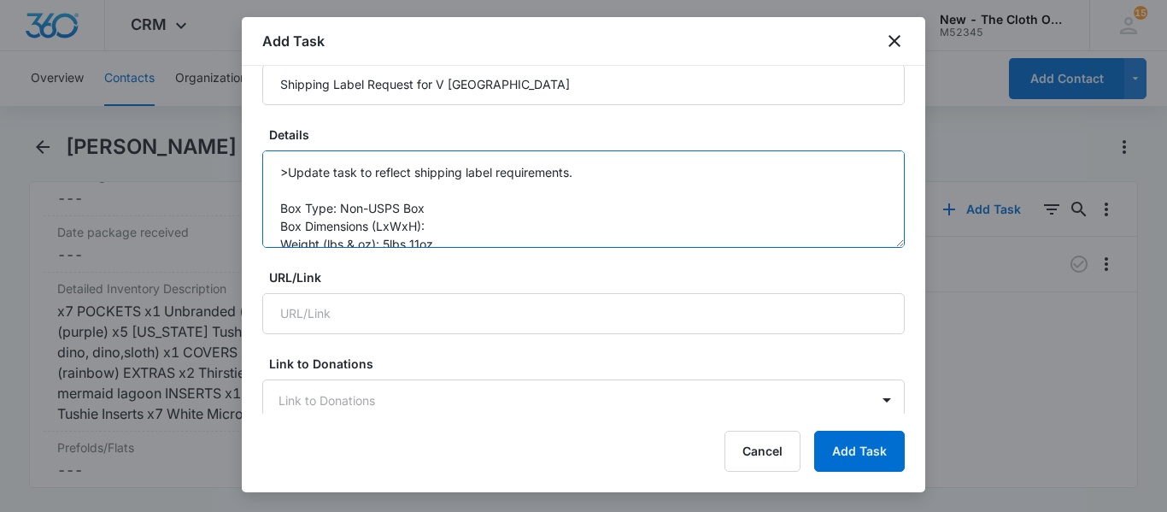
click at [491, 226] on textarea ">Update task to reflect shipping label requirements. Box Type: Non-USPS Box Box…" at bounding box center [583, 198] width 643 height 97
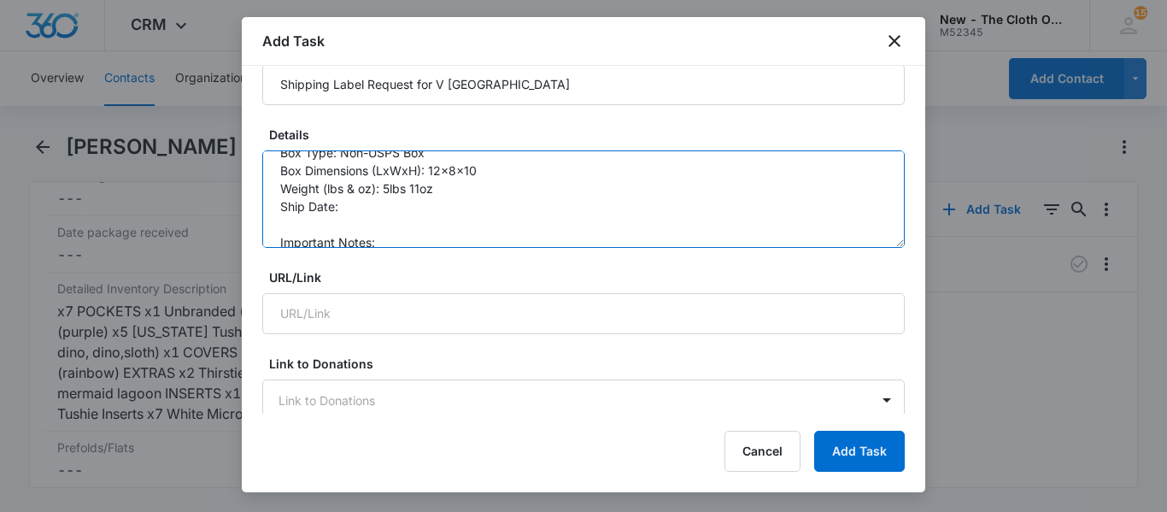
scroll to position [58, 0]
click at [369, 201] on textarea ">Update task to reflect shipping label requirements. Box Type: Non-USPS Box Box…" at bounding box center [583, 198] width 643 height 97
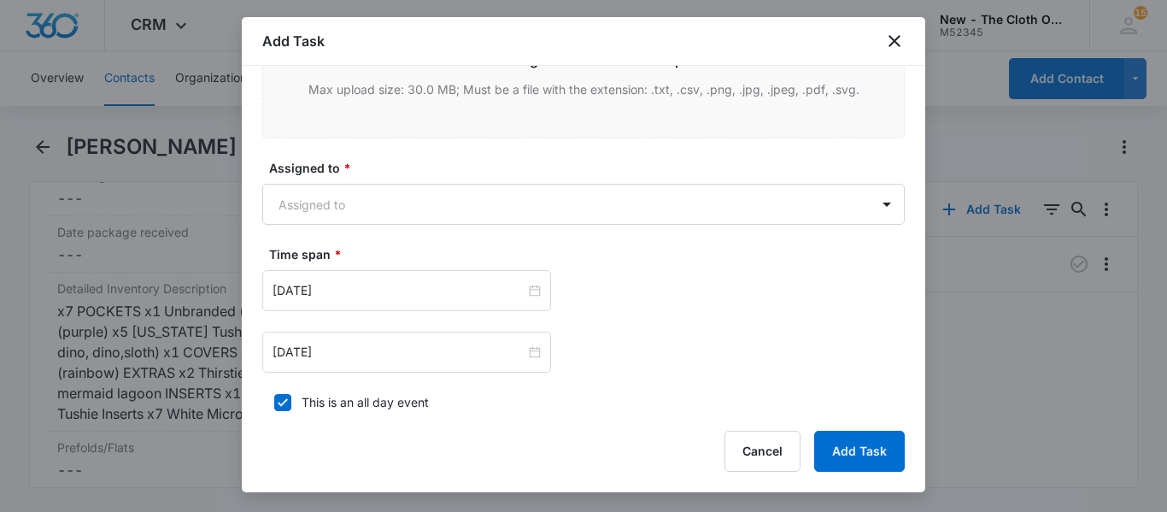
scroll to position [940, 0]
type textarea ">Update task to reflect shipping label requirements. Box Type: Non-USPS Box Box…"
click at [376, 206] on body "CRM Apps Reputation CRM Email Social Ads Intelligence Brand Settings New - The …" at bounding box center [583, 256] width 1167 height 512
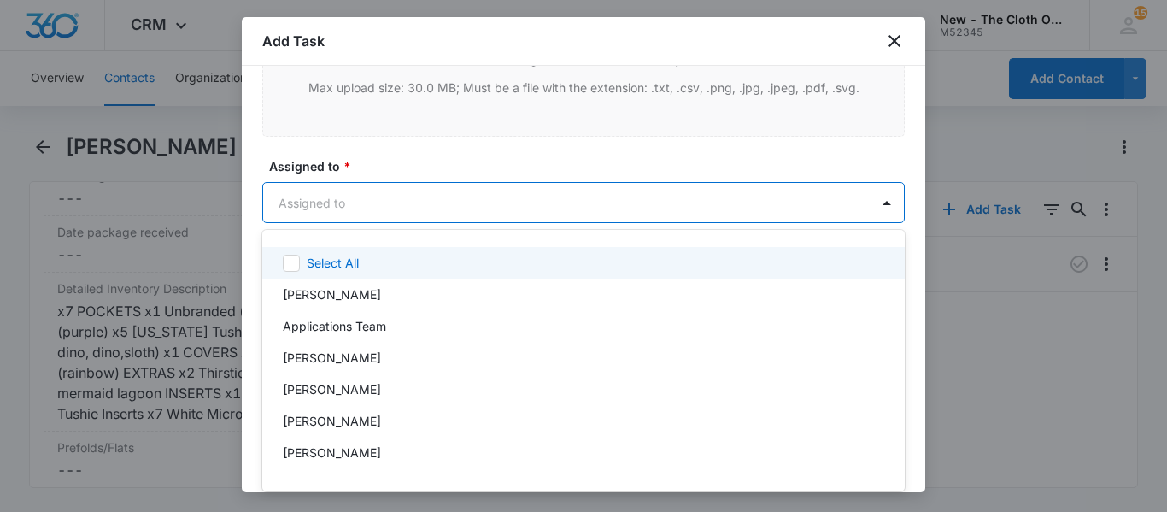
click at [376, 206] on div at bounding box center [583, 256] width 1167 height 512
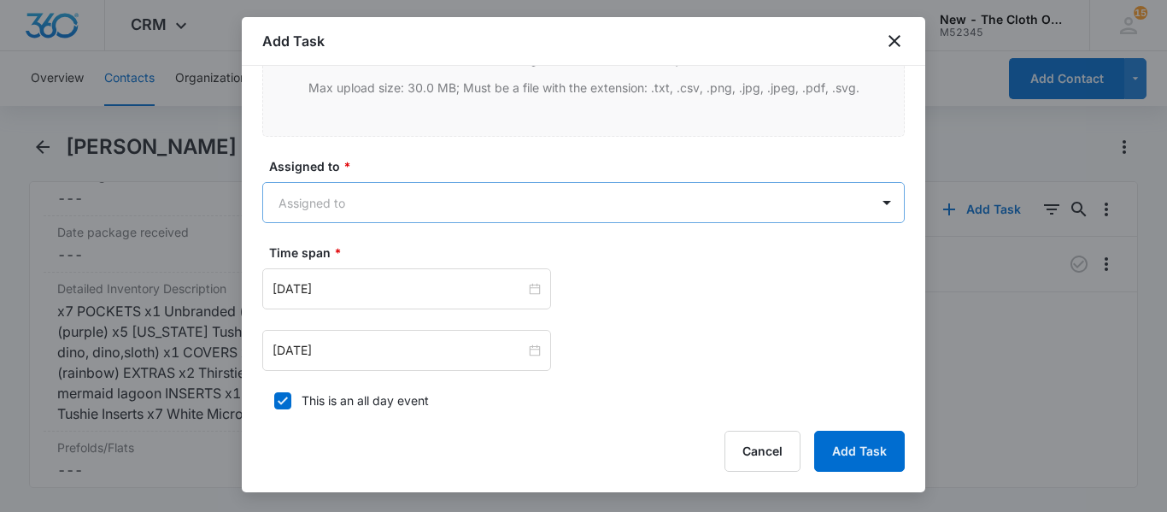
click at [361, 196] on body "CRM Apps Reputation CRM Email Social Ads Intelligence Brand Settings New - The …" at bounding box center [583, 256] width 1167 height 512
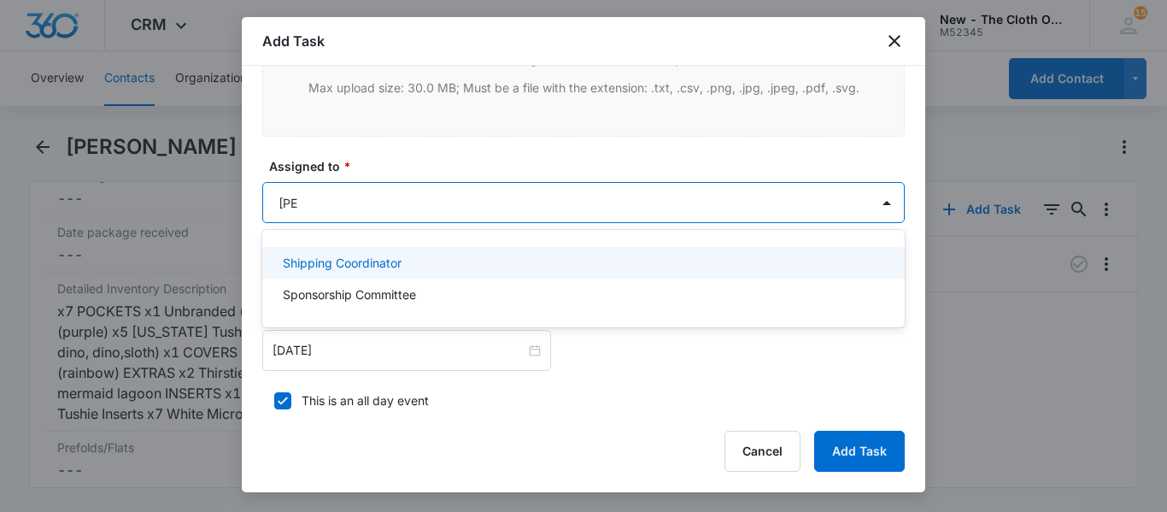
type input "shippi"
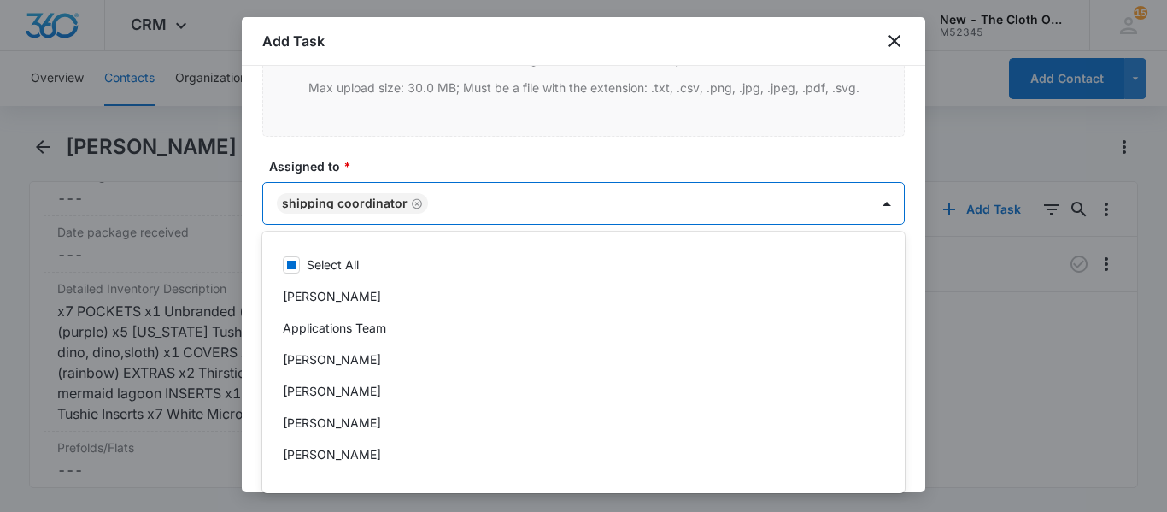
click at [886, 202] on div at bounding box center [583, 256] width 1167 height 512
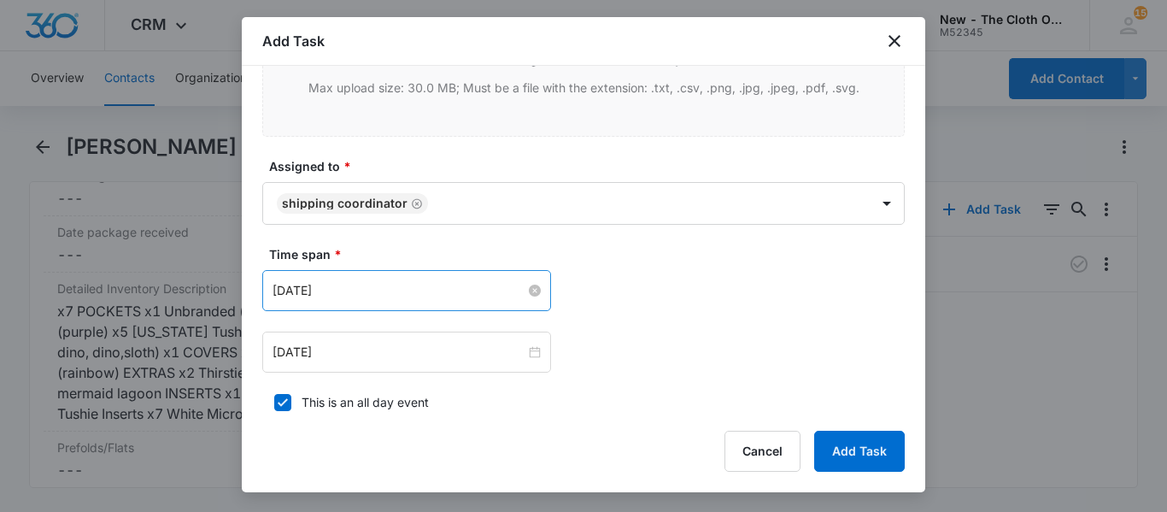
click at [426, 289] on input "[DATE]" at bounding box center [399, 290] width 253 height 19
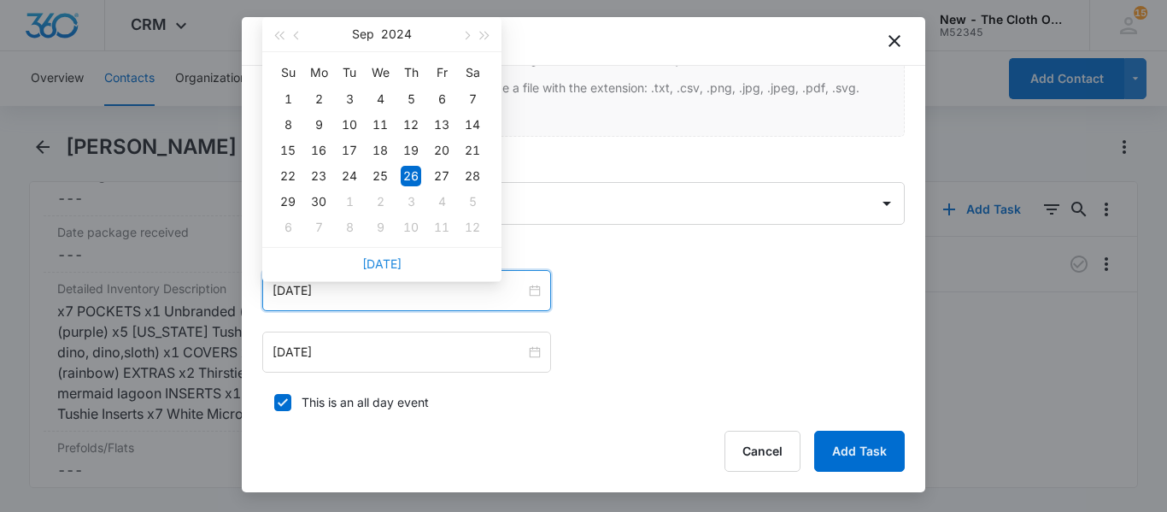
click at [373, 263] on link "[DATE]" at bounding box center [381, 263] width 39 height 15
type input "[DATE]"
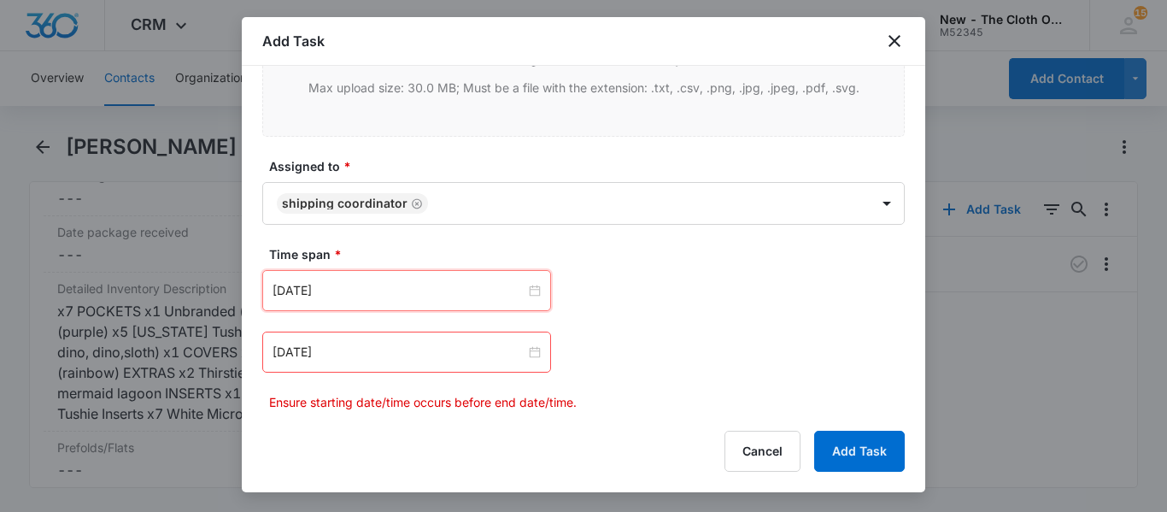
click at [338, 365] on div "[DATE]" at bounding box center [406, 352] width 289 height 41
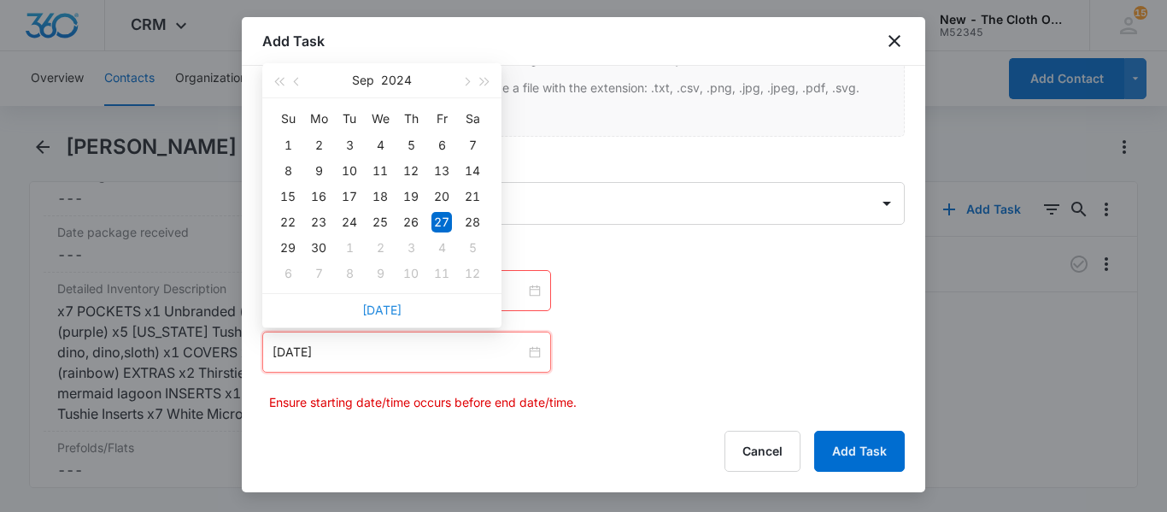
click at [376, 308] on link "[DATE]" at bounding box center [381, 310] width 39 height 15
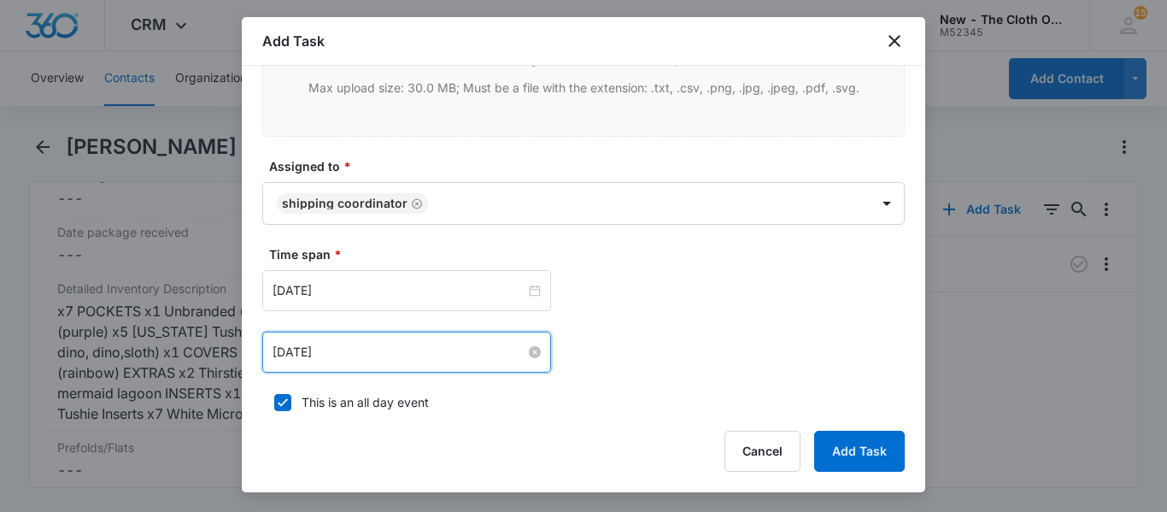
click at [338, 357] on input "[DATE]" at bounding box center [399, 352] width 253 height 19
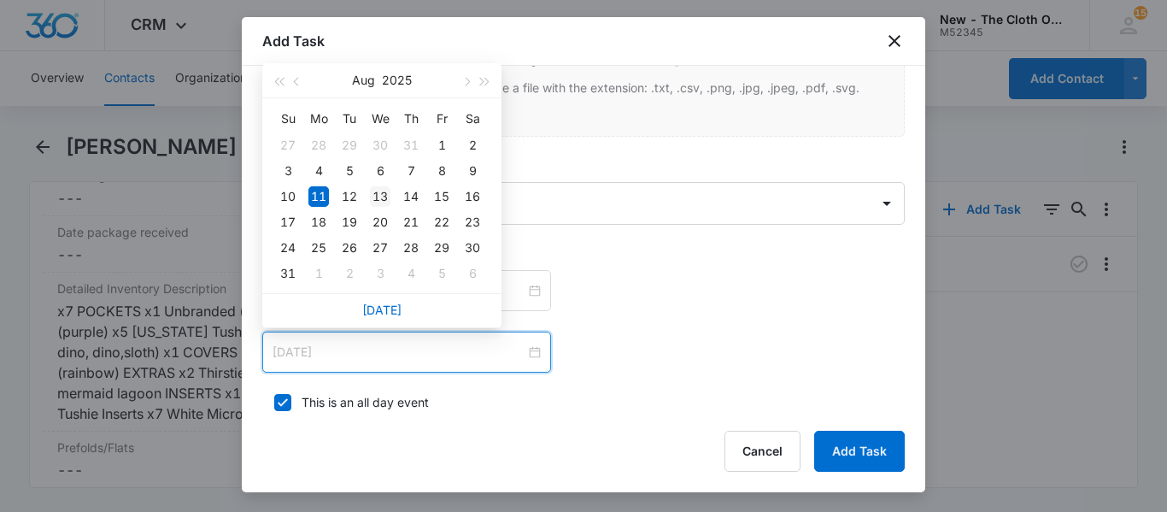
type input "[DATE]"
click at [385, 197] on div "13" at bounding box center [380, 196] width 21 height 21
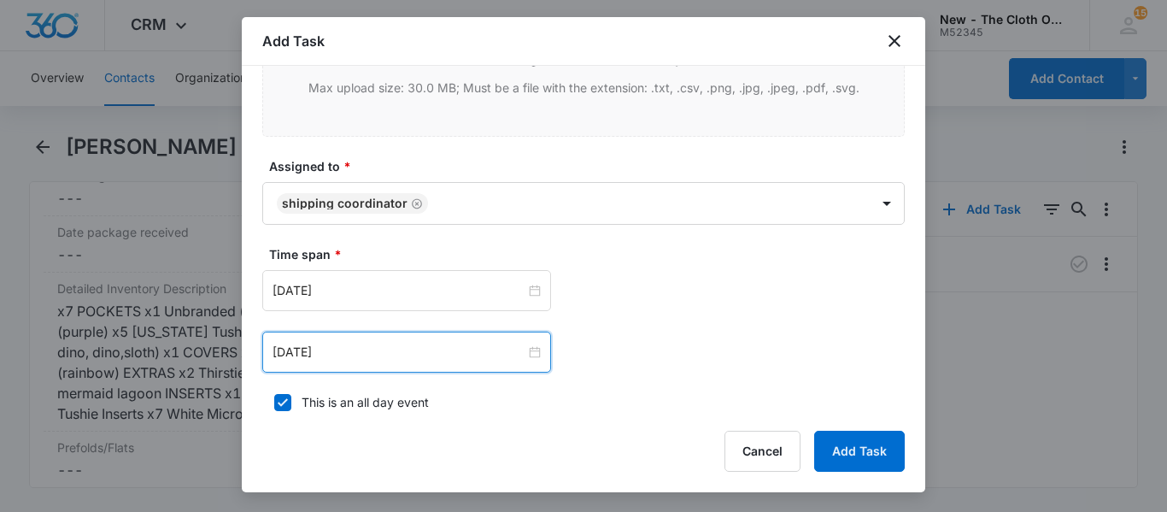
click at [709, 324] on div "[DATE] [DATE] Su Mo Tu We Th Fr Sa 27 28 29 30 31 1 2 3 4 5 6 7 8 9 10 11 12 13…" at bounding box center [583, 321] width 643 height 103
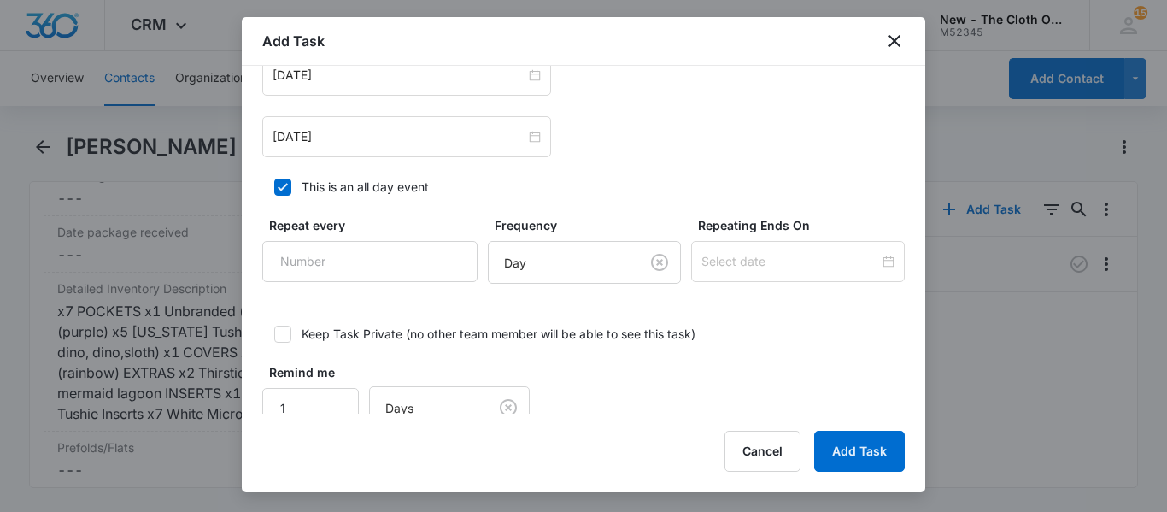
scroll to position [1191, 0]
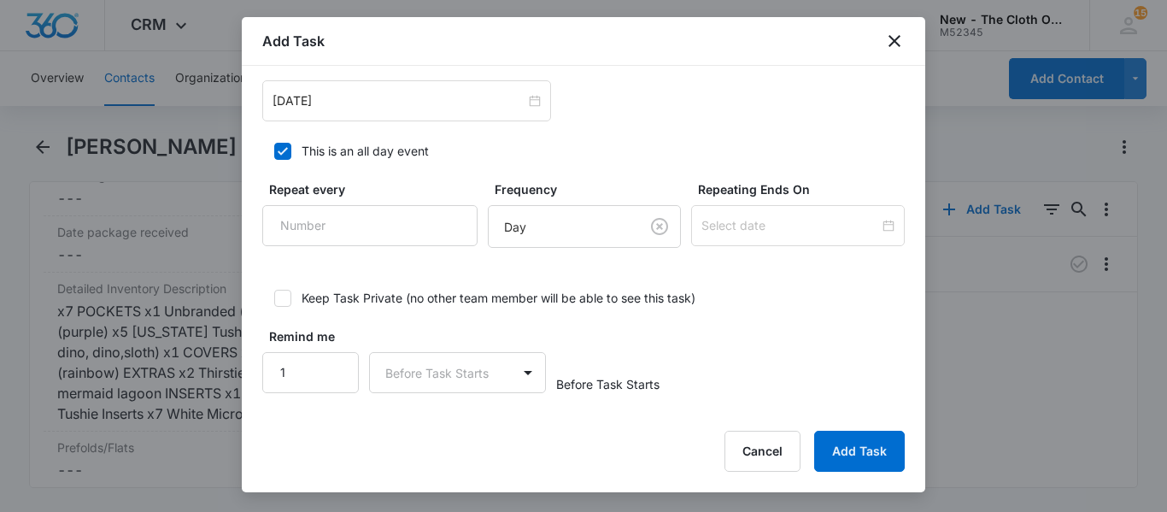
click at [852, 443] on button "Add Task" at bounding box center [859, 451] width 91 height 41
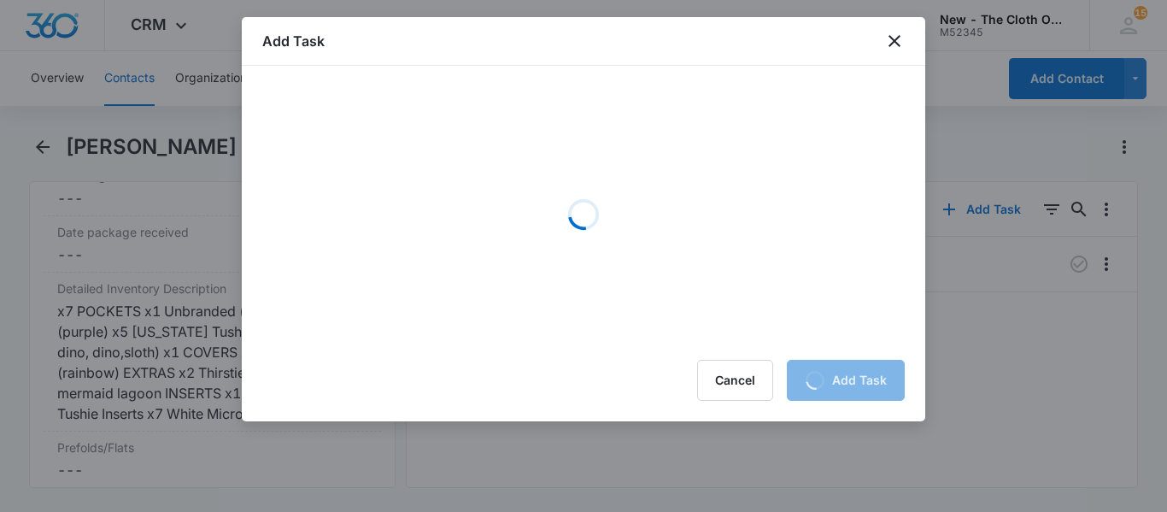
scroll to position [0, 0]
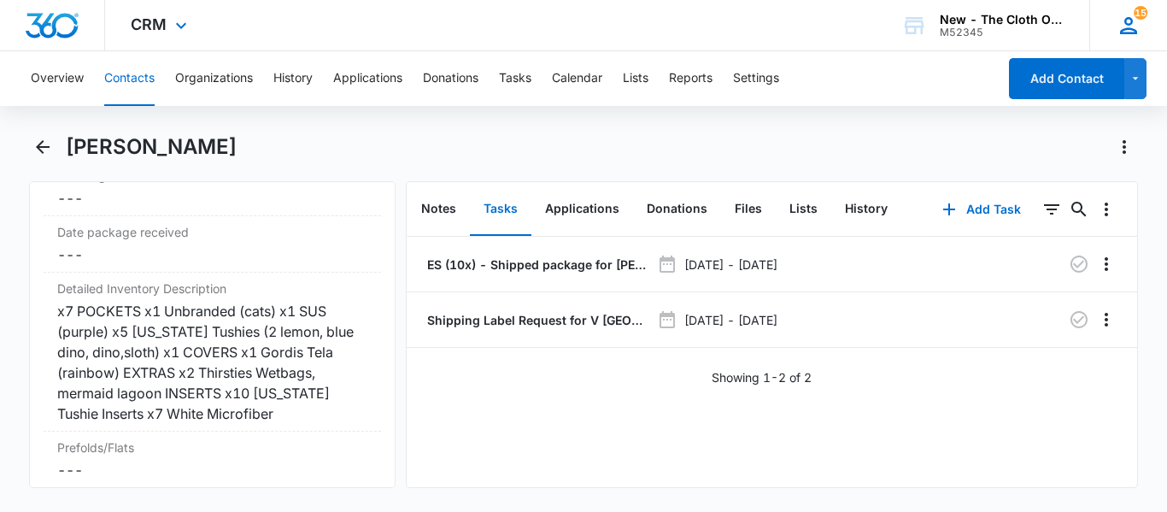
click at [1153, 42] on div "15 BB [PERSON_NAME] [PERSON_NAME][EMAIL_ADDRESS][DOMAIN_NAME] My Profile 15 Not…" at bounding box center [1129, 25] width 78 height 50
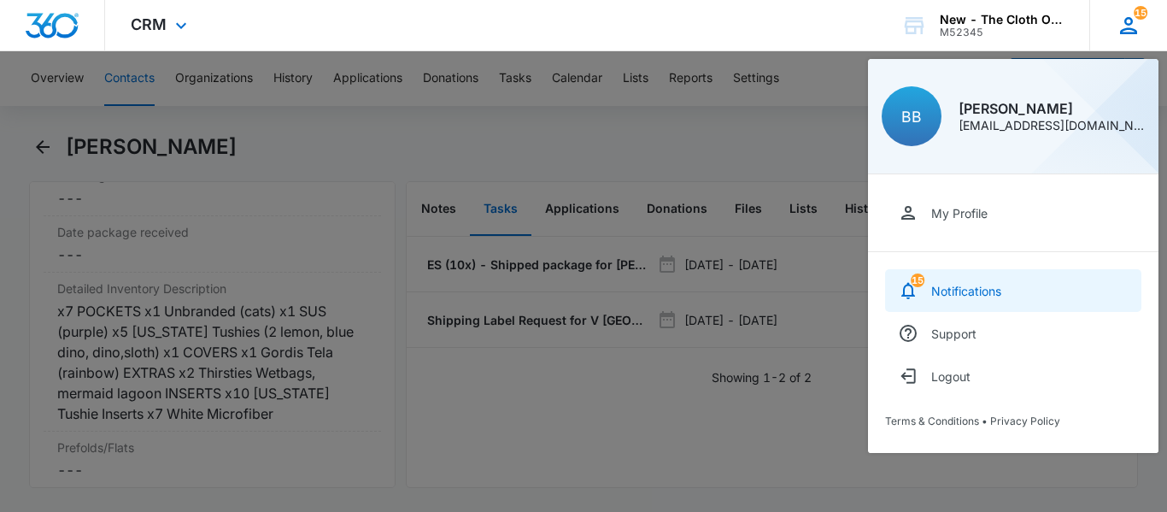
click at [986, 278] on link "15 Notifications" at bounding box center [1013, 290] width 256 height 43
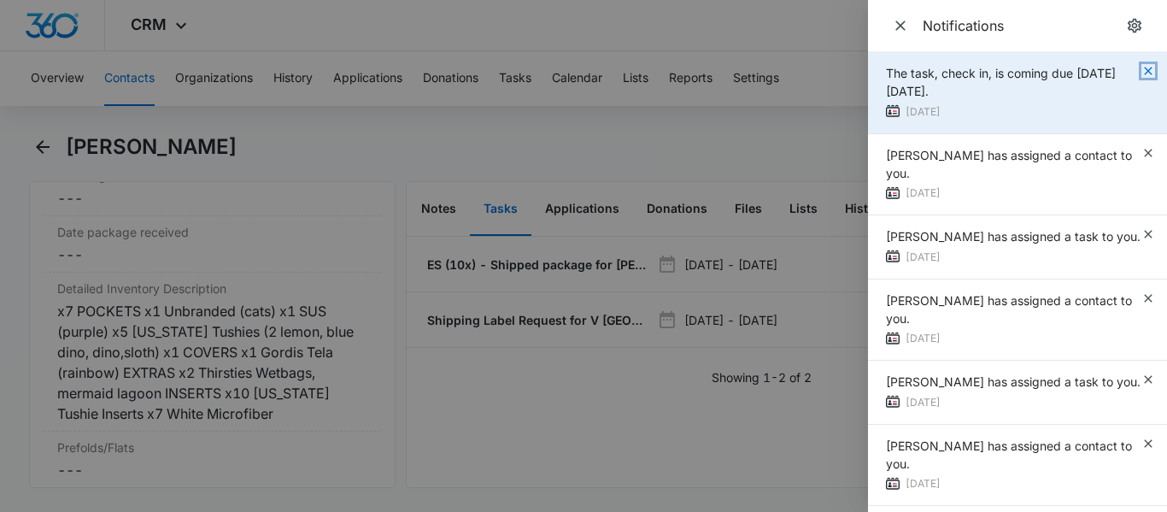
click at [1150, 72] on icon "button" at bounding box center [1148, 71] width 8 height 8
click at [1150, 72] on div "The task, check in, is coming due [DATE][DATE]. [DATE]" at bounding box center [1017, 93] width 299 height 82
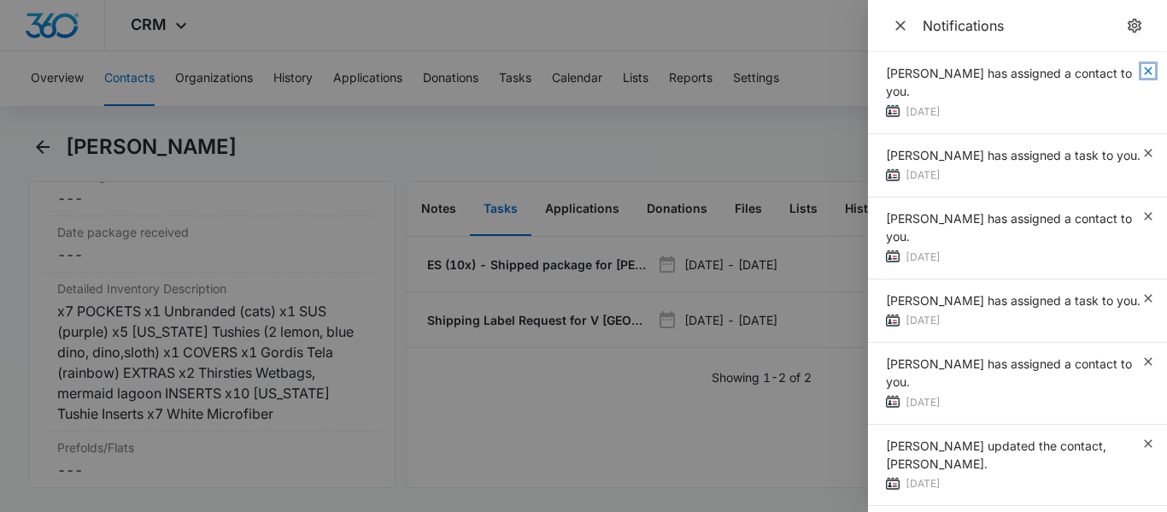
click at [1150, 72] on icon "button" at bounding box center [1148, 71] width 8 height 8
click at [1150, 72] on div "[PERSON_NAME] has assigned a contact to you. [DATE]" at bounding box center [1017, 93] width 299 height 82
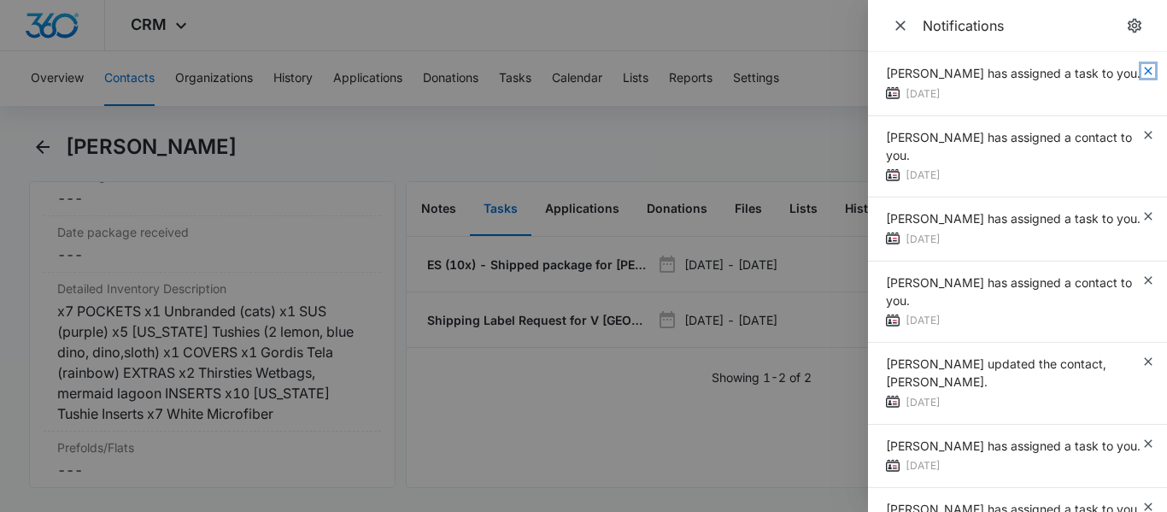
click at [1150, 72] on icon "button" at bounding box center [1148, 71] width 8 height 8
click at [1150, 72] on div "[PERSON_NAME] has assigned a task to you. [DATE]" at bounding box center [1017, 84] width 299 height 64
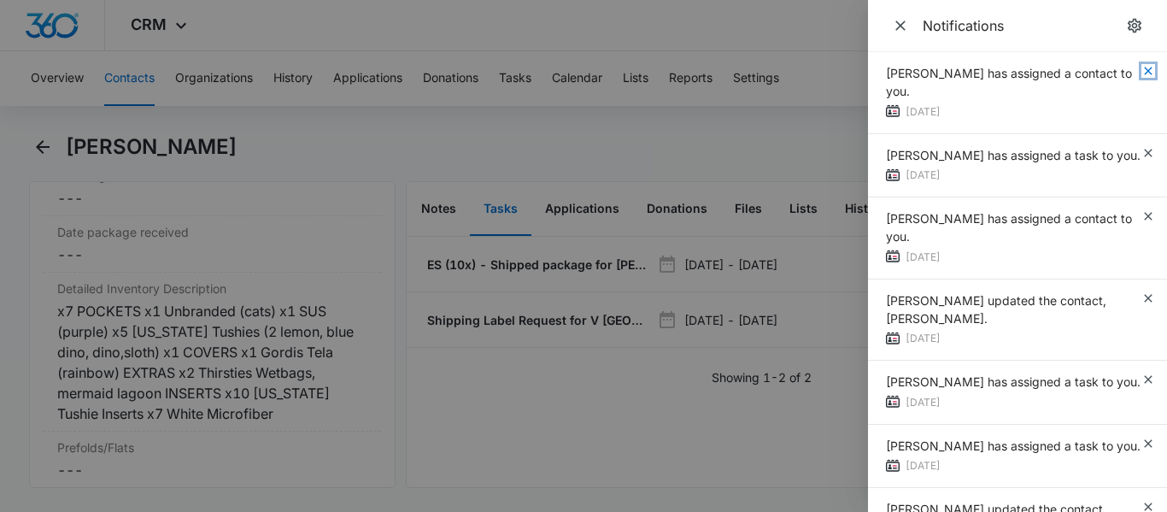
click at [1150, 72] on icon "button" at bounding box center [1148, 71] width 8 height 8
click at [1150, 72] on div "[PERSON_NAME] has assigned a contact to you. [DATE]" at bounding box center [1017, 93] width 299 height 82
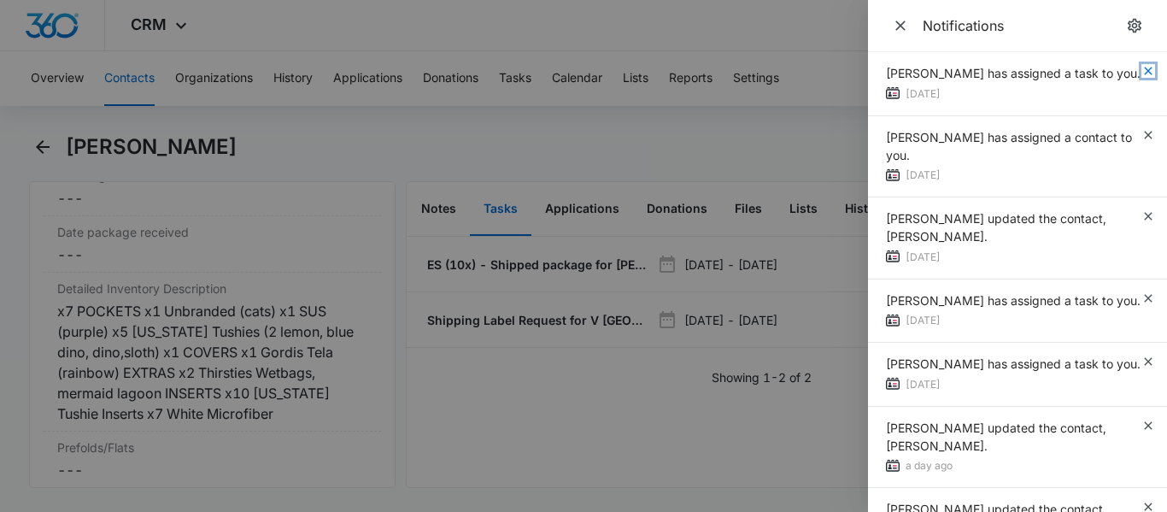
click at [1150, 72] on icon "button" at bounding box center [1148, 71] width 8 height 8
click at [1150, 72] on div "[PERSON_NAME] has assigned a task to you. [DATE]" at bounding box center [1017, 84] width 299 height 64
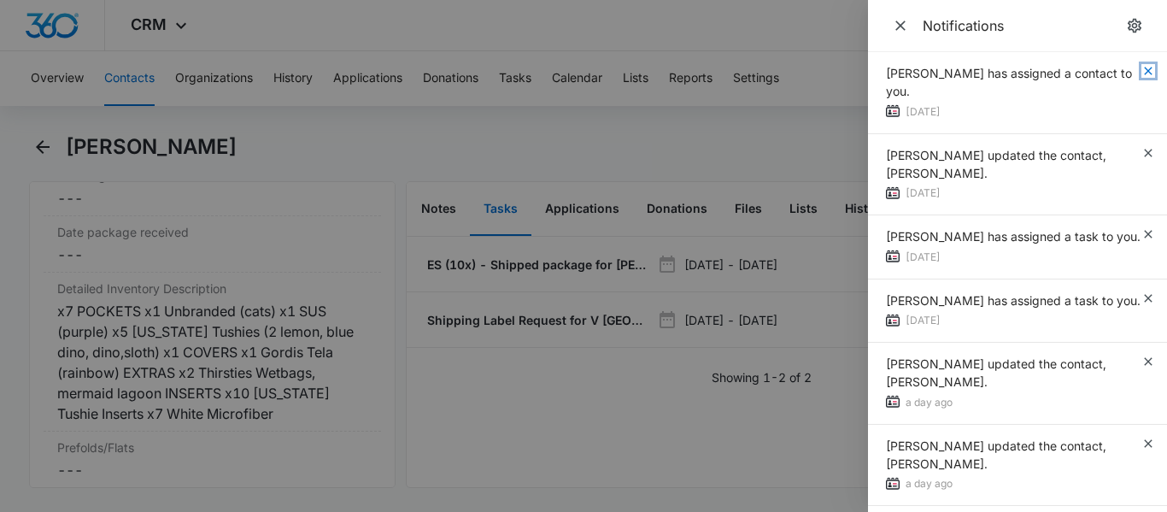
click at [1150, 72] on icon "button" at bounding box center [1148, 71] width 8 height 8
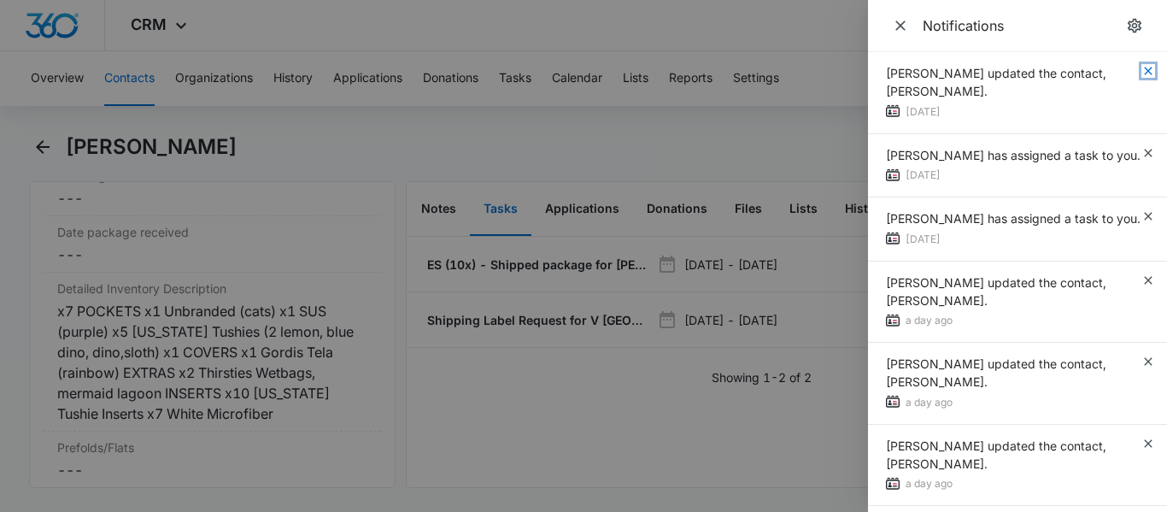
click at [1150, 72] on icon "button" at bounding box center [1148, 71] width 8 height 8
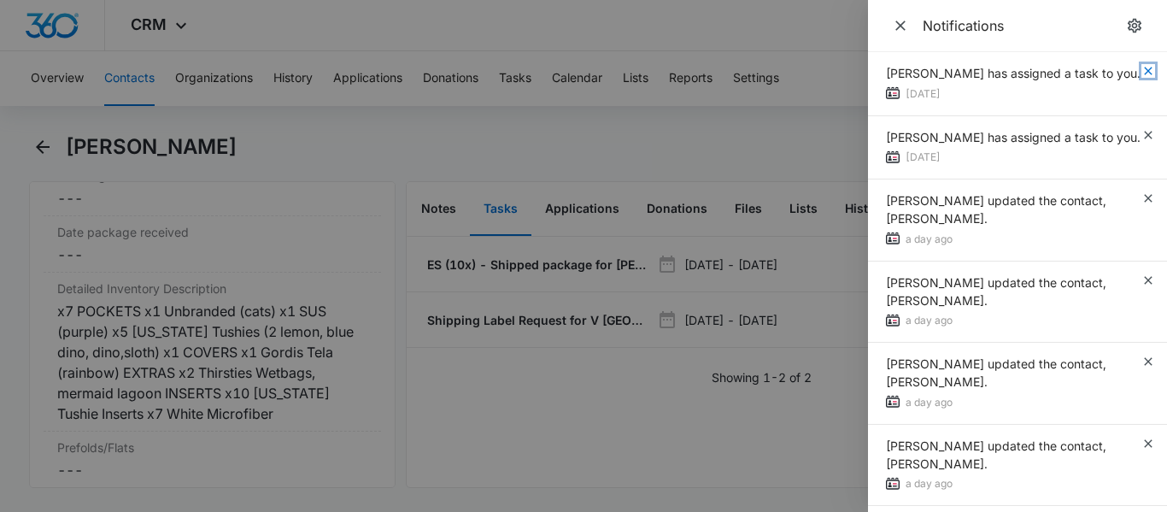
click at [1150, 72] on icon "button" at bounding box center [1148, 71] width 8 height 8
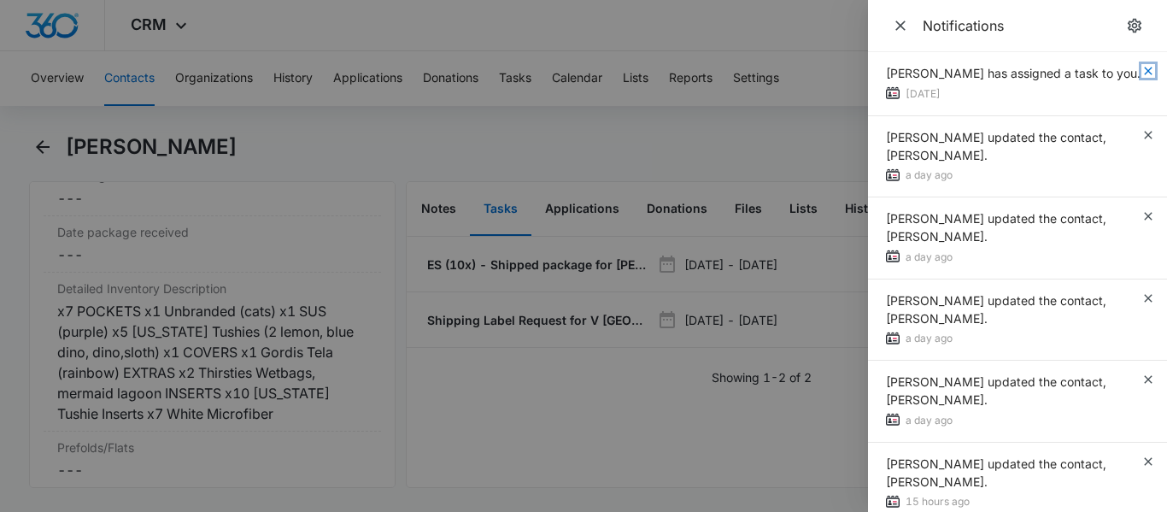
click at [1150, 72] on icon "button" at bounding box center [1148, 71] width 8 height 8
click at [1150, 72] on div "[PERSON_NAME] has assigned a task to you. [DATE]" at bounding box center [1017, 84] width 299 height 64
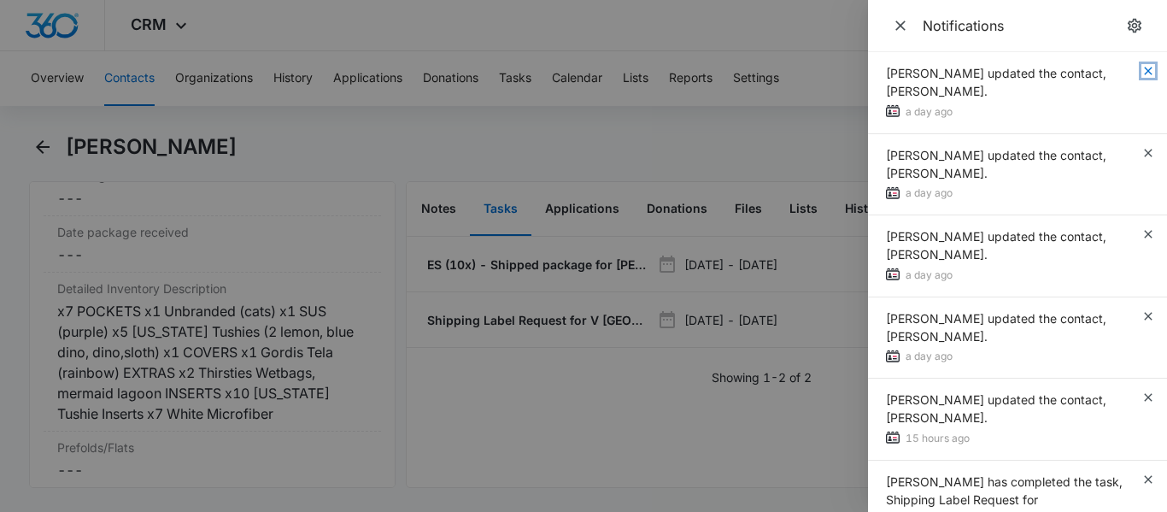
click at [1150, 72] on icon "button" at bounding box center [1148, 71] width 8 height 8
click at [1150, 72] on div "[PERSON_NAME] updated the contact, [PERSON_NAME]. a day ago" at bounding box center [1017, 93] width 299 height 82
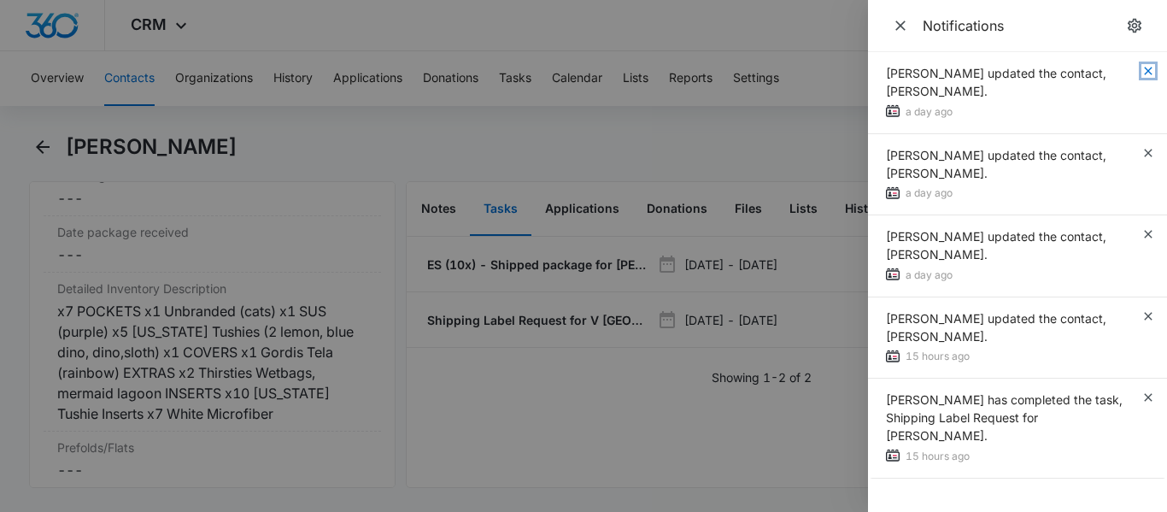
click at [1150, 72] on icon "button" at bounding box center [1148, 71] width 8 height 8
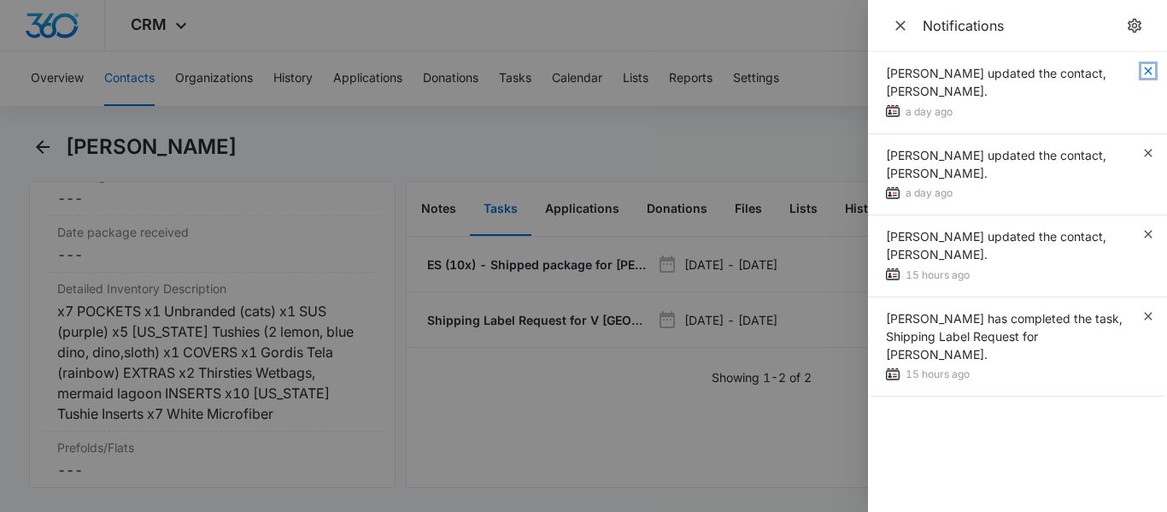
click at [1150, 72] on icon "button" at bounding box center [1148, 71] width 8 height 8
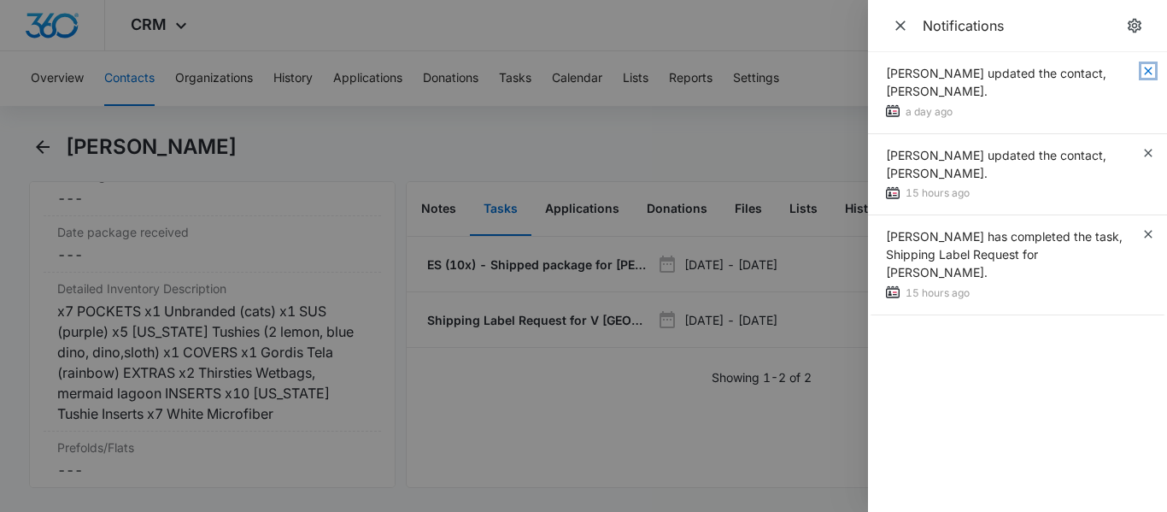
click at [1150, 72] on icon "button" at bounding box center [1148, 71] width 8 height 8
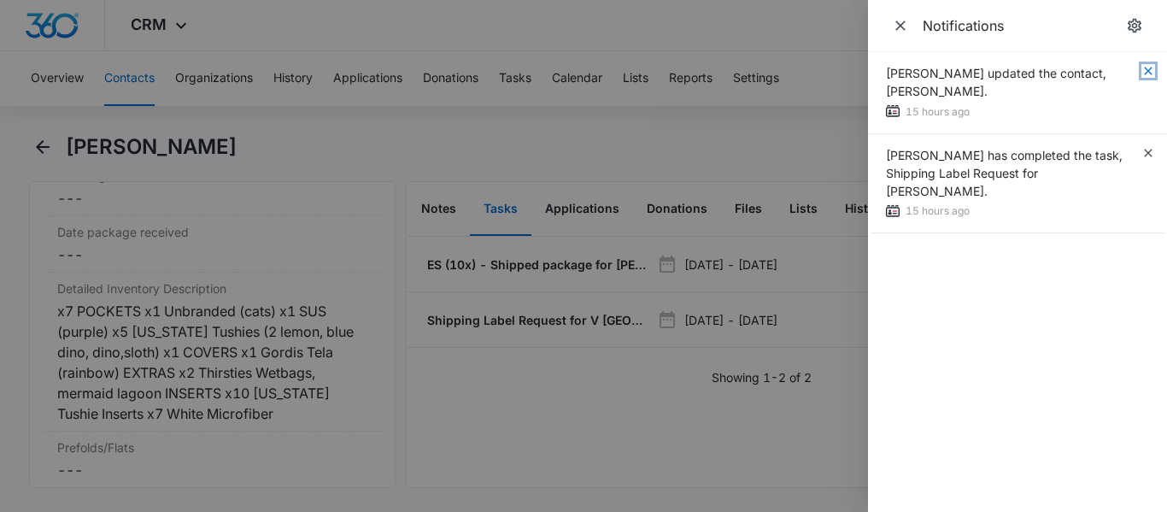
click at [1150, 72] on icon "button" at bounding box center [1148, 71] width 8 height 8
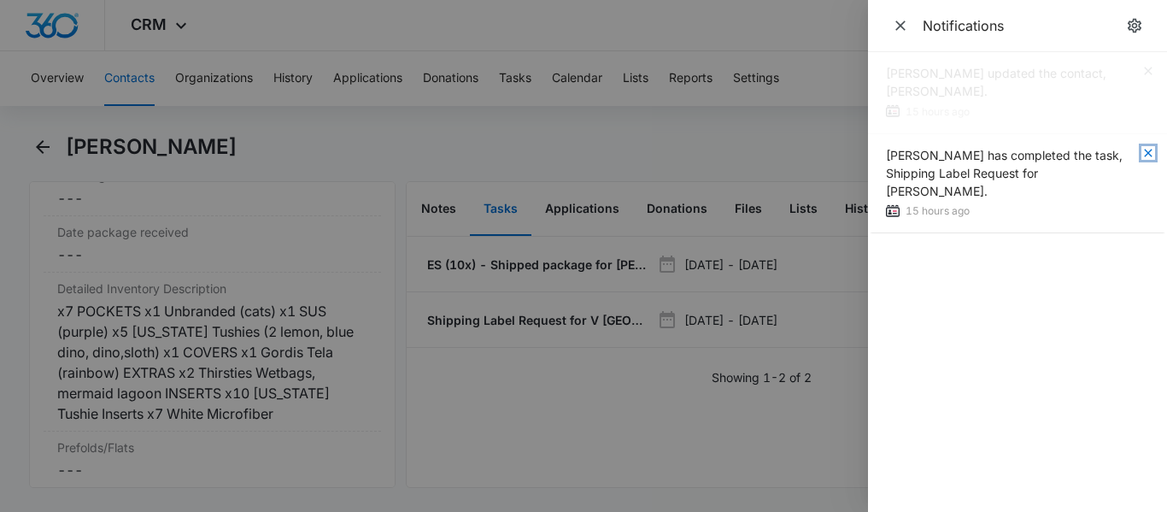
click at [1150, 149] on icon "button" at bounding box center [1148, 153] width 8 height 8
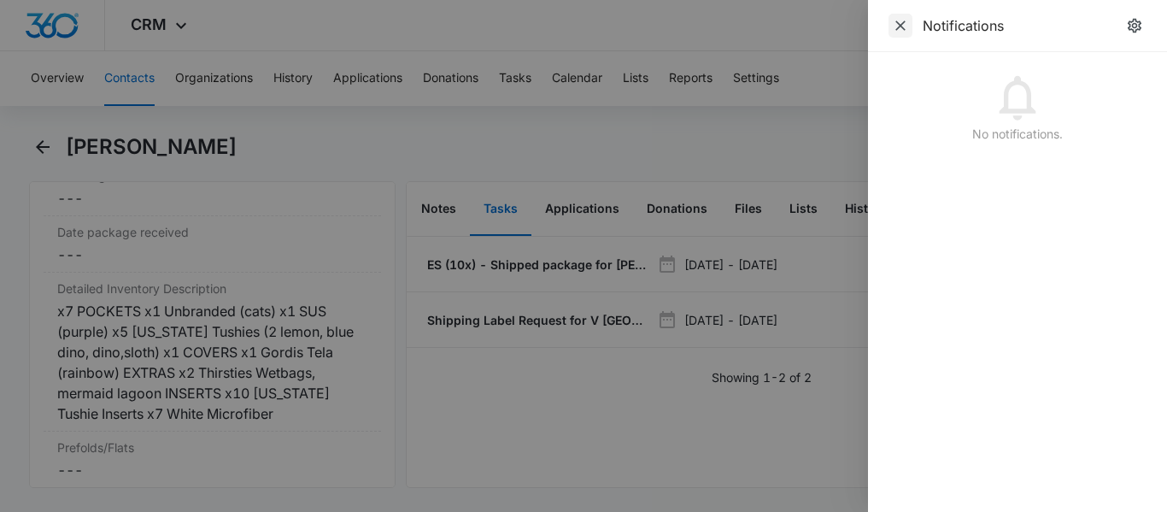
click at [906, 26] on icon "Close" at bounding box center [900, 25] width 17 height 17
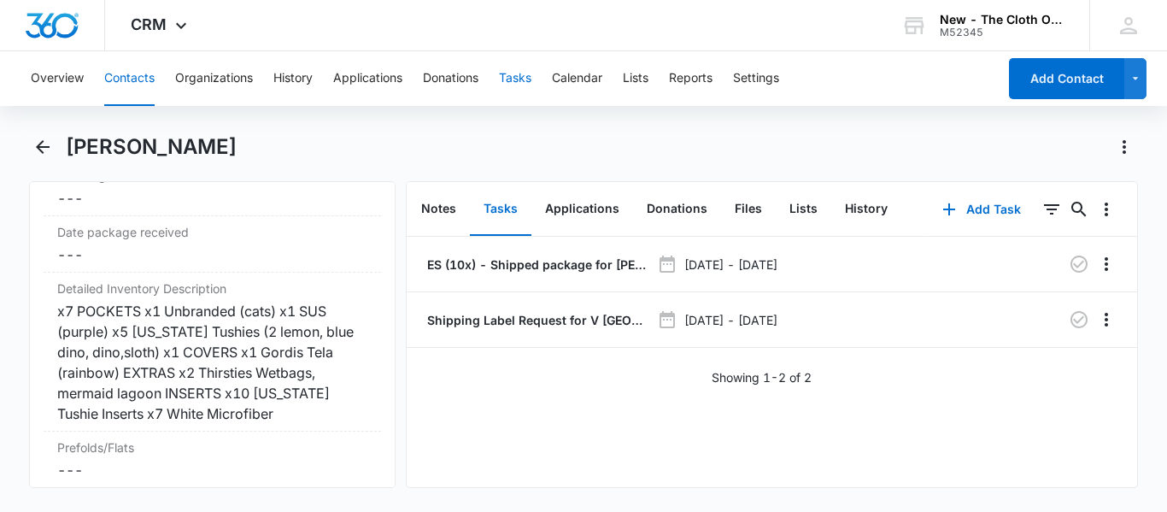
click at [515, 83] on button "Tasks" at bounding box center [515, 78] width 32 height 55
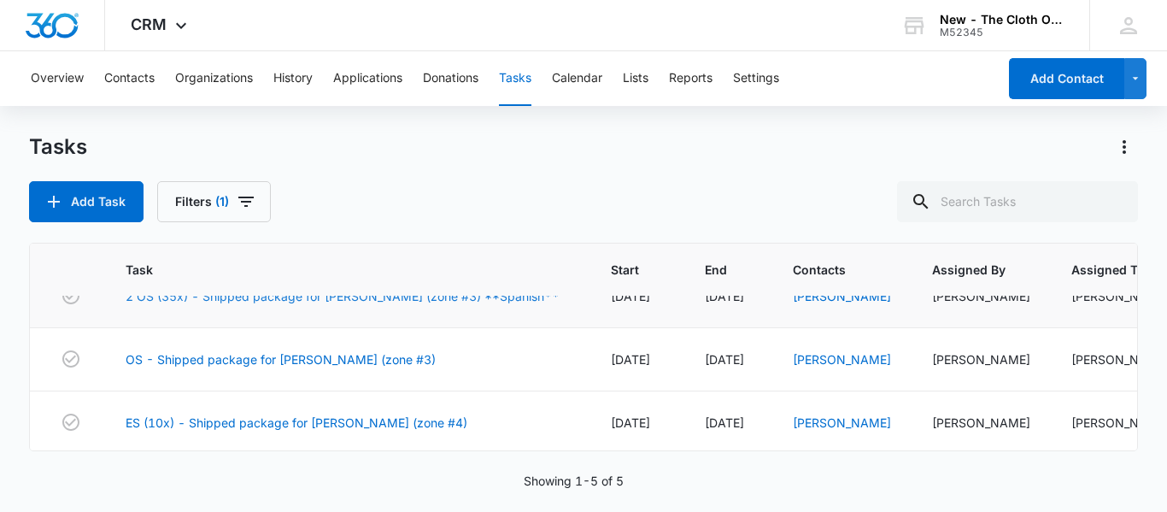
scroll to position [102, 0]
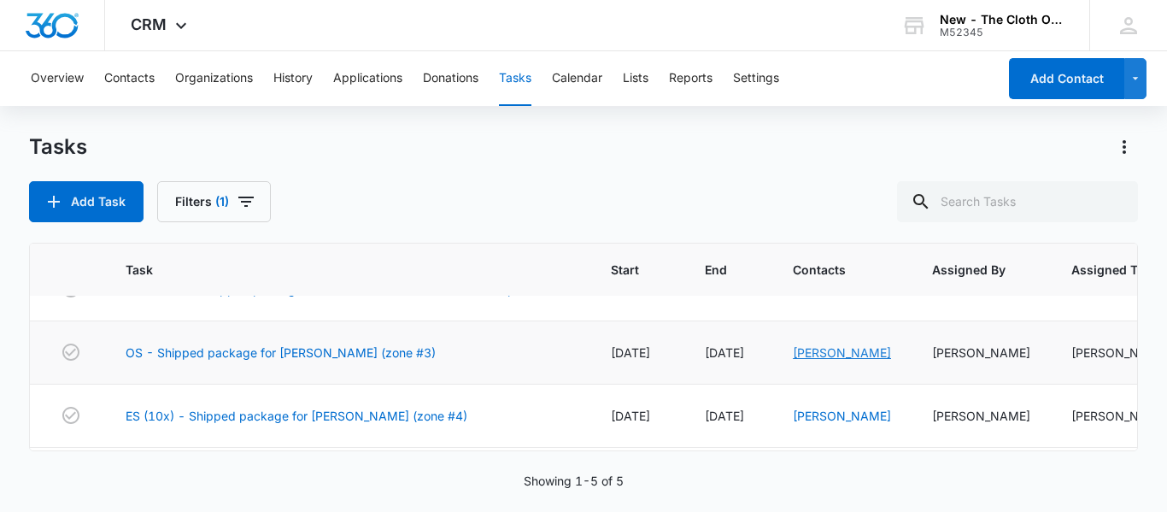
click at [821, 358] on link "[PERSON_NAME]" at bounding box center [842, 352] width 98 height 15
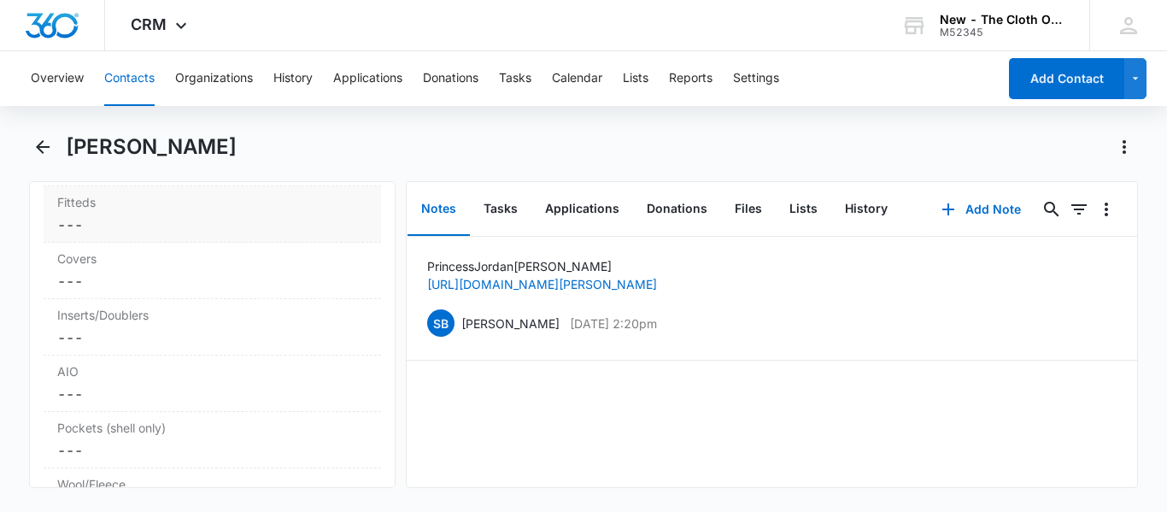
scroll to position [4407, 0]
click at [180, 379] on dd "Cancel Save Changes ---" at bounding box center [212, 389] width 310 height 21
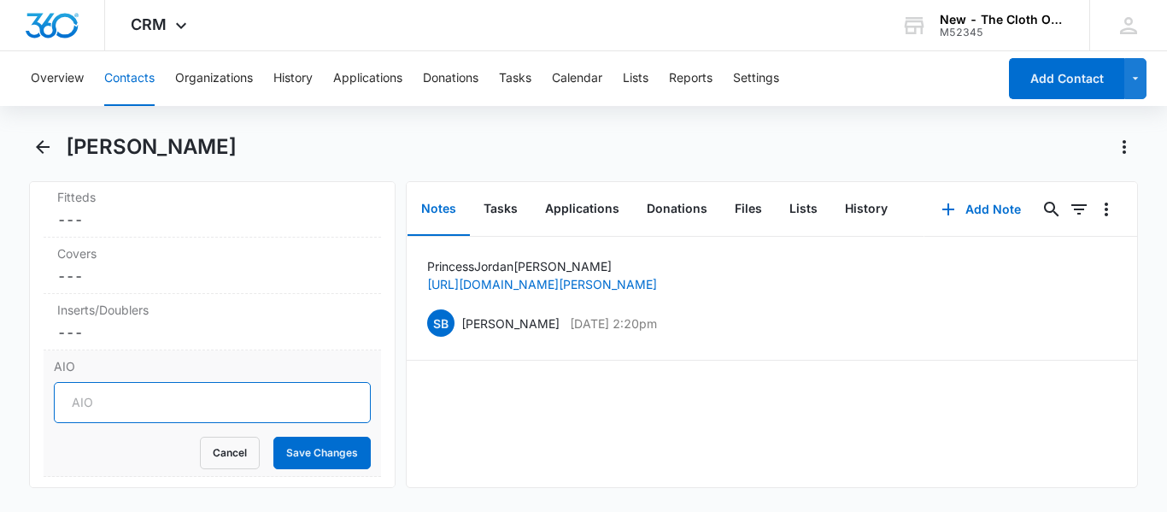
click at [146, 382] on input "AIO" at bounding box center [212, 402] width 317 height 41
type input "4"
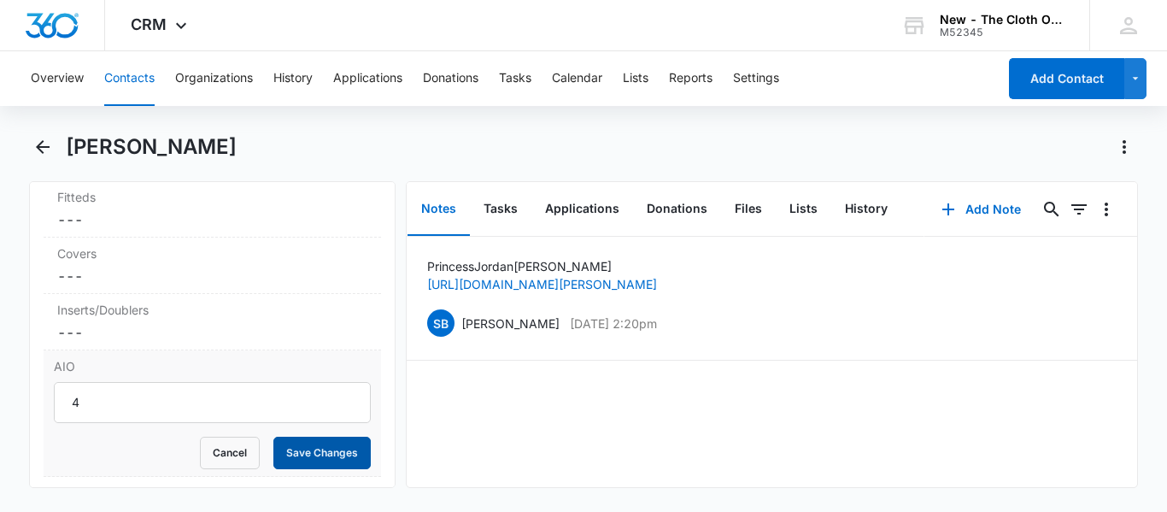
click at [323, 437] on button "Save Changes" at bounding box center [321, 453] width 97 height 32
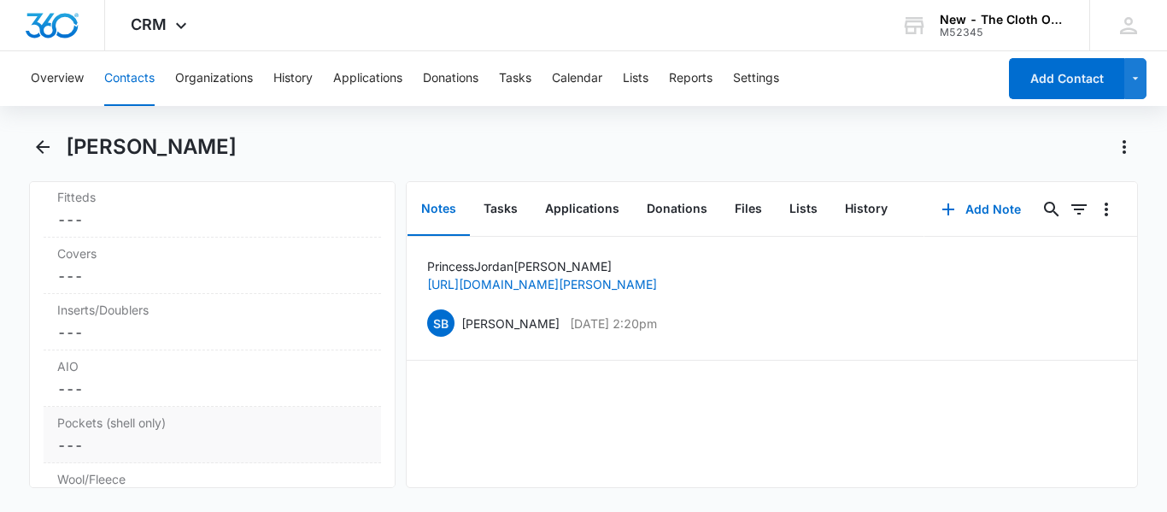
click at [97, 435] on dd "Cancel Save Changes ---" at bounding box center [212, 445] width 310 height 21
click at [95, 444] on input "Pockets (shell only)" at bounding box center [212, 458] width 317 height 41
type input "11"
click at [306, 493] on button "Save Changes" at bounding box center [321, 509] width 97 height 32
click at [125, 322] on dd "Cancel Save Changes ---" at bounding box center [212, 332] width 310 height 21
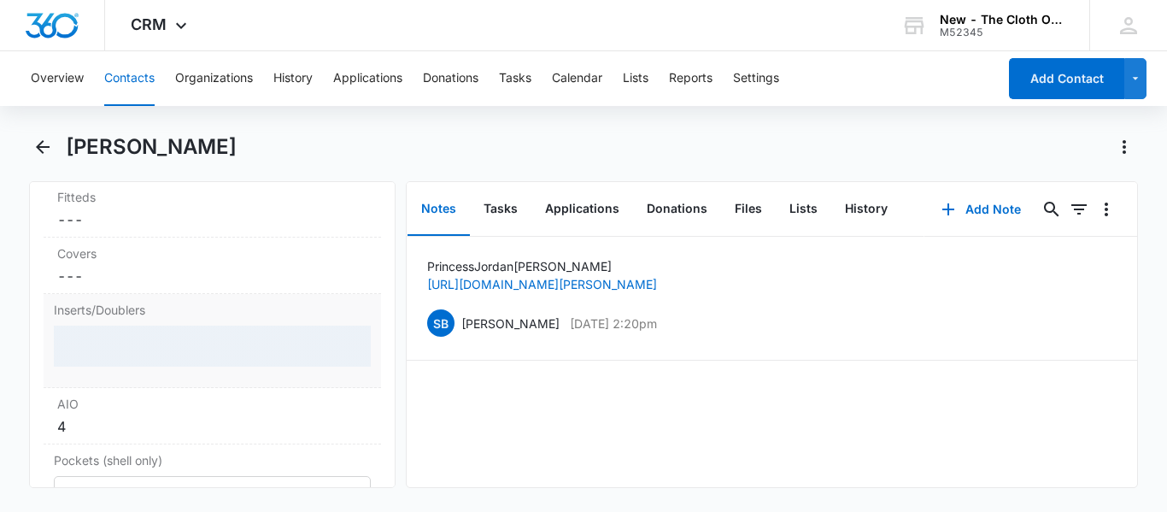
click at [125, 326] on div at bounding box center [212, 346] width 317 height 41
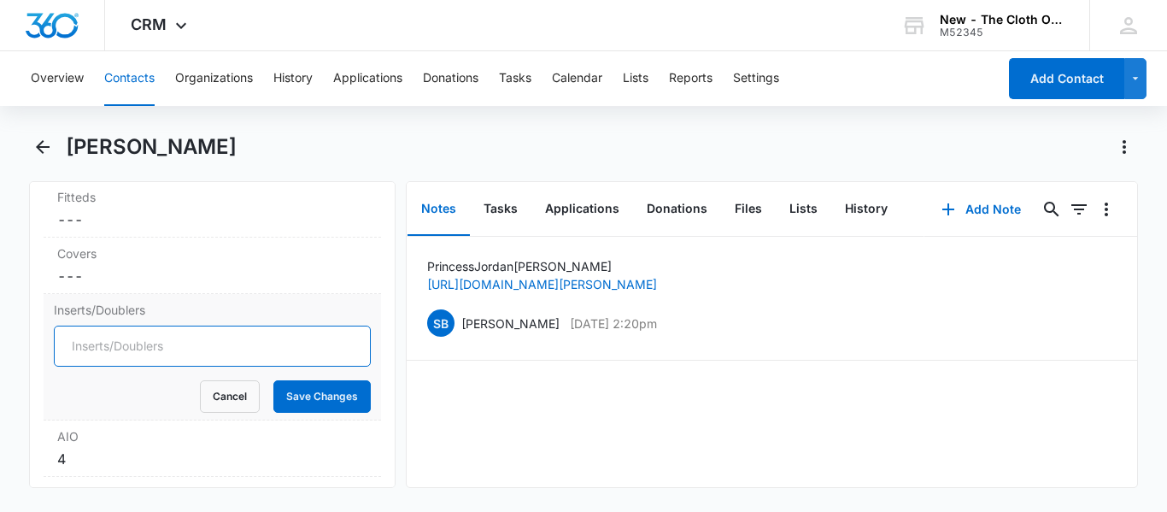
click at [125, 326] on input "Inserts/Doublers" at bounding box center [212, 346] width 317 height 41
type input "22"
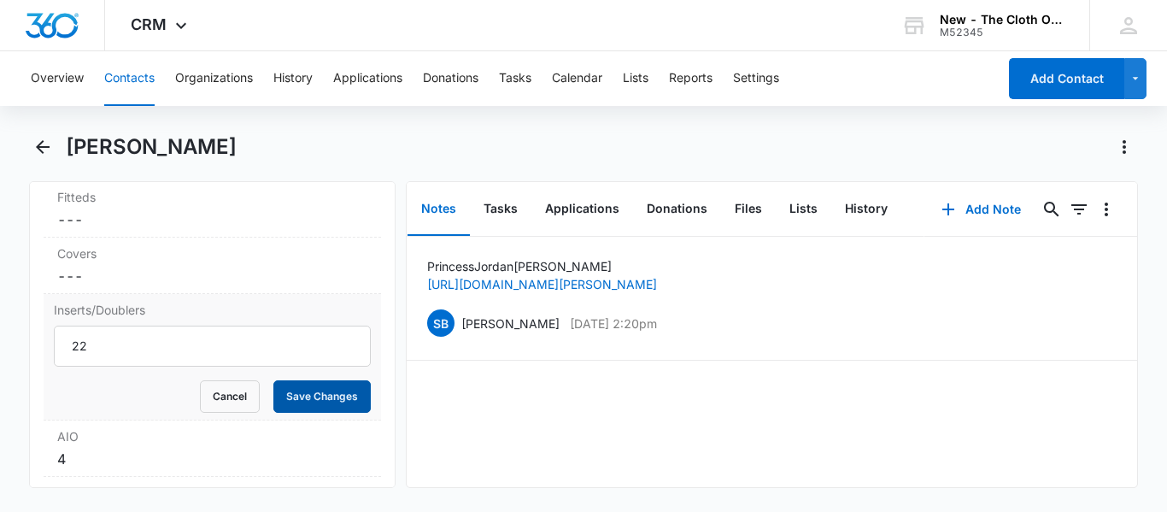
click at [316, 380] on button "Save Changes" at bounding box center [321, 396] width 97 height 32
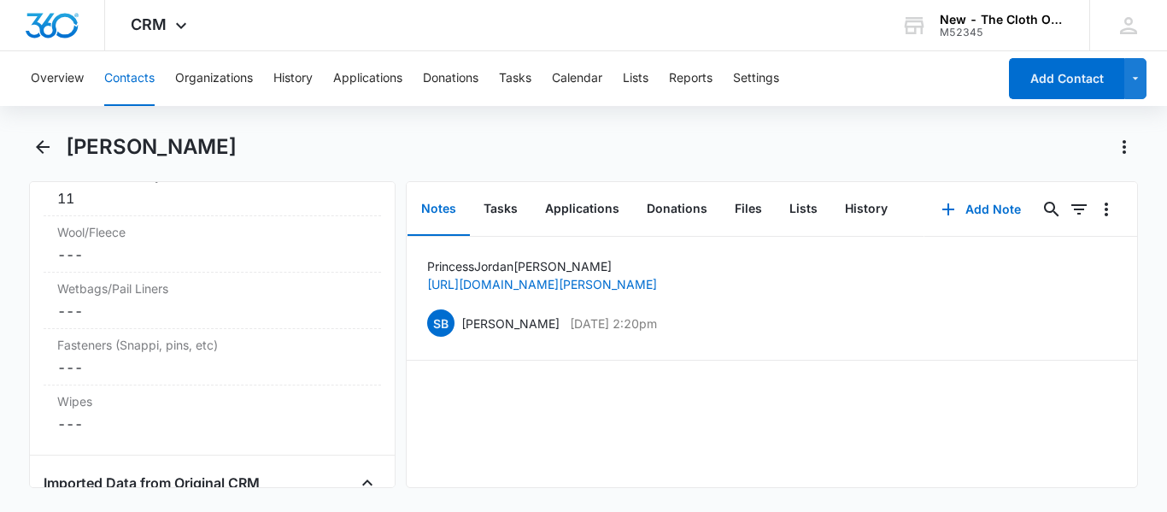
scroll to position [4647, 0]
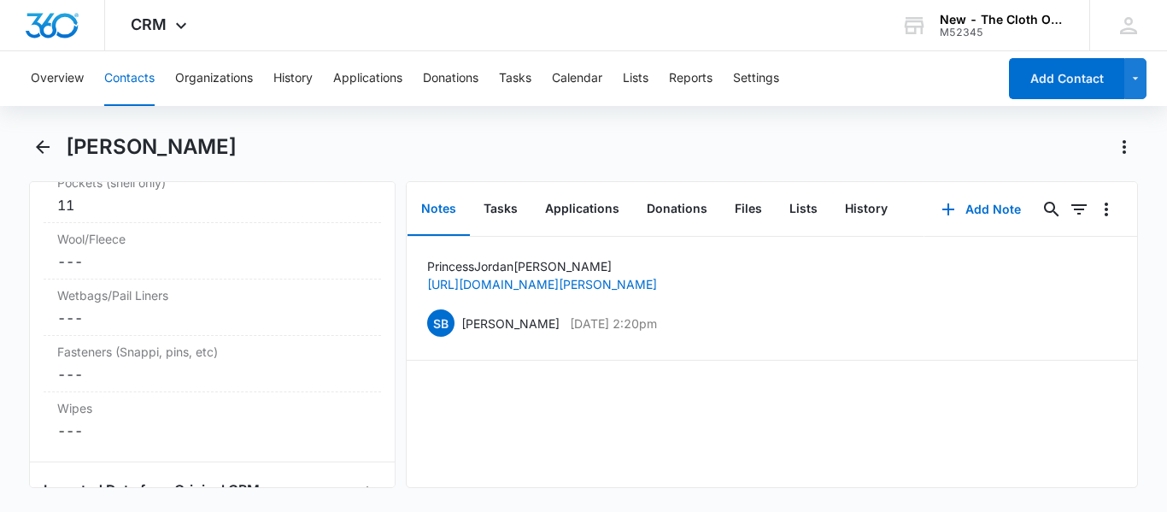
click at [183, 308] on div "Wetbags/Pail Liners Cancel Save Changes ---" at bounding box center [213, 307] width 338 height 56
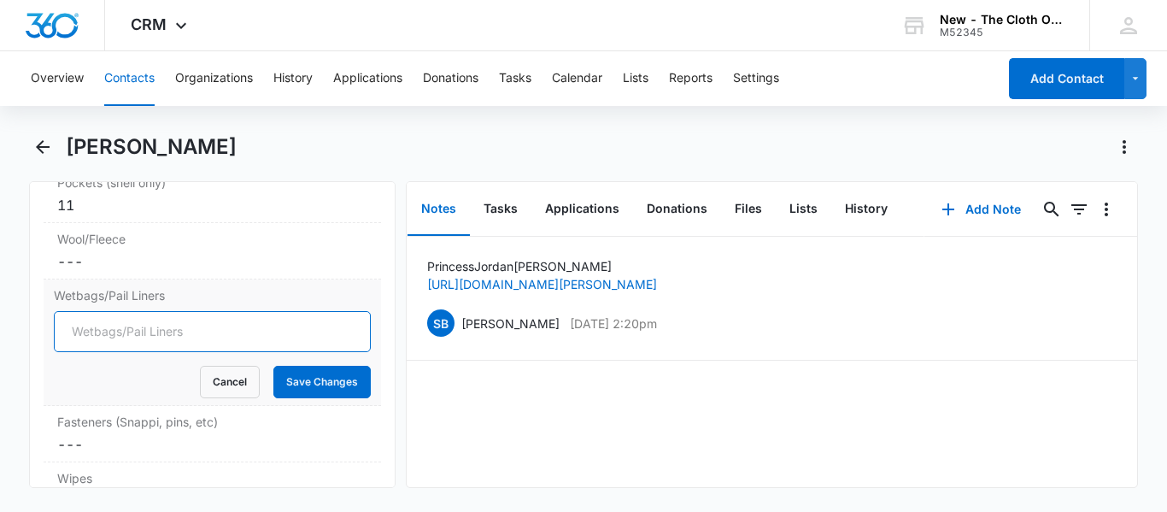
click at [177, 313] on input "Wetbags/Pail Liners" at bounding box center [212, 331] width 317 height 41
type input "1"
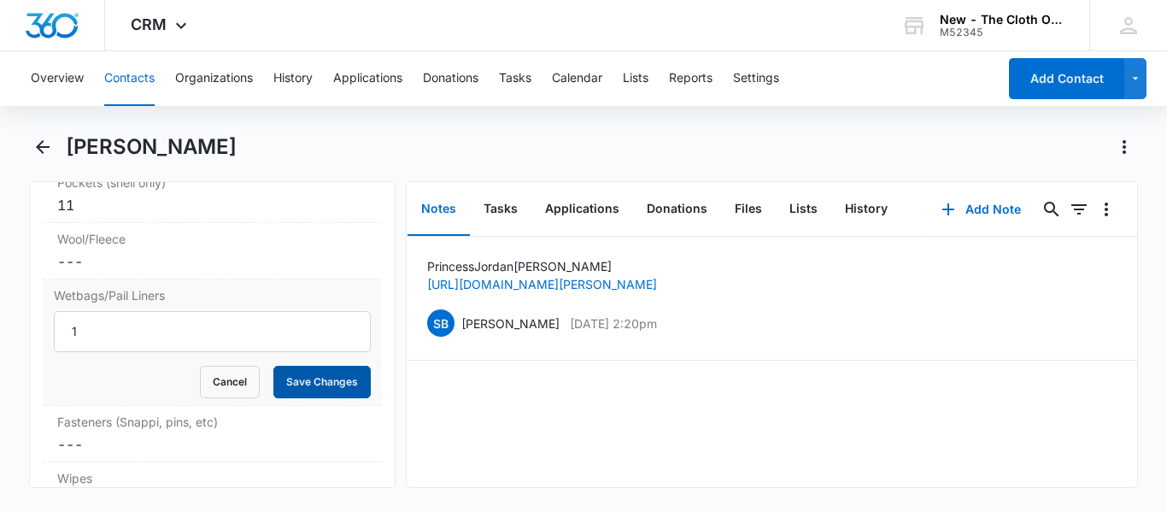
click at [338, 366] on button "Save Changes" at bounding box center [321, 382] width 97 height 32
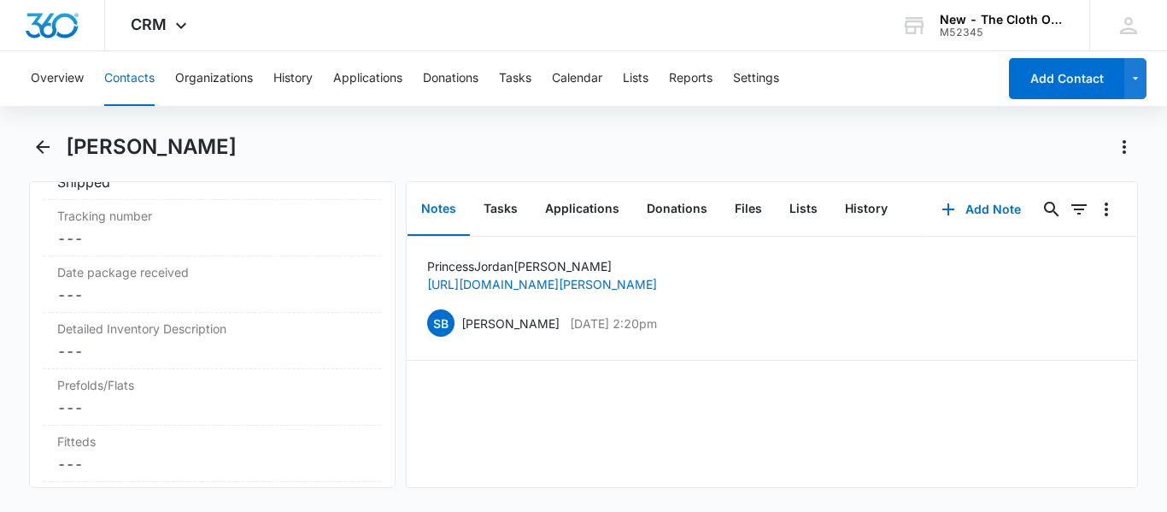
scroll to position [4163, 0]
click at [225, 340] on dd "Cancel Save Changes ---" at bounding box center [212, 350] width 310 height 21
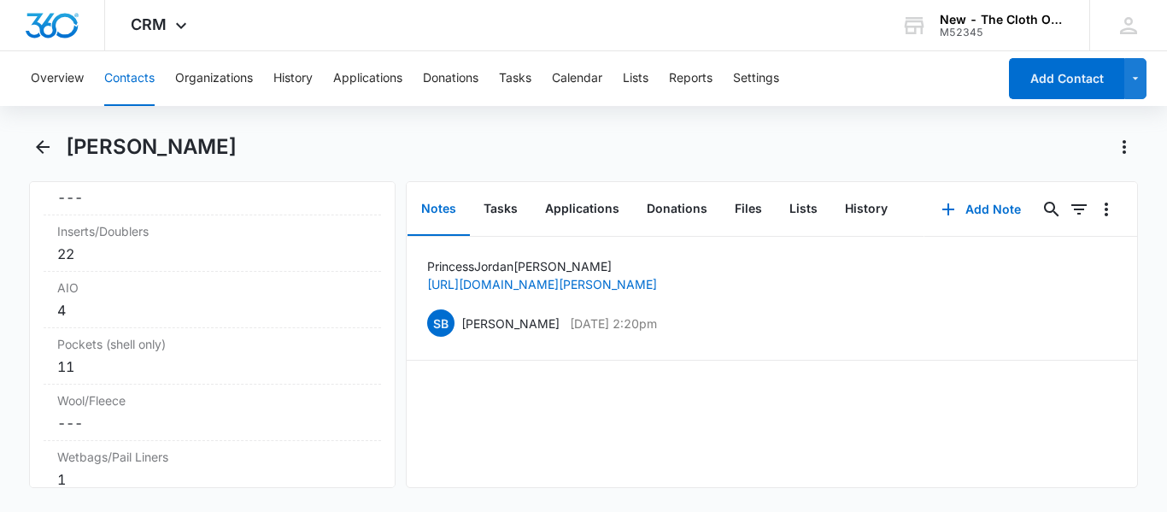
scroll to position [4613, 0]
click at [144, 277] on label "AIO" at bounding box center [212, 286] width 310 height 18
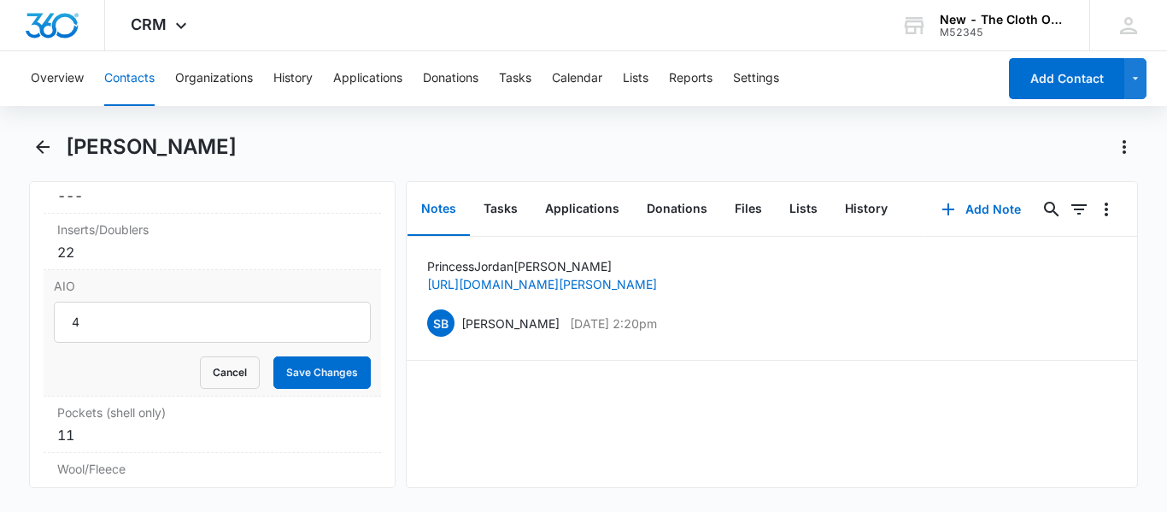
scroll to position [0, 0]
type input "3"
click at [319, 356] on button "Save Changes" at bounding box center [321, 372] width 97 height 32
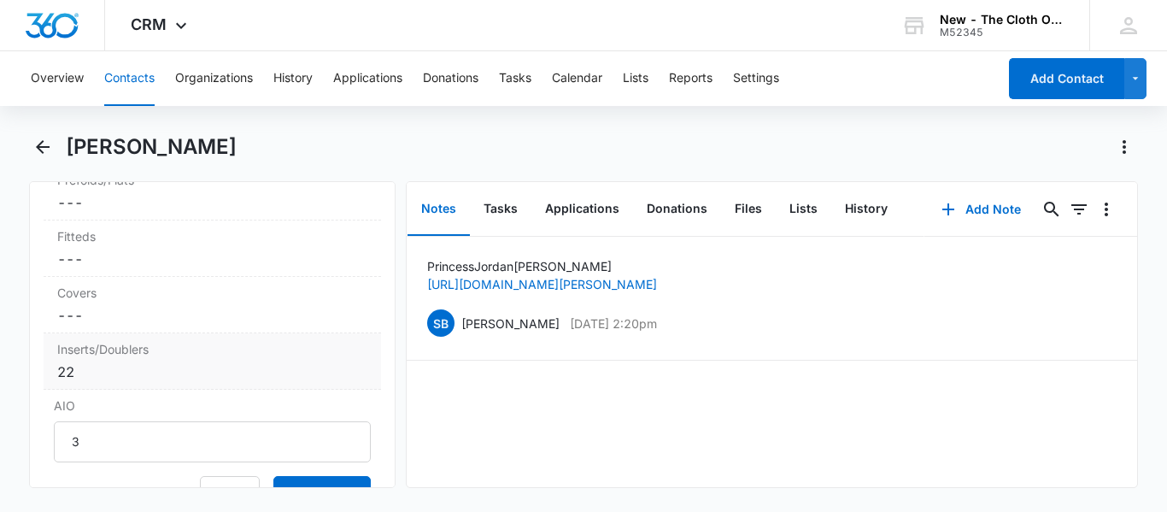
scroll to position [4490, 0]
click at [87, 309] on dd "Cancel Save Changes ---" at bounding box center [212, 319] width 310 height 21
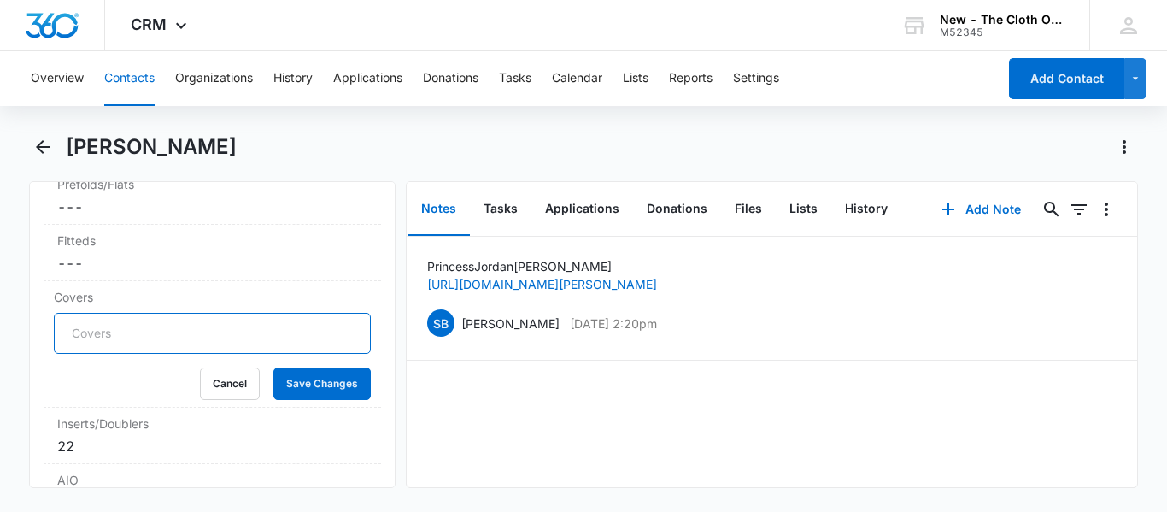
click at [86, 313] on input "Covers" at bounding box center [212, 333] width 317 height 41
type input "1"
click at [326, 368] on button "Save Changes" at bounding box center [321, 384] width 97 height 32
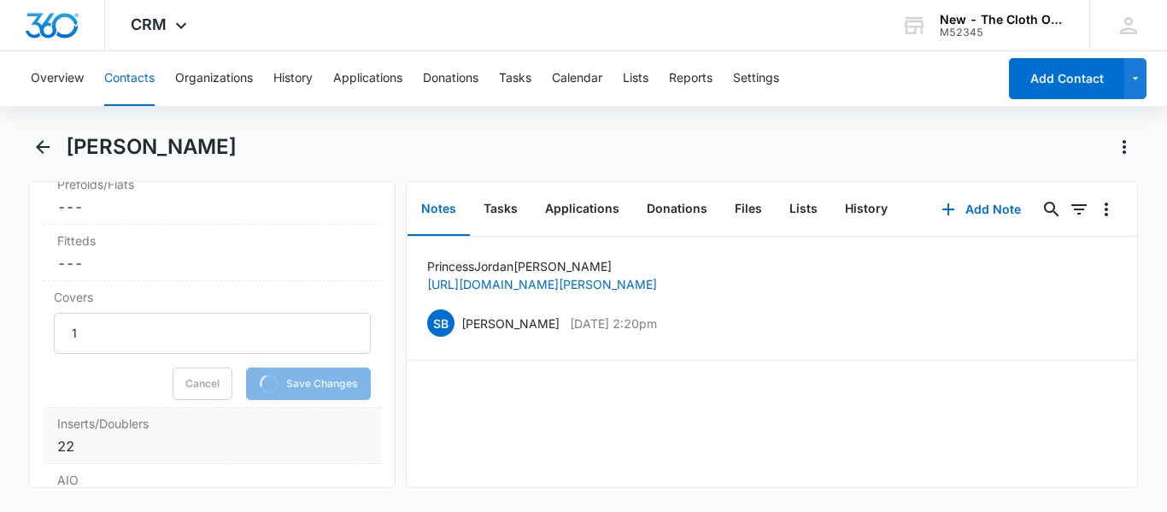
click at [75, 436] on div "22" at bounding box center [212, 446] width 310 height 21
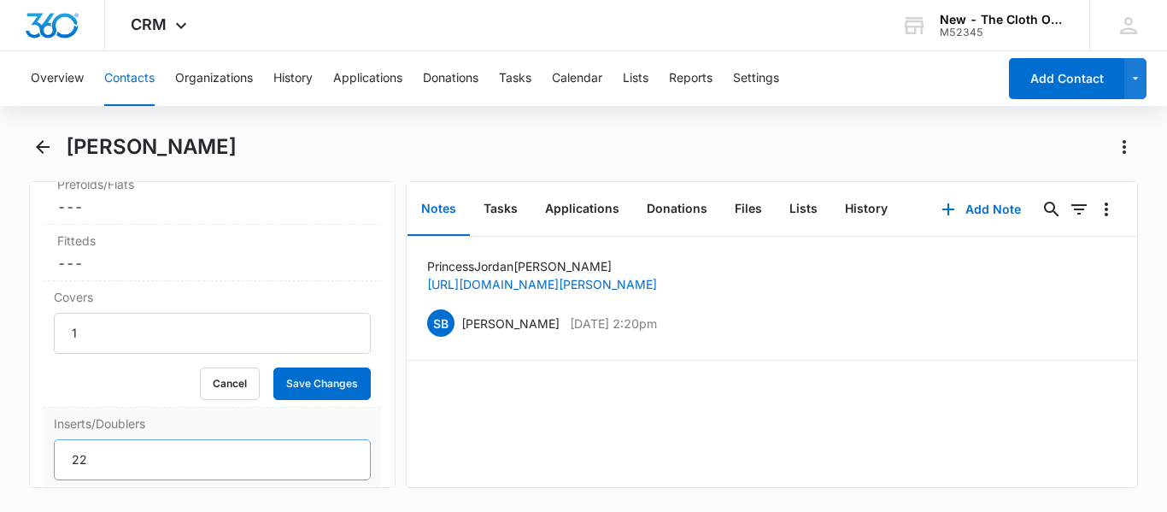
click at [100, 494] on div "Cancel Save Changes" at bounding box center [212, 510] width 317 height 32
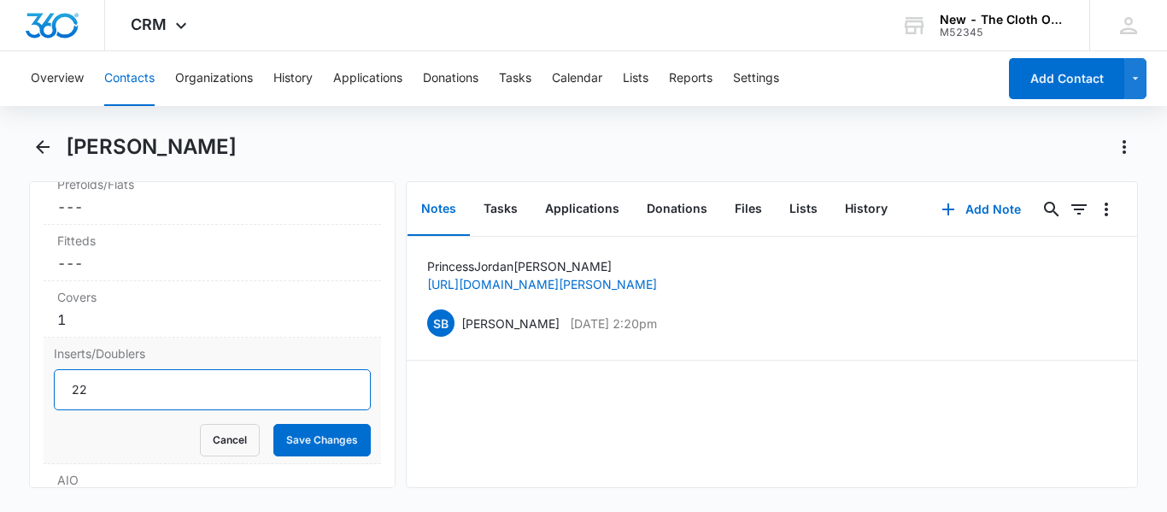
click at [94, 375] on input "22" at bounding box center [212, 389] width 317 height 41
type input "23"
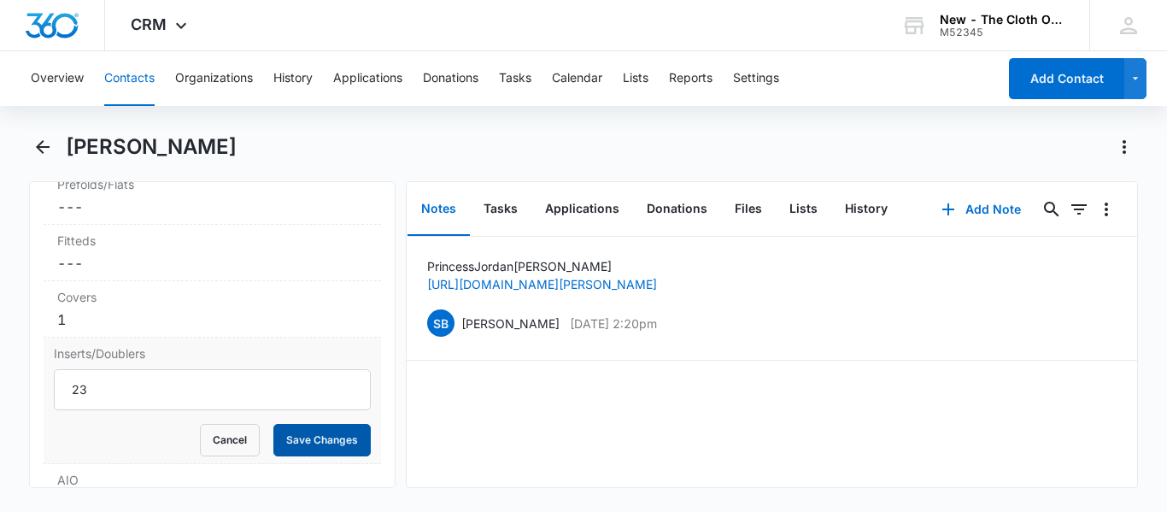
click at [279, 426] on button "Save Changes" at bounding box center [321, 440] width 97 height 32
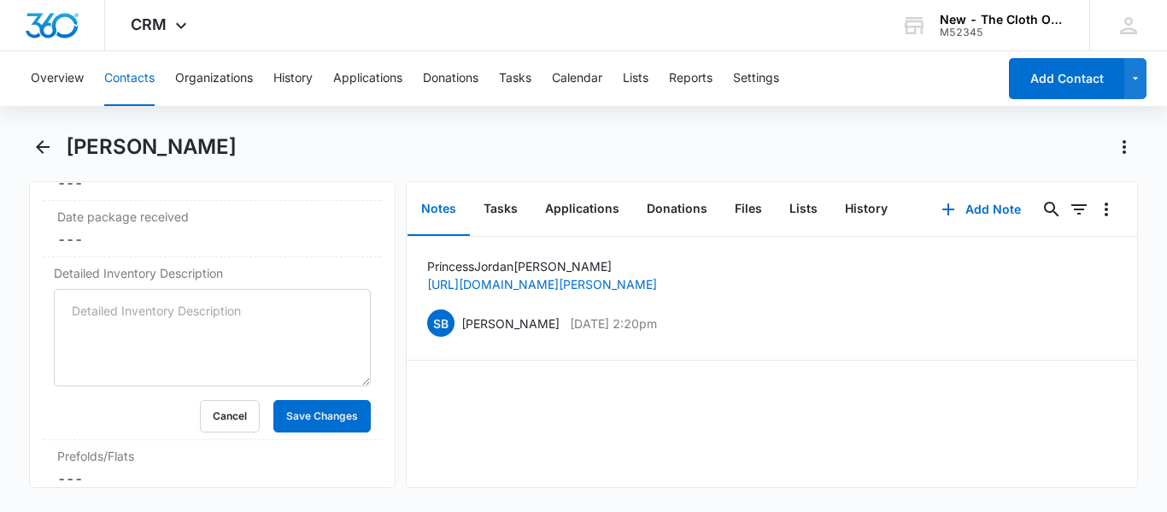
click at [89, 376] on form "Cancel Save Changes" at bounding box center [212, 361] width 317 height 144
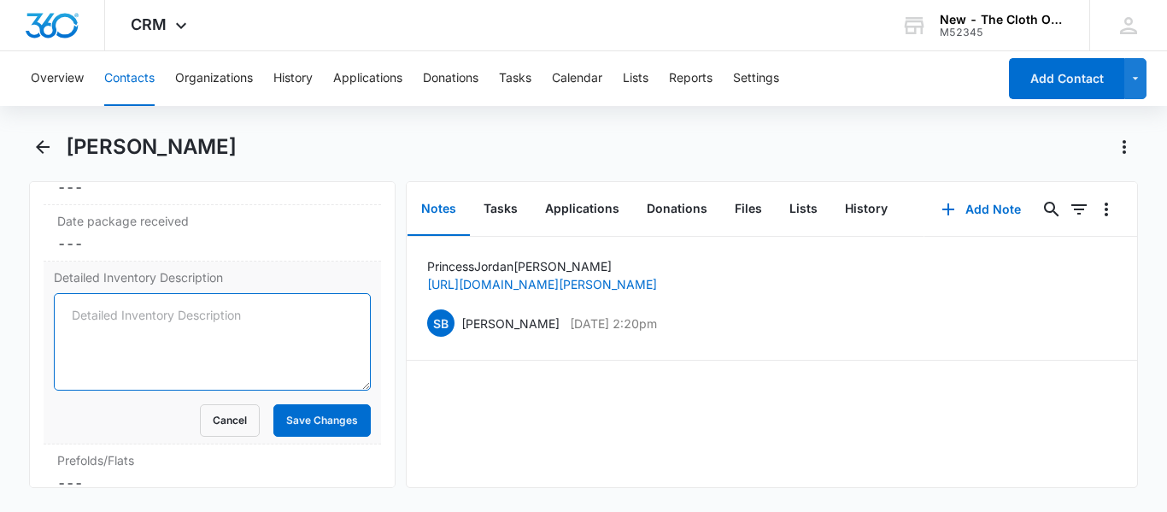
click at [84, 305] on textarea "Detailed Inventory Description" at bounding box center [212, 341] width 317 height 97
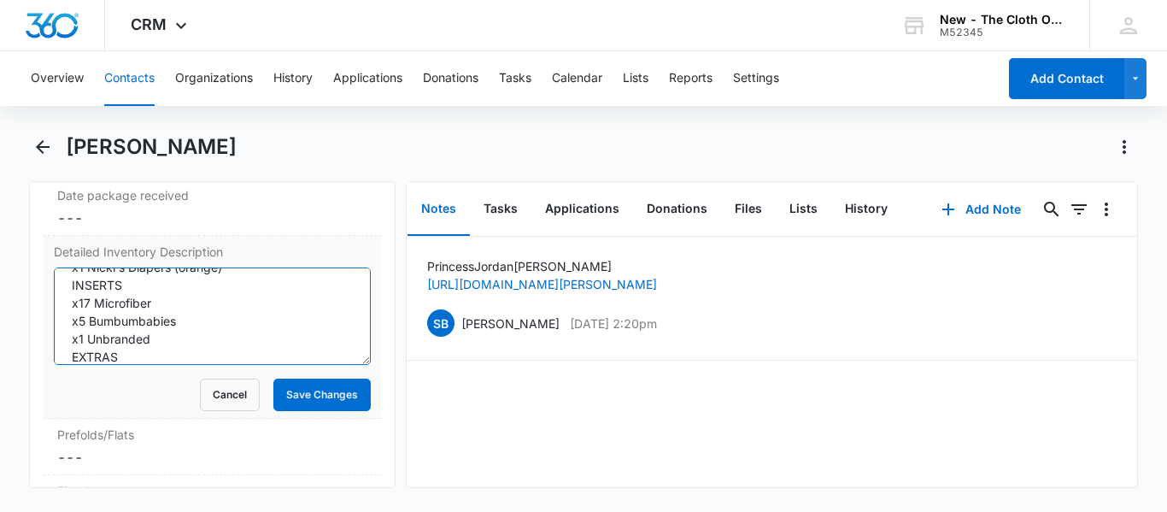
scroll to position [256, 0]
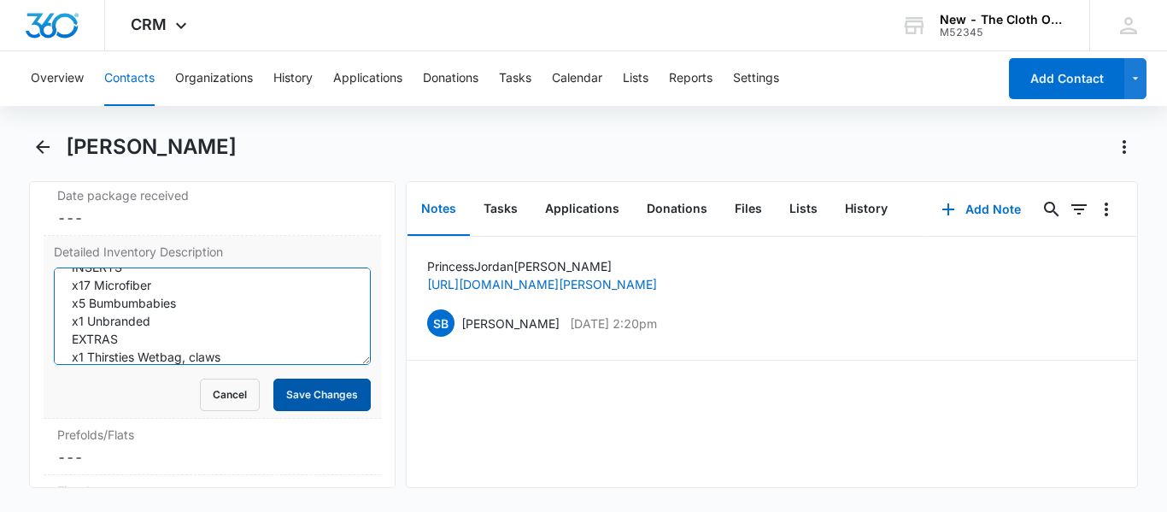
type textarea "POCKETS x11 x6 Mama Koala (5 multicolored tie dye, flower petals) x1 Bumgenius …"
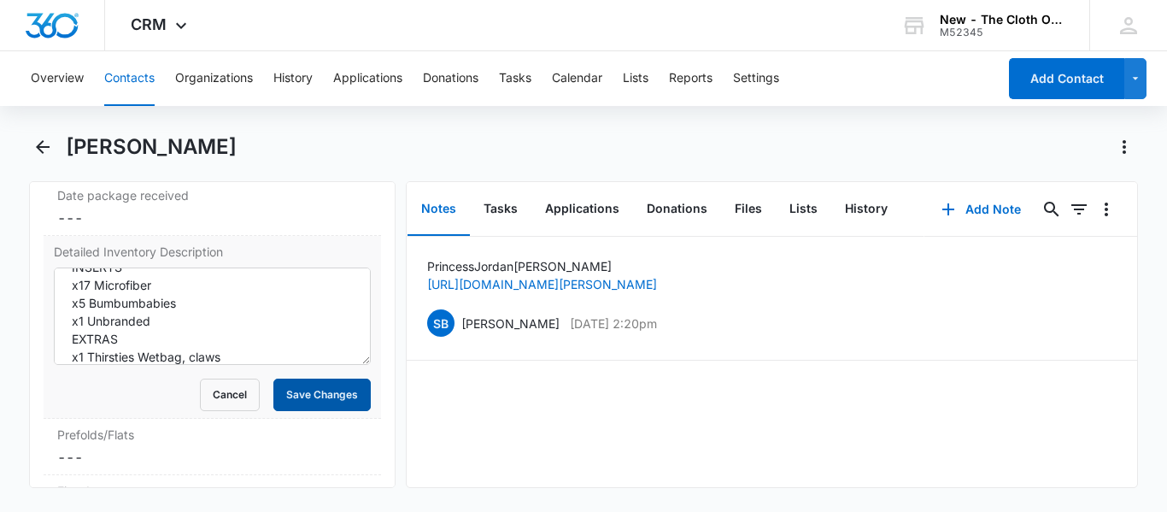
click at [358, 379] on button "Save Changes" at bounding box center [321, 395] width 97 height 32
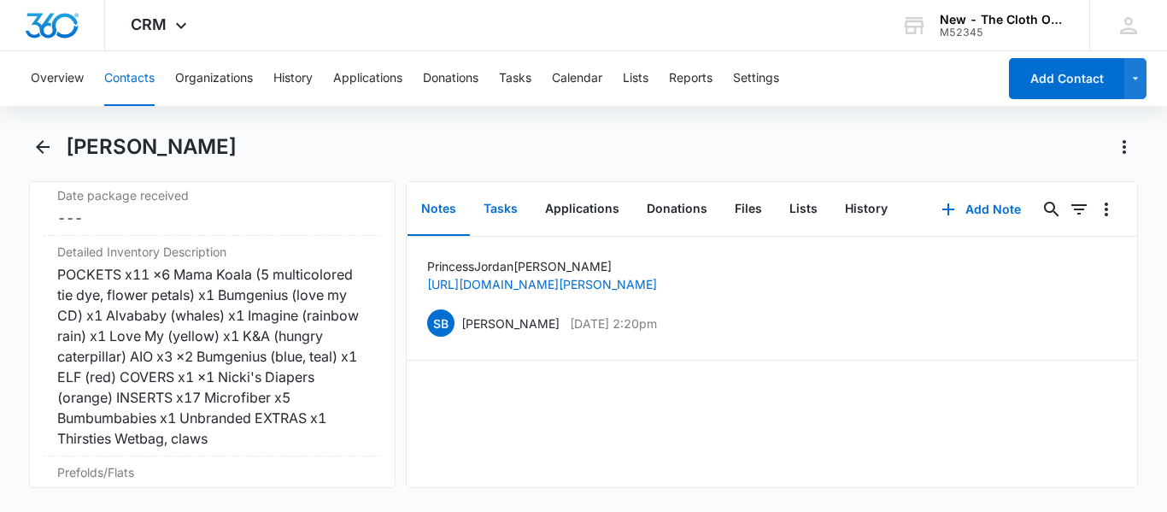
click at [479, 226] on button "Tasks" at bounding box center [501, 209] width 62 height 53
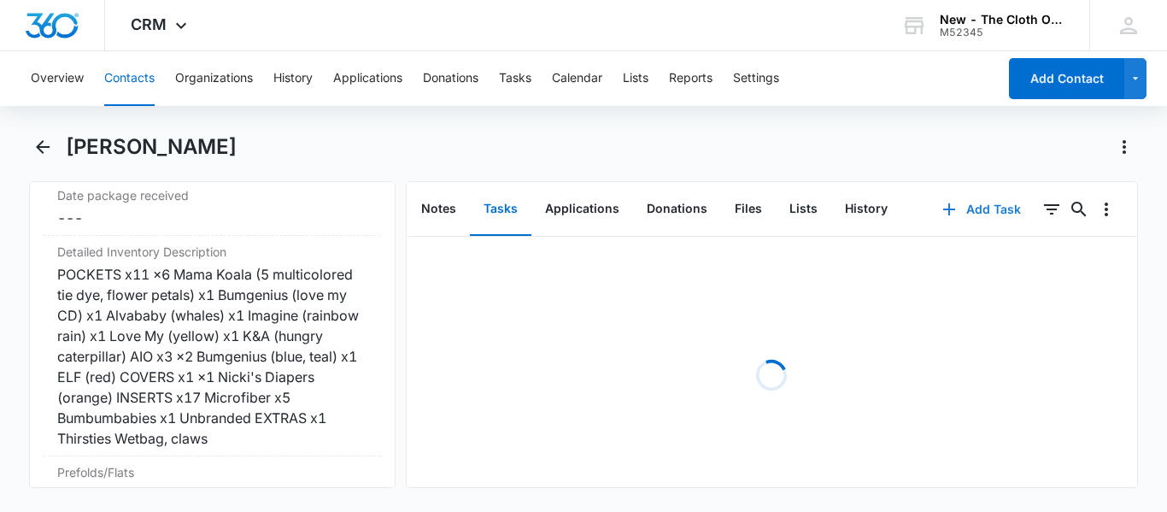
click at [949, 205] on icon "button" at bounding box center [949, 209] width 21 height 21
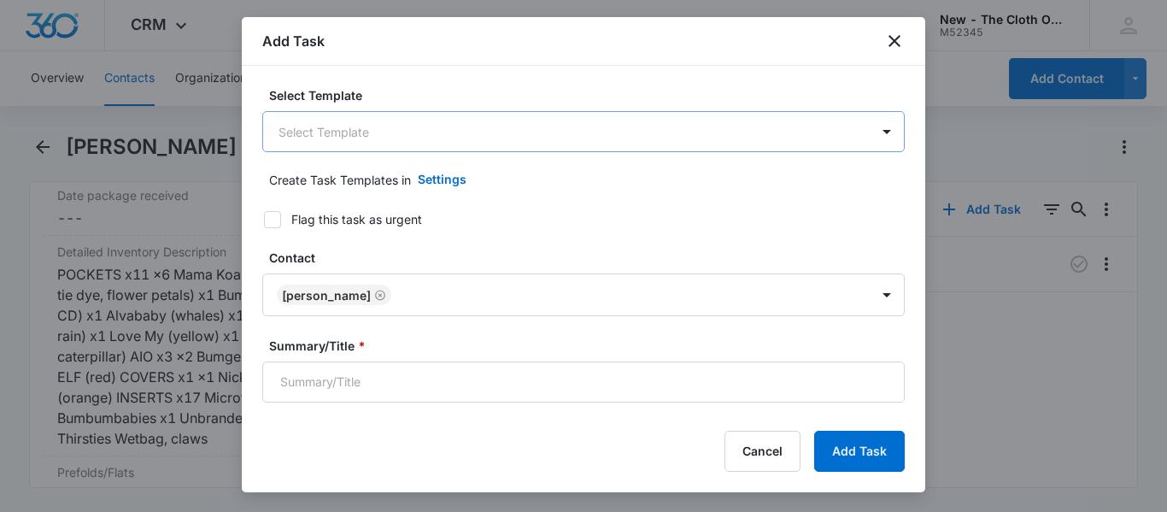
click at [386, 138] on body "CRM Apps Reputation CRM Email Social Ads Intelligence Brand Settings New - The …" at bounding box center [583, 256] width 1167 height 512
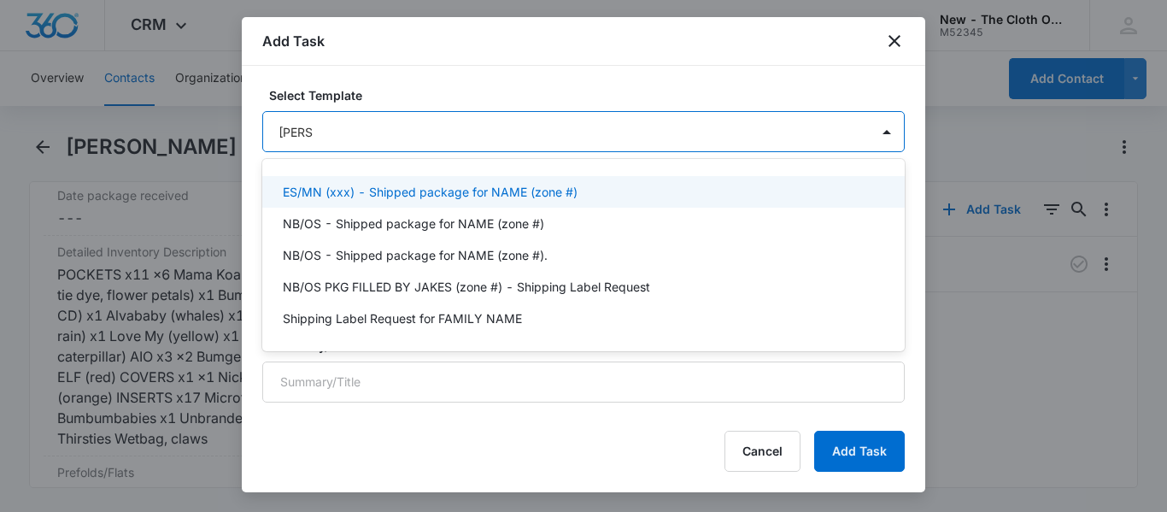
type input "shippi"
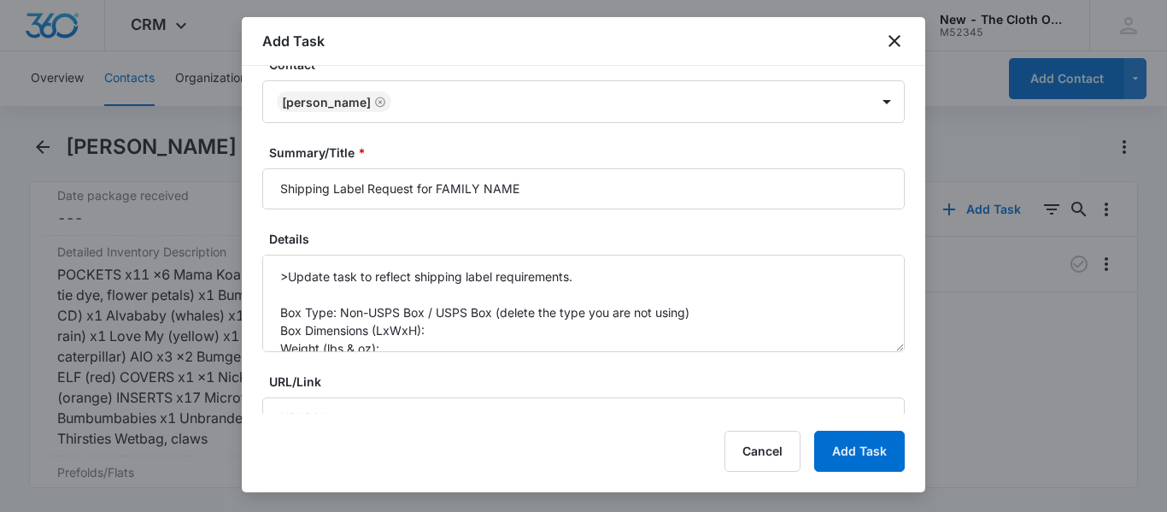
scroll to position [197, 0]
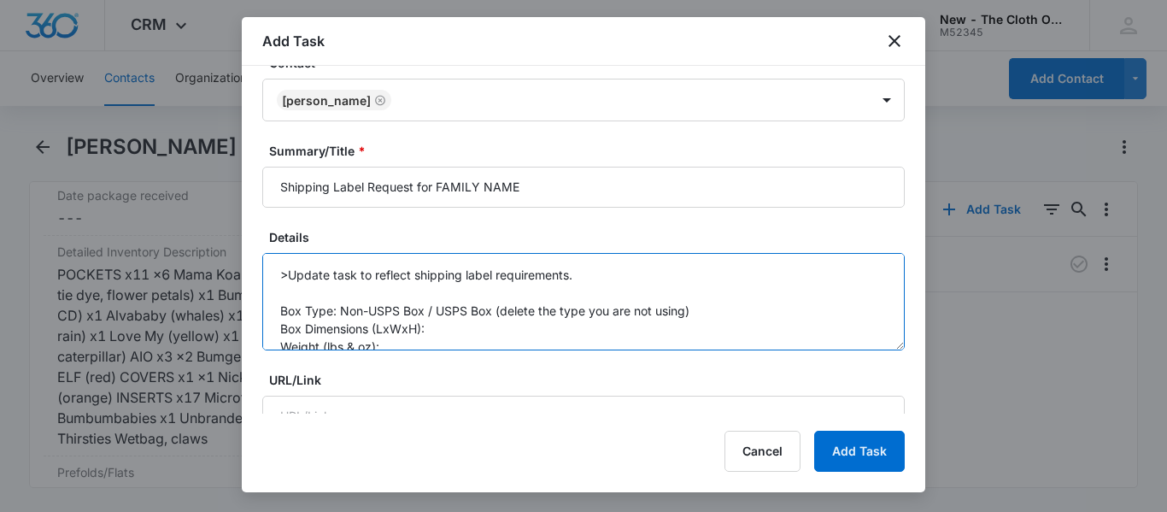
click at [438, 343] on textarea ">Update task to reflect shipping label requirements. Box Type: Non-USPS Box / U…" at bounding box center [583, 301] width 643 height 97
drag, startPoint x: 425, startPoint y: 307, endPoint x: 702, endPoint y: 308, distance: 276.9
click at [702, 308] on textarea ">Update task to reflect shipping label requirements. Box Type: Non-USPS Box / U…" at bounding box center [583, 301] width 643 height 97
click at [544, 320] on textarea ">Update task to reflect shipping label requirements. Box Type: Non-USPS Box Box…" at bounding box center [583, 301] width 643 height 97
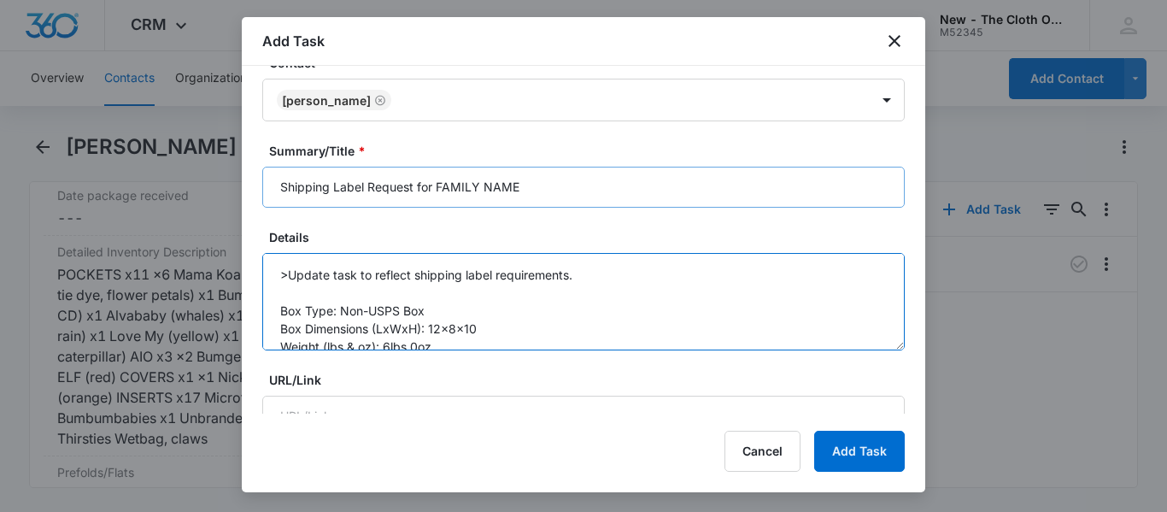
type textarea ">Update task to reflect shipping label requirements. Box Type: Non-USPS Box Box…"
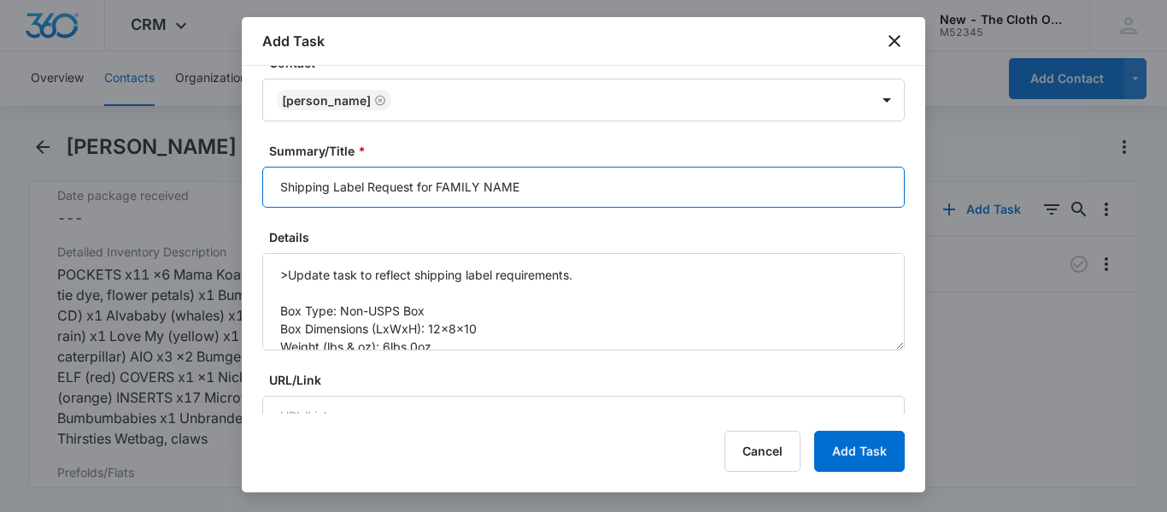
click at [562, 191] on input "Shipping Label Request for FAMILY NAME" at bounding box center [583, 187] width 643 height 41
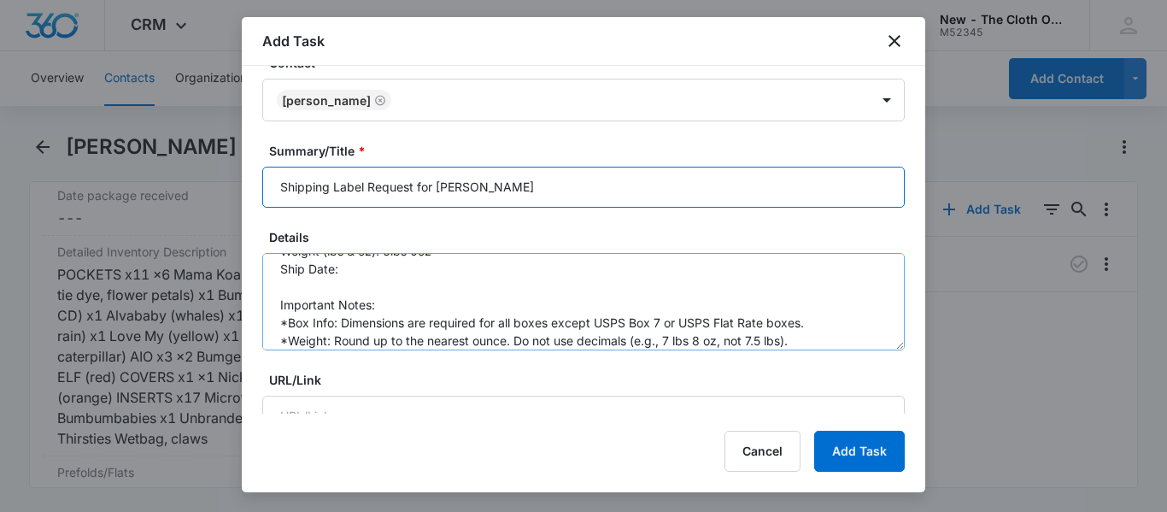
scroll to position [97, 0]
type input "Shipping Label Request for [PERSON_NAME]"
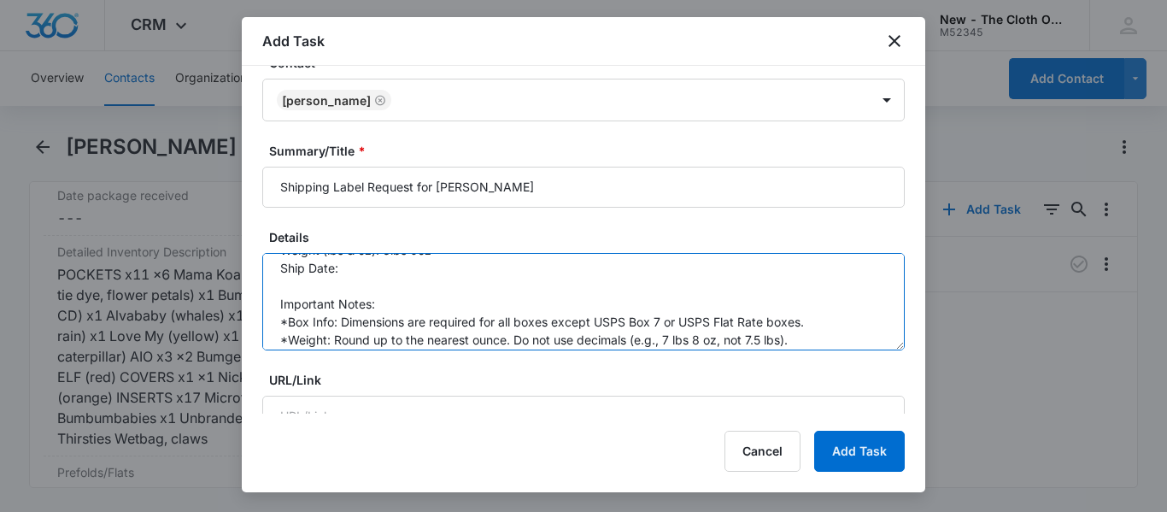
click at [423, 273] on textarea ">Update task to reflect shipping label requirements. Box Type: Non-USPS Box Box…" at bounding box center [583, 301] width 643 height 97
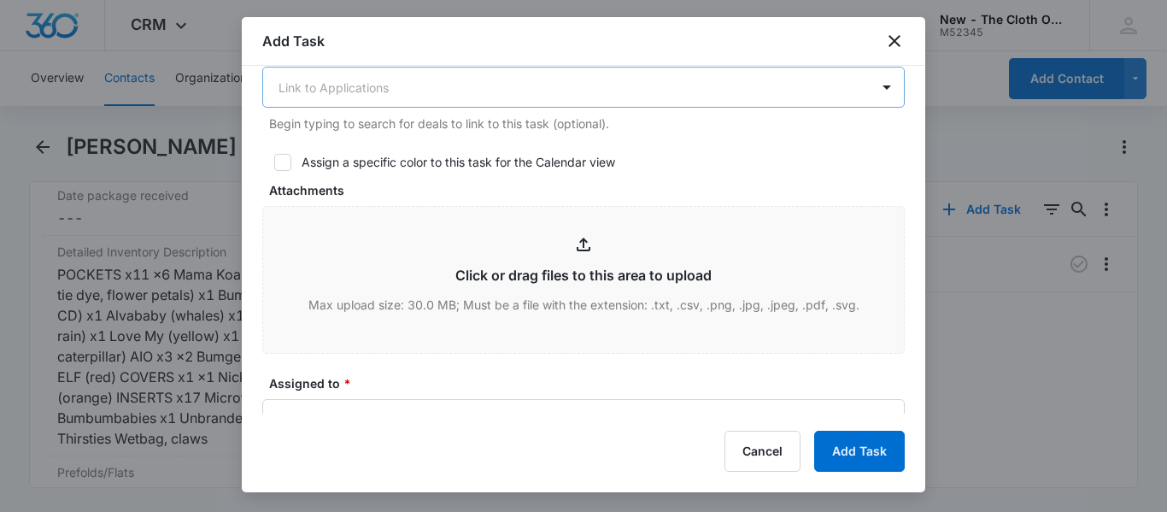
scroll to position [902, 0]
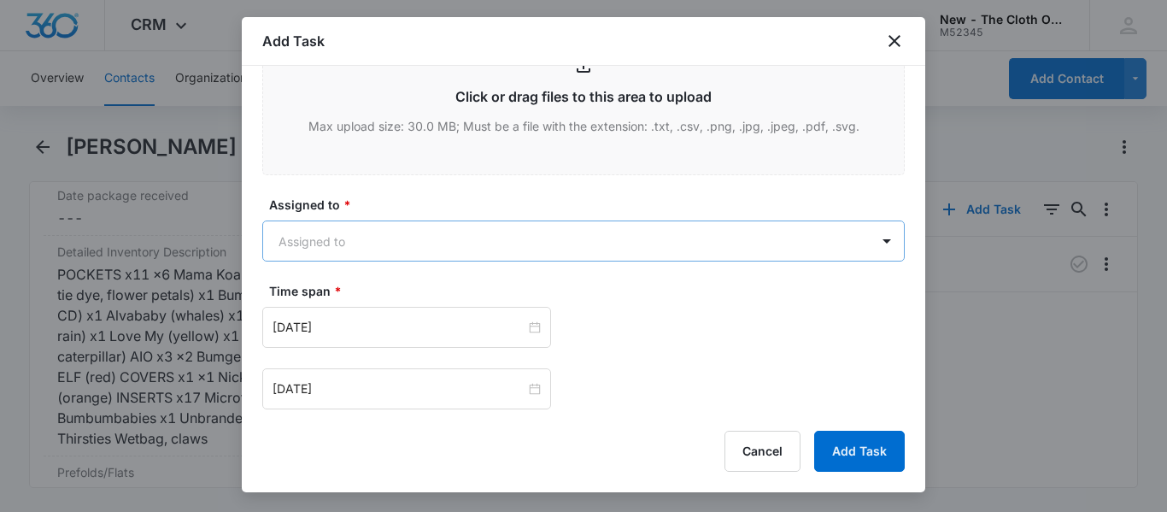
type textarea ">Update task to reflect shipping label requirements. Box Type: Non-USPS Box Box…"
click at [378, 230] on body "CRM Apps Reputation CRM Email Social Ads Intelligence Brand Settings New - The …" at bounding box center [583, 256] width 1167 height 512
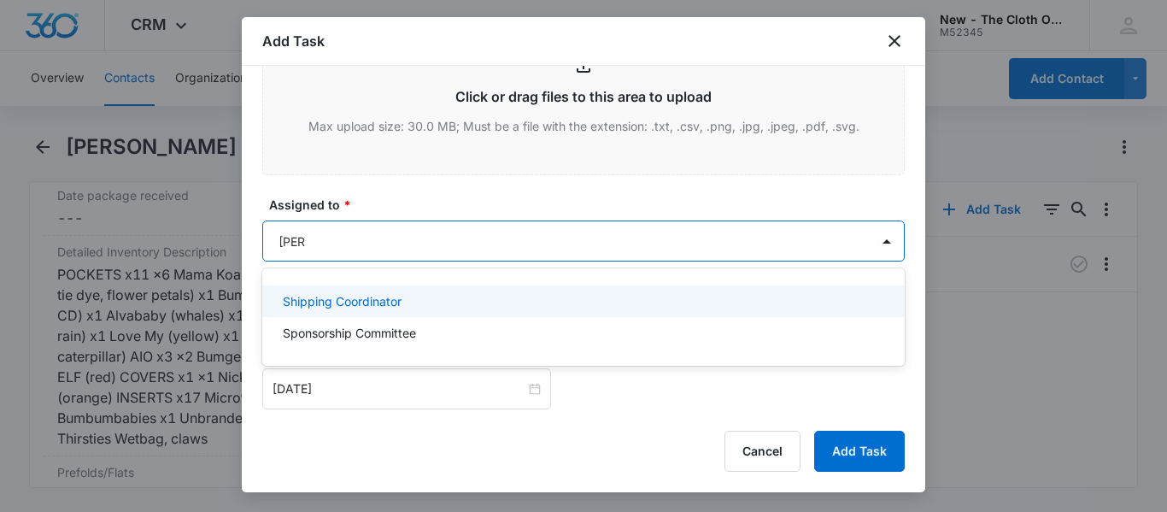
type input "shippi"
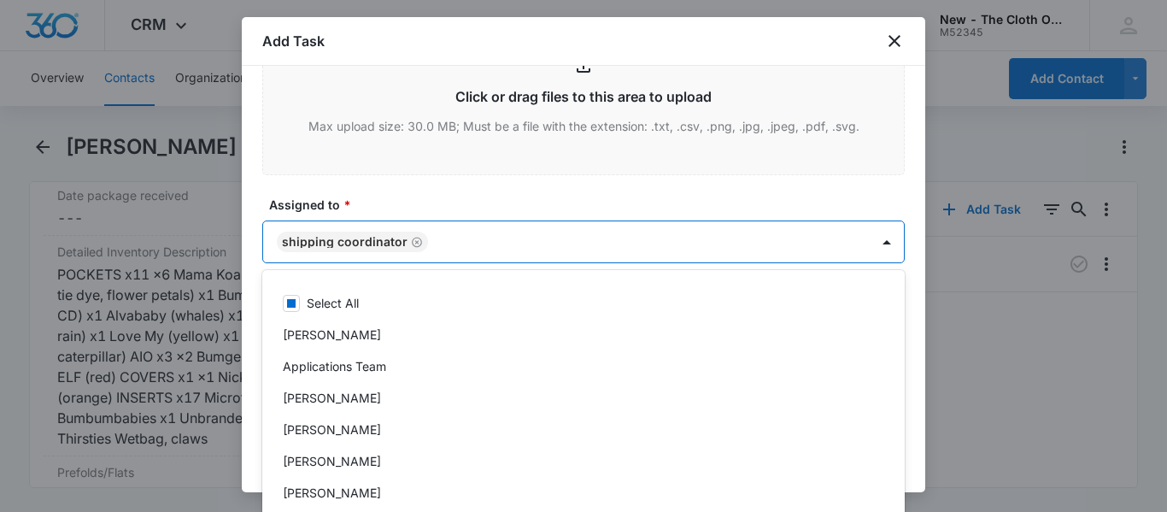
click at [881, 247] on div at bounding box center [583, 256] width 1167 height 512
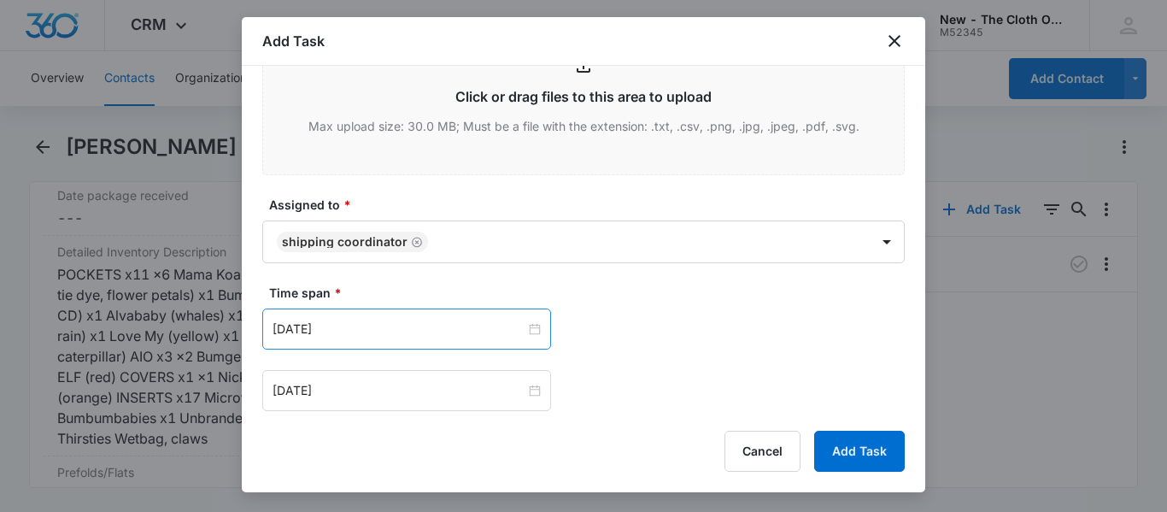
click at [491, 314] on div "[DATE]" at bounding box center [406, 329] width 289 height 41
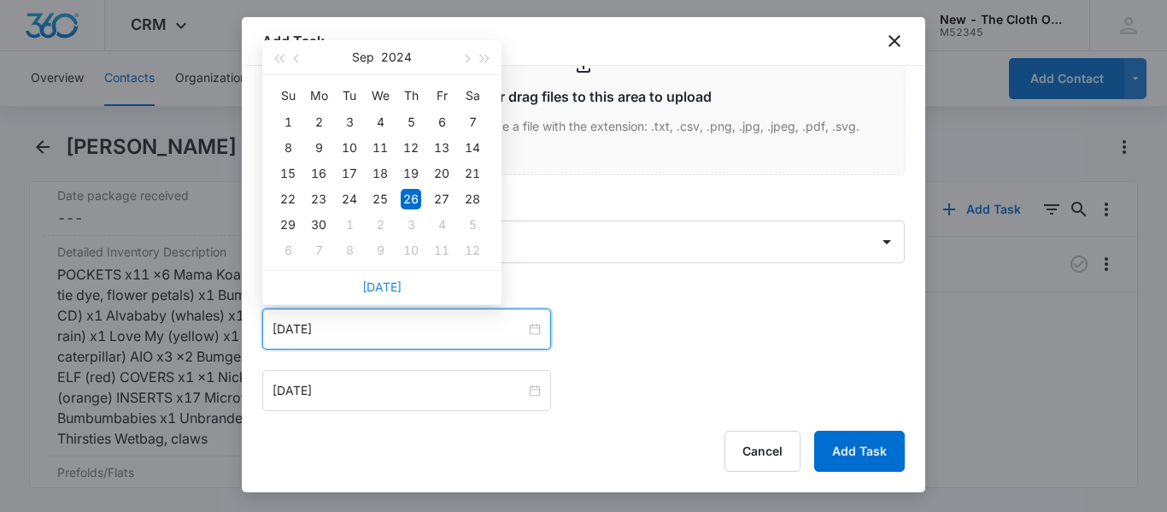
click at [379, 283] on link "[DATE]" at bounding box center [381, 286] width 39 height 15
type input "[DATE]"
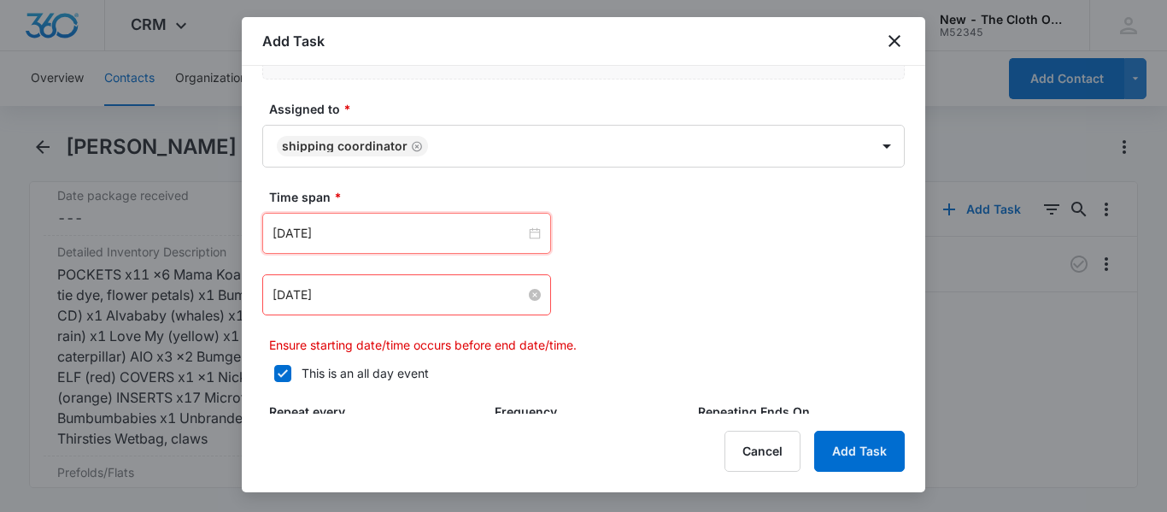
scroll to position [999, 0]
click at [335, 291] on input "[DATE]" at bounding box center [399, 293] width 253 height 19
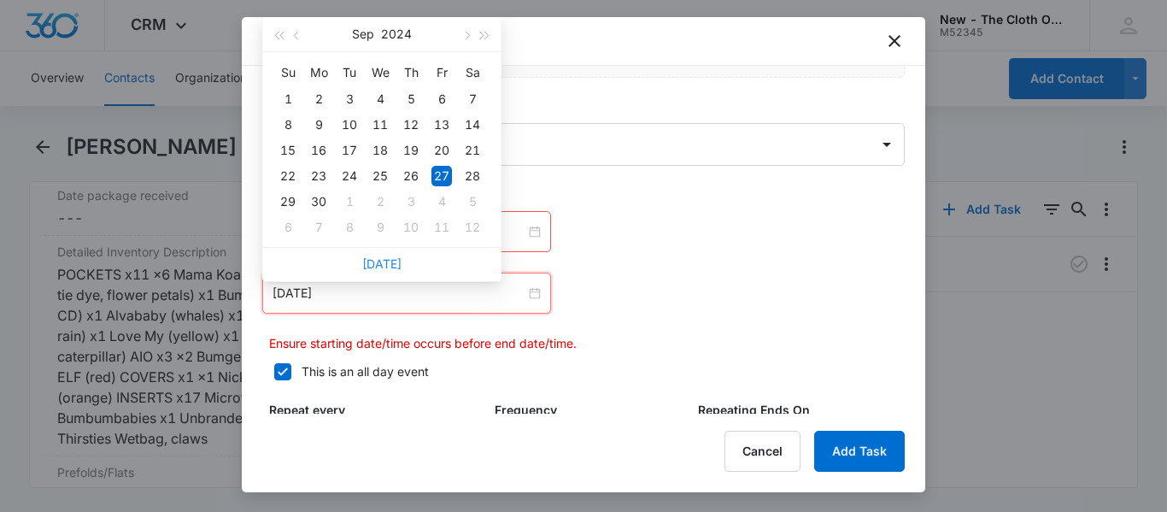
click at [386, 270] on link "[DATE]" at bounding box center [381, 263] width 39 height 15
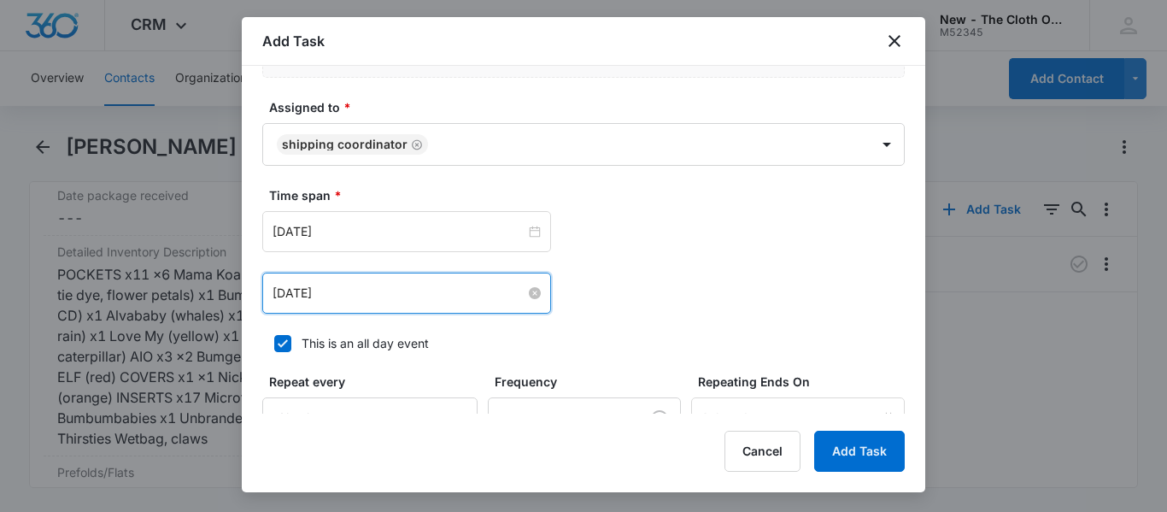
click at [377, 293] on input "[DATE]" at bounding box center [399, 293] width 253 height 19
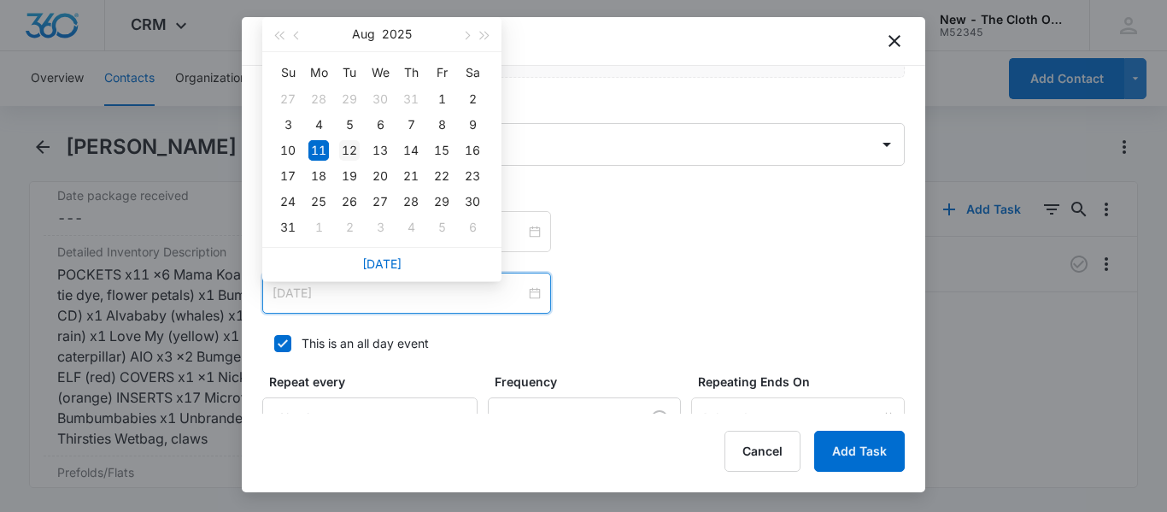
type input "[DATE]"
click at [342, 147] on div "12" at bounding box center [349, 150] width 21 height 21
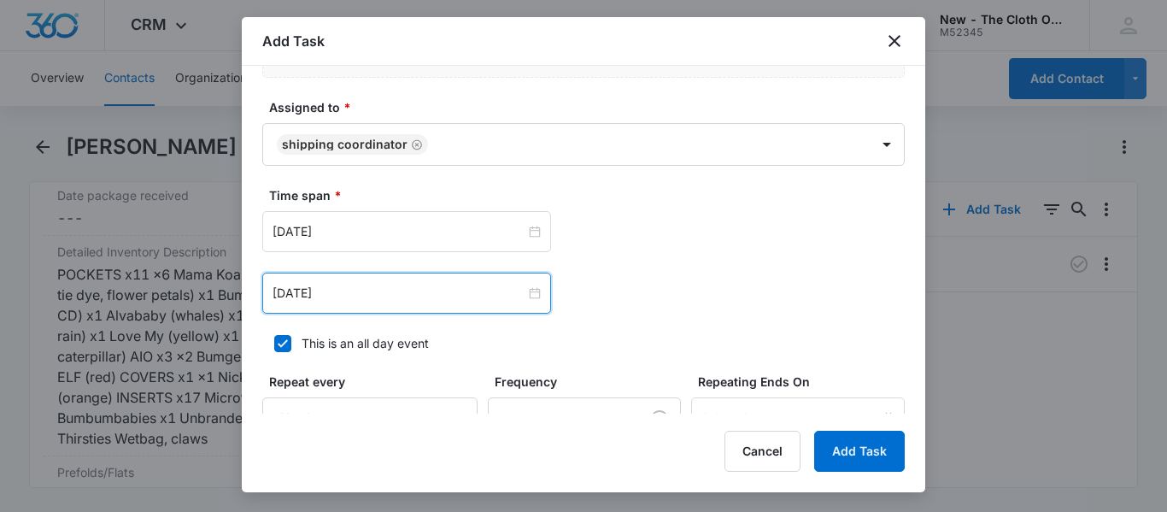
click at [752, 237] on div "[DATE] [DATE] Su Mo Tu We Th Fr Sa 27 28 29 30 31 1 2 3 4 5 6 7 8 9 10 11 12 13…" at bounding box center [583, 231] width 643 height 41
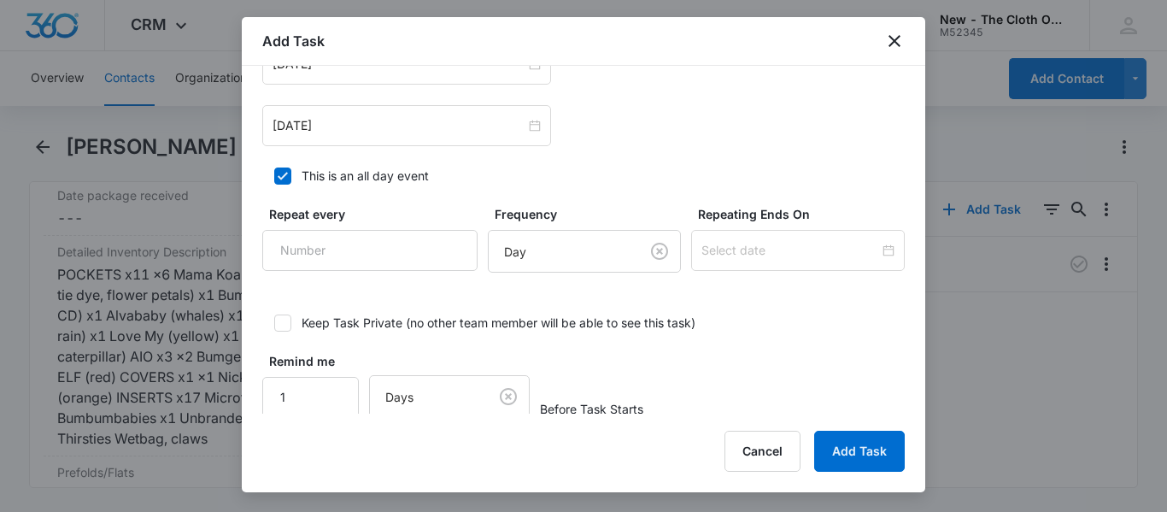
scroll to position [1191, 0]
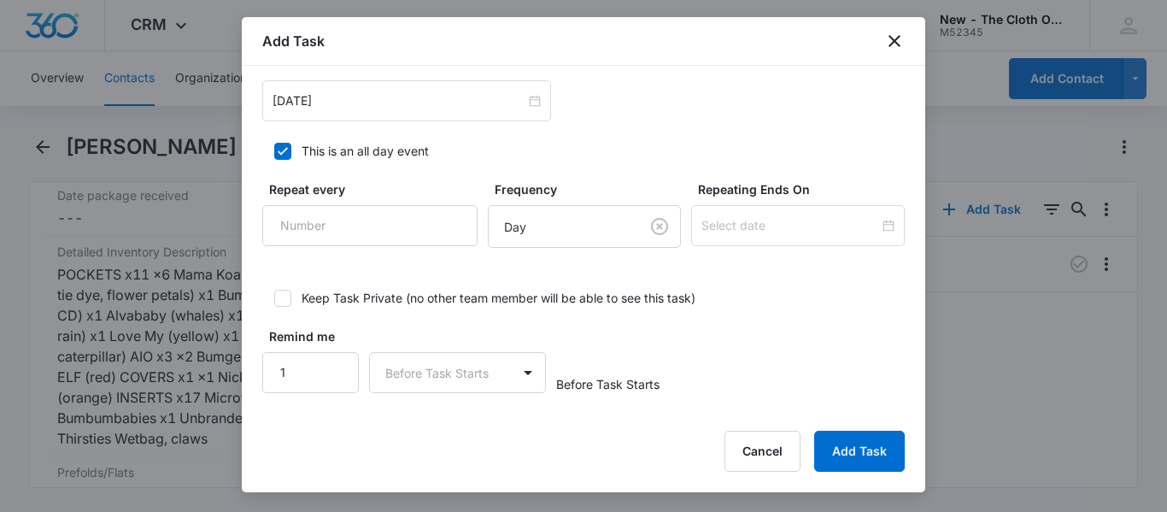
click at [850, 327] on div "Remind me 1 Before Task Starts Before Task Starts" at bounding box center [583, 360] width 643 height 66
click at [855, 432] on button "Add Task" at bounding box center [859, 451] width 91 height 41
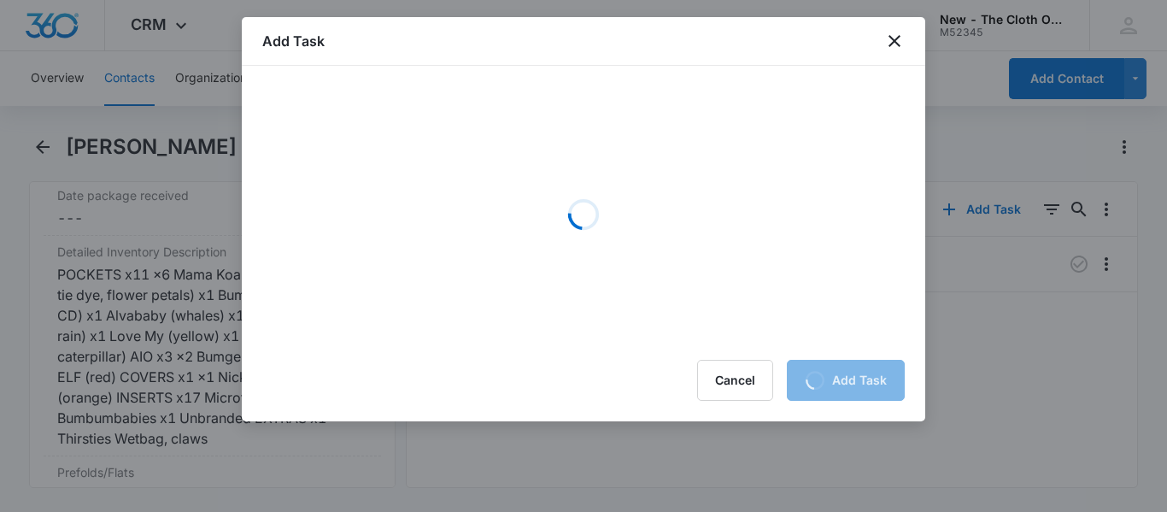
scroll to position [0, 0]
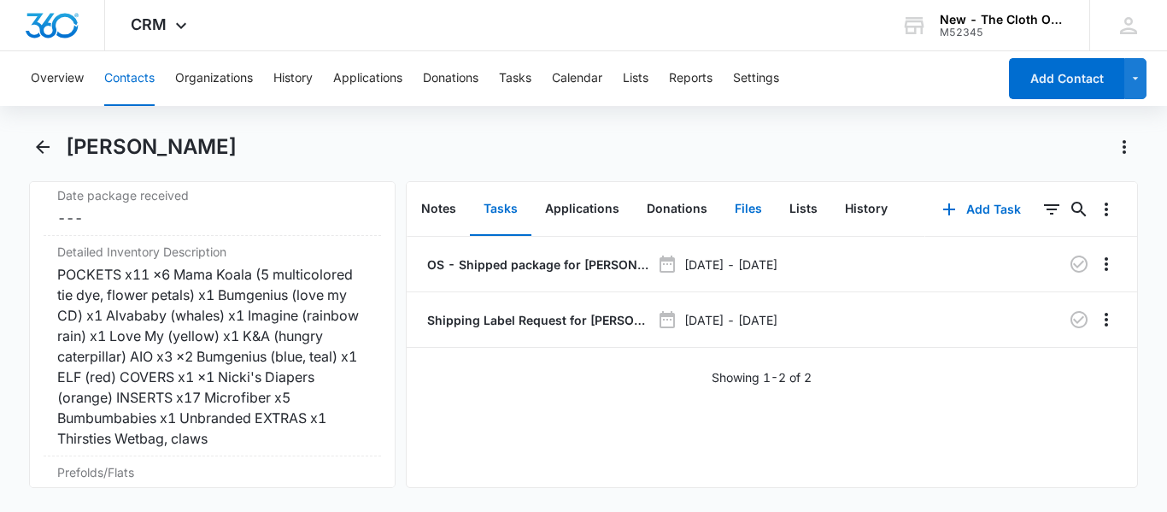
click at [739, 203] on button "Files" at bounding box center [748, 209] width 55 height 53
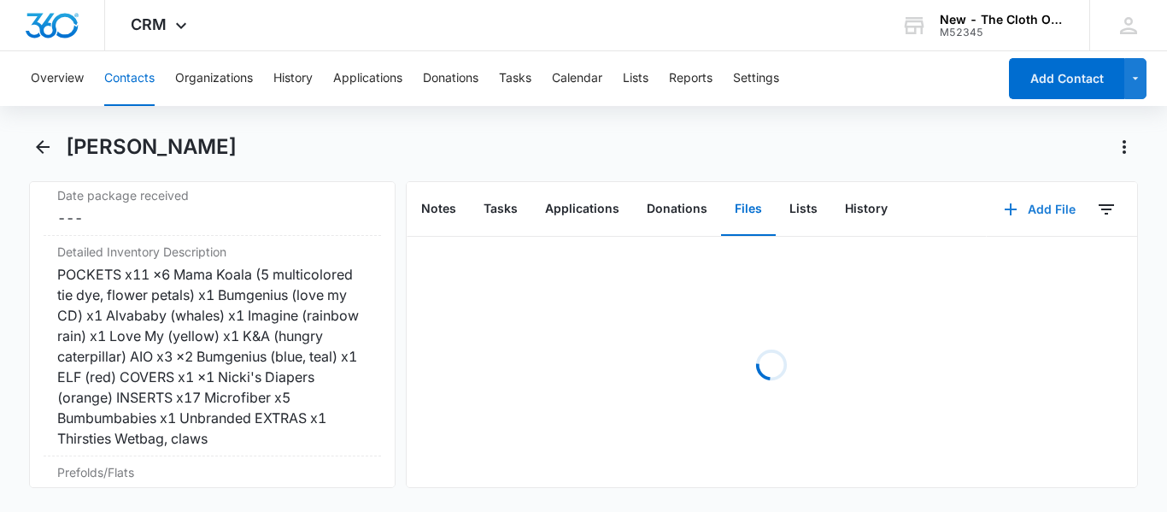
click at [1031, 214] on button "Add File" at bounding box center [1040, 209] width 106 height 41
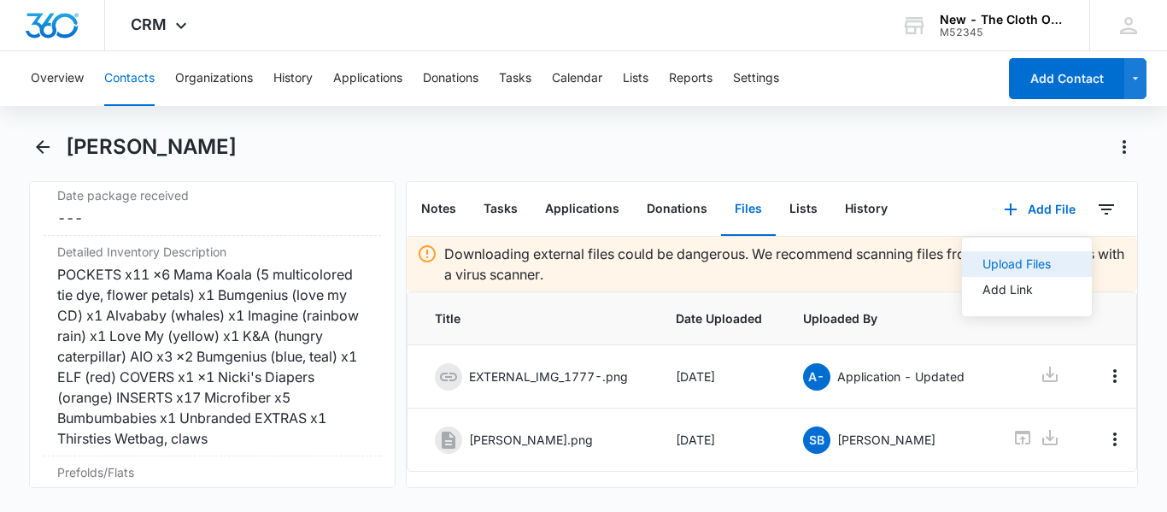
click at [1006, 255] on button "Upload Files" at bounding box center [1027, 264] width 130 height 26
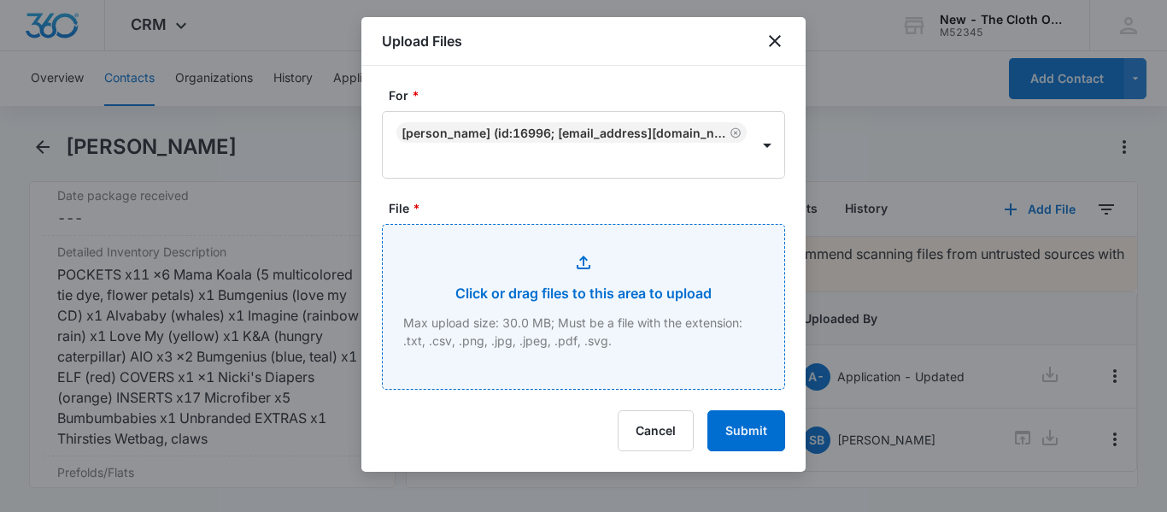
click at [554, 269] on input "File *" at bounding box center [584, 307] width 402 height 164
click at [642, 371] on input "File *" at bounding box center [584, 307] width 402 height 164
type input "C:\fakepath\IMG_3892.jpeg"
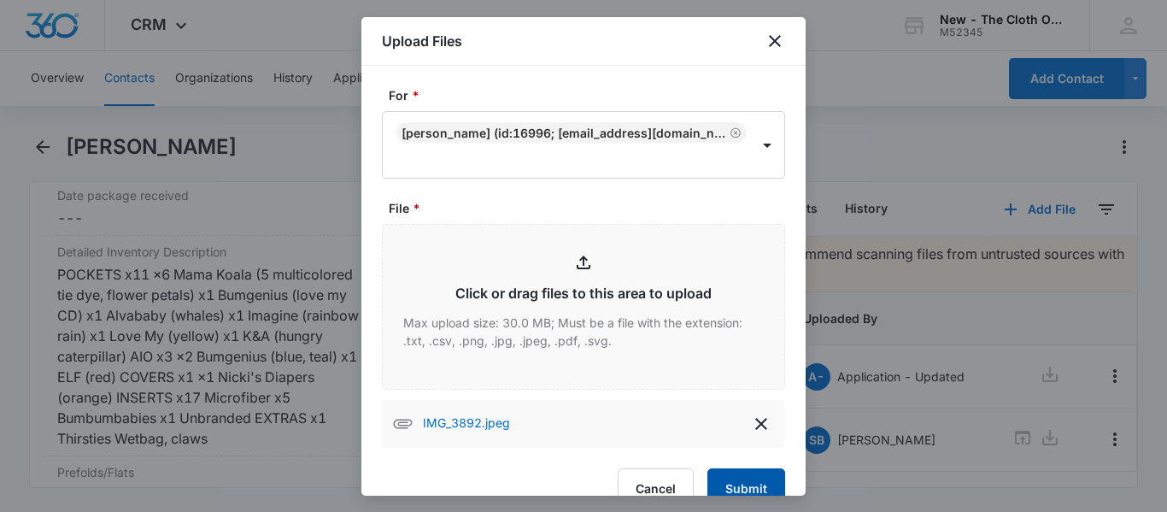
click at [754, 477] on button "Submit" at bounding box center [747, 488] width 78 height 41
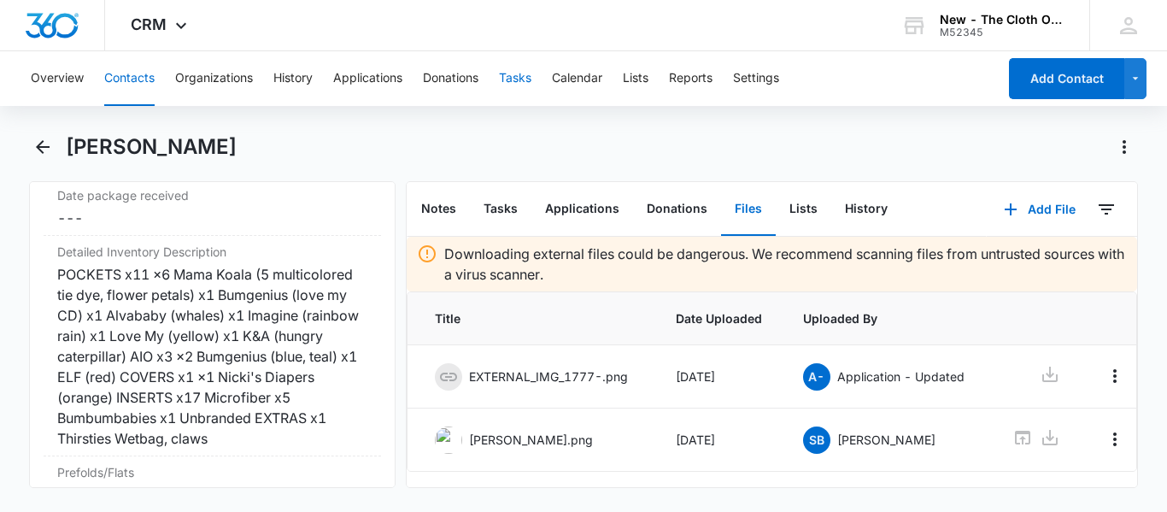
click at [530, 85] on button "Tasks" at bounding box center [515, 78] width 32 height 55
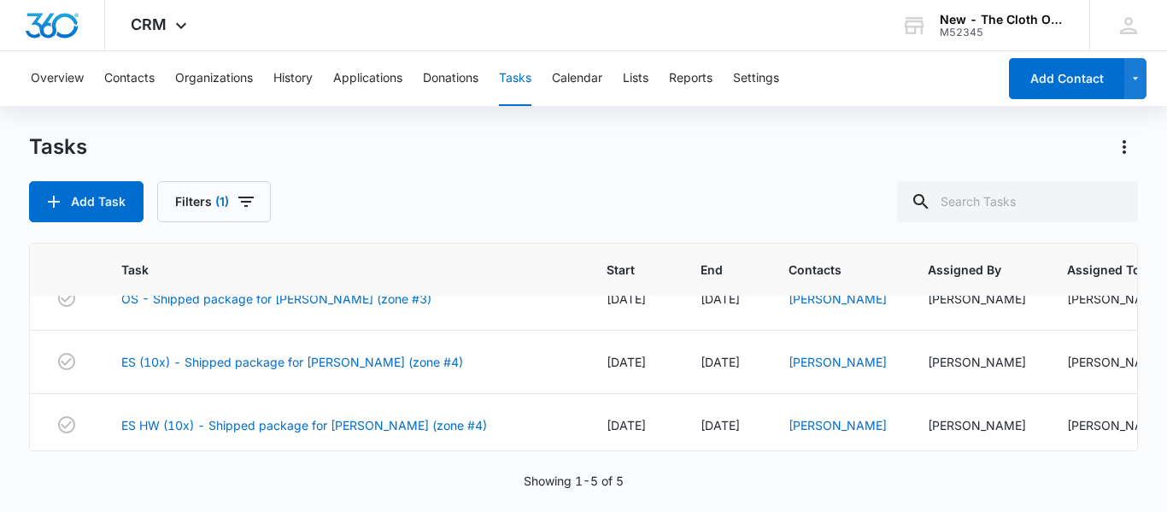
scroll to position [162, 9]
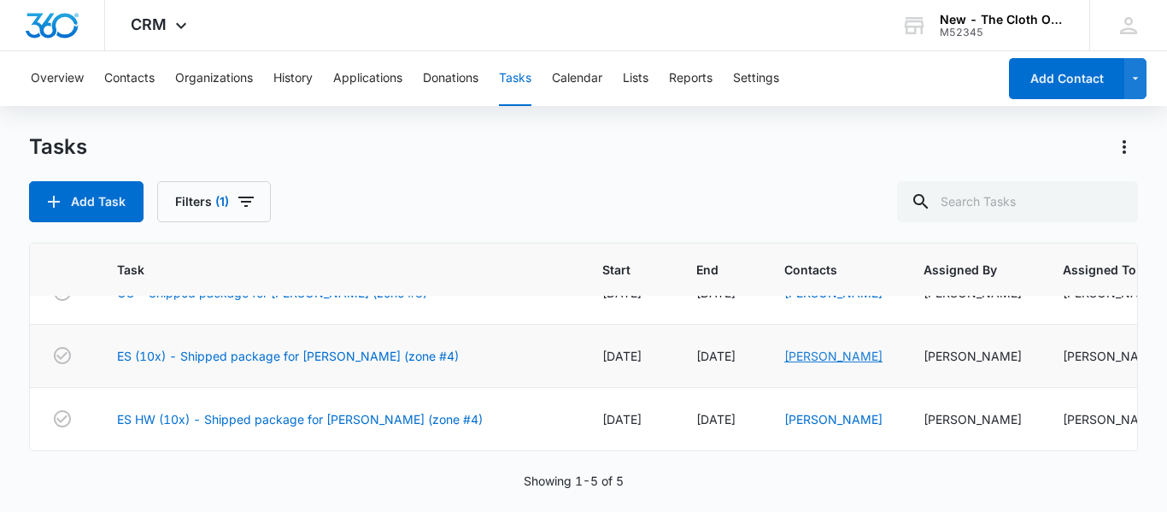
click at [785, 356] on link "[PERSON_NAME]" at bounding box center [834, 356] width 98 height 15
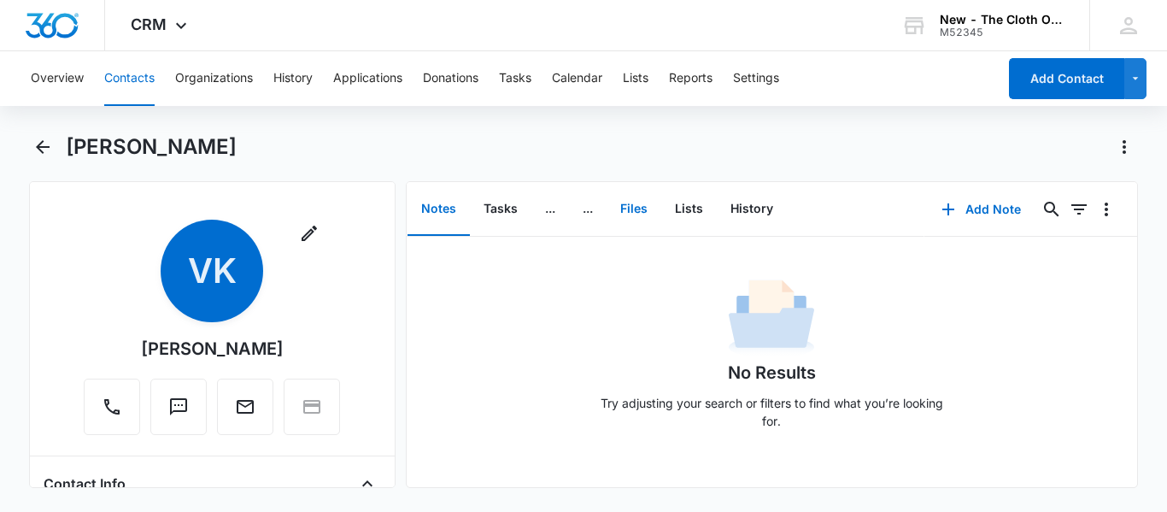
click at [634, 213] on button "Files" at bounding box center [634, 209] width 55 height 53
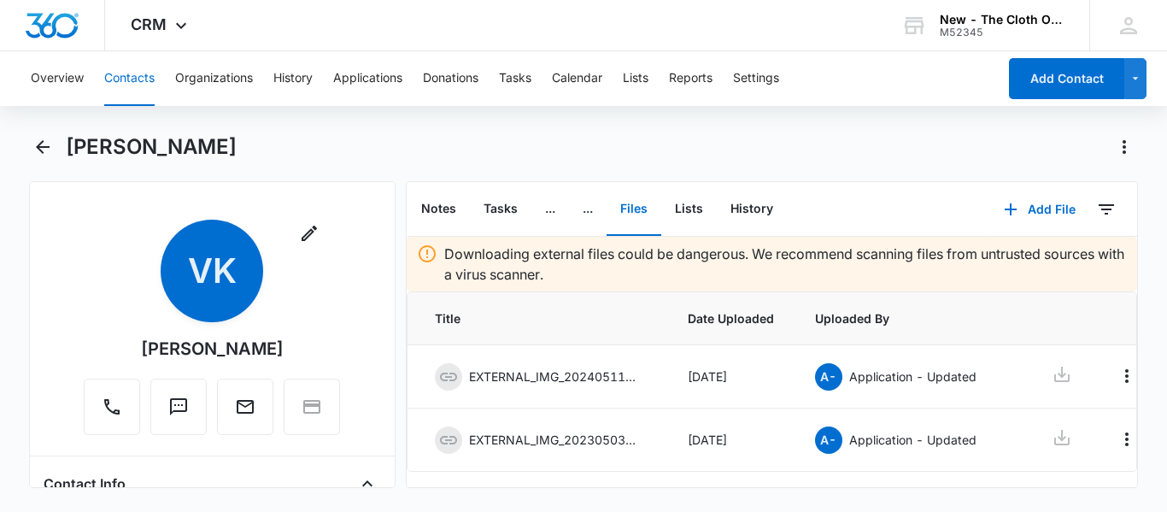
scroll to position [23, 0]
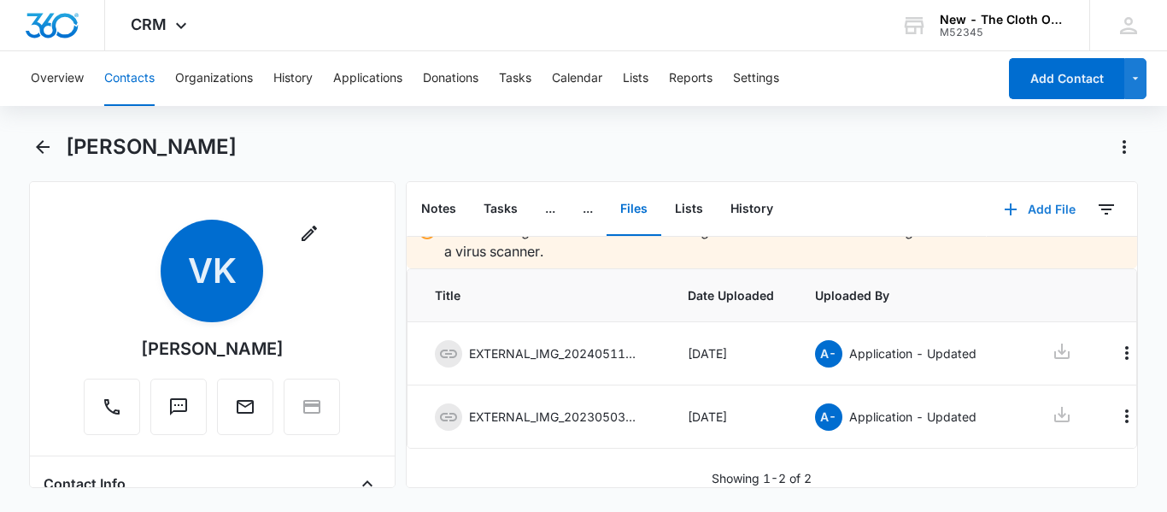
click at [1022, 200] on button "Add File" at bounding box center [1040, 209] width 106 height 41
click at [1013, 263] on div "Upload Files" at bounding box center [1017, 264] width 68 height 12
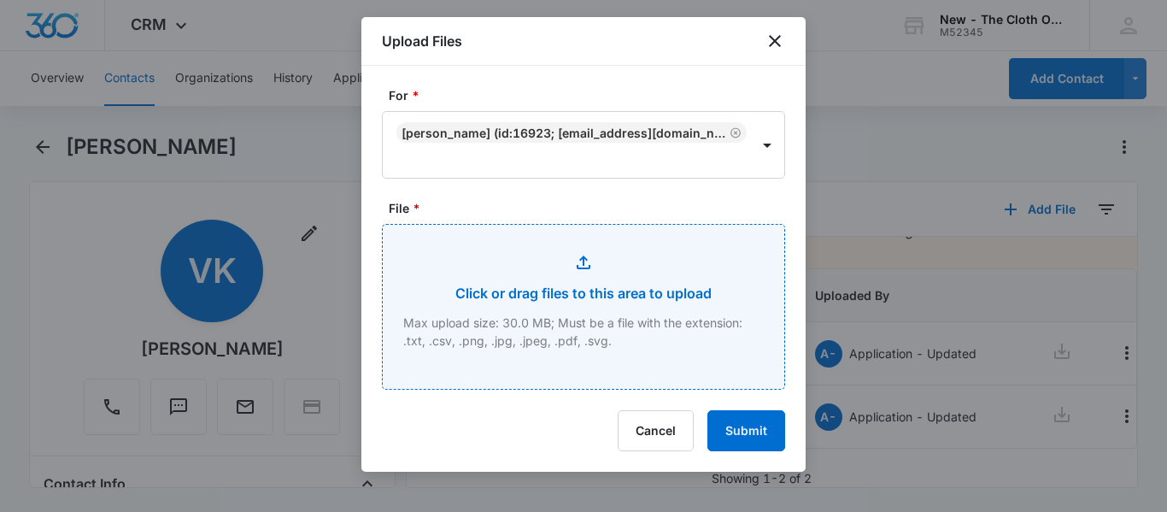
click at [582, 278] on input "File *" at bounding box center [584, 307] width 402 height 164
type input "C:\fakepath\IMG_3891.jpeg"
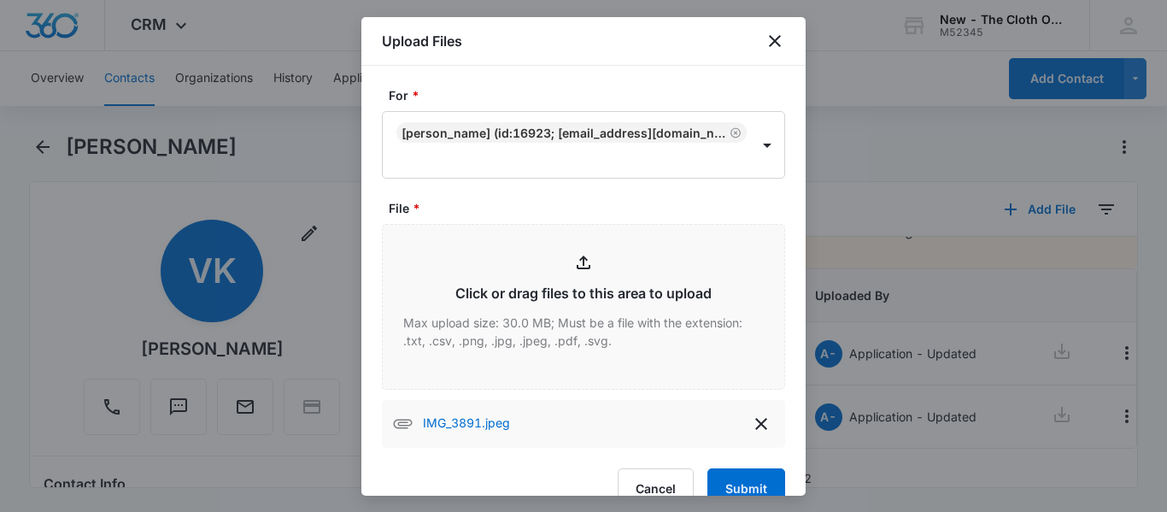
click at [732, 464] on form "For * [PERSON_NAME] (ID:16923; [EMAIL_ADDRESS][DOMAIN_NAME]; 7076602663) File *…" at bounding box center [583, 297] width 403 height 423
click at [733, 478] on button "Submit" at bounding box center [747, 488] width 78 height 41
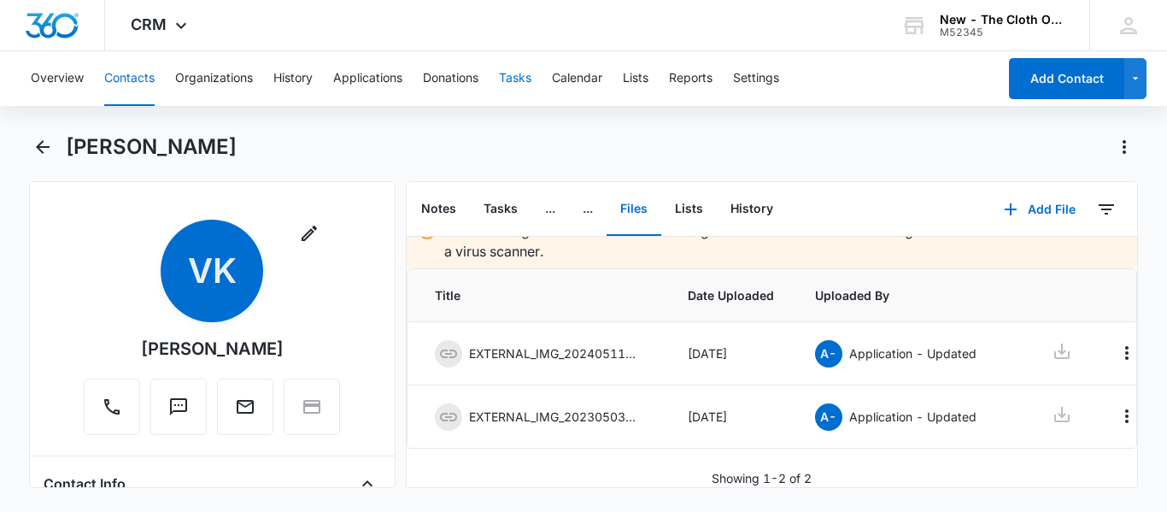
click at [530, 92] on button "Tasks" at bounding box center [515, 78] width 32 height 55
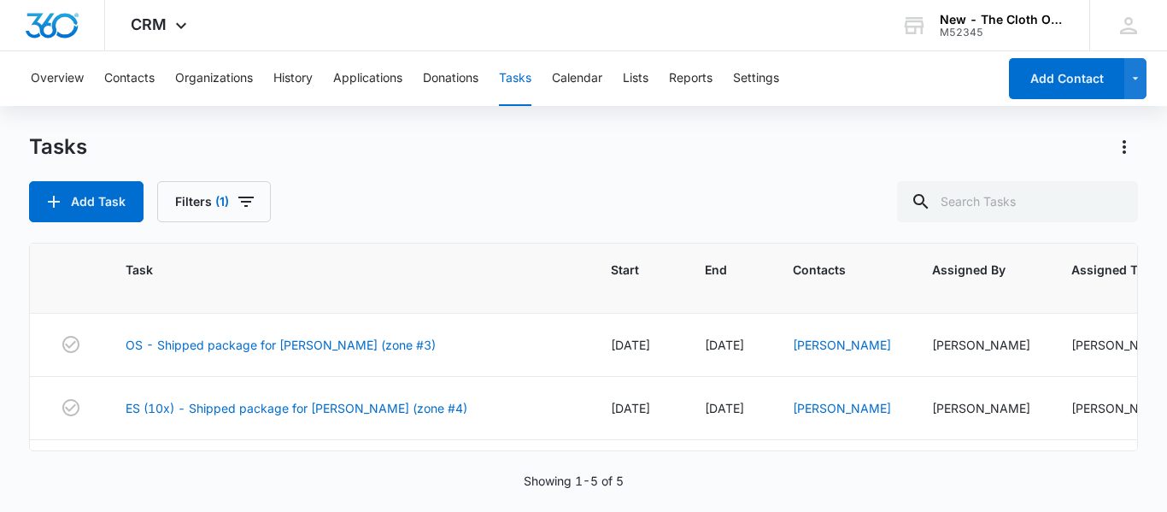
scroll to position [113, 0]
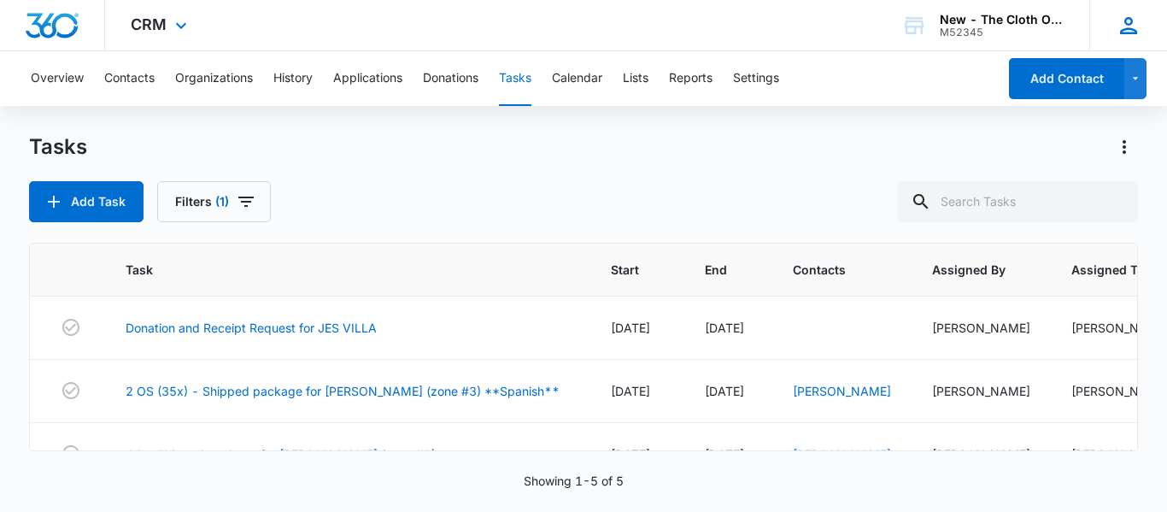
click at [1138, 19] on icon at bounding box center [1129, 26] width 26 height 26
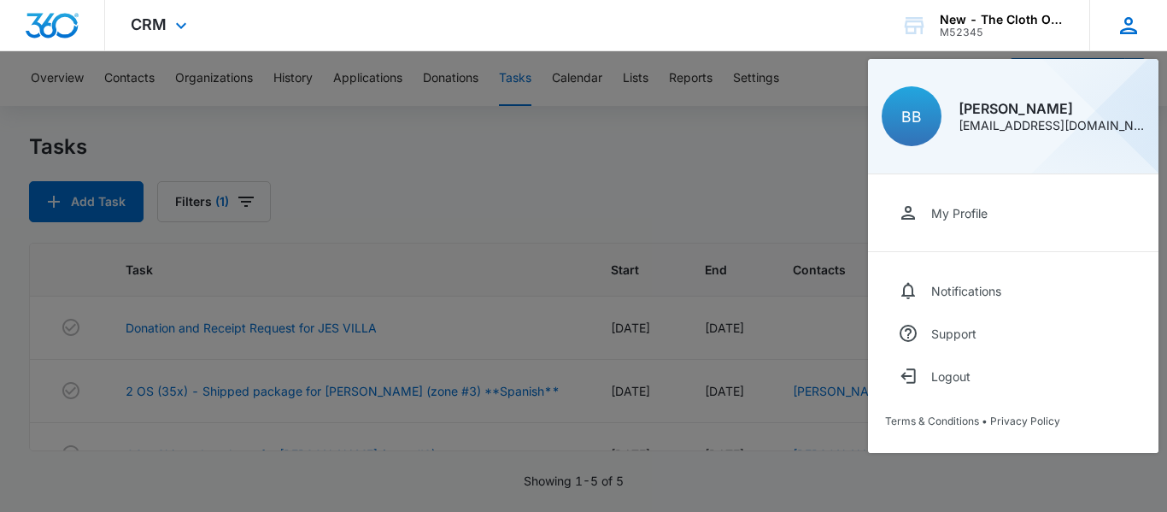
click at [1116, 19] on icon at bounding box center [1129, 26] width 26 height 26
